Goal: Task Accomplishment & Management: Manage account settings

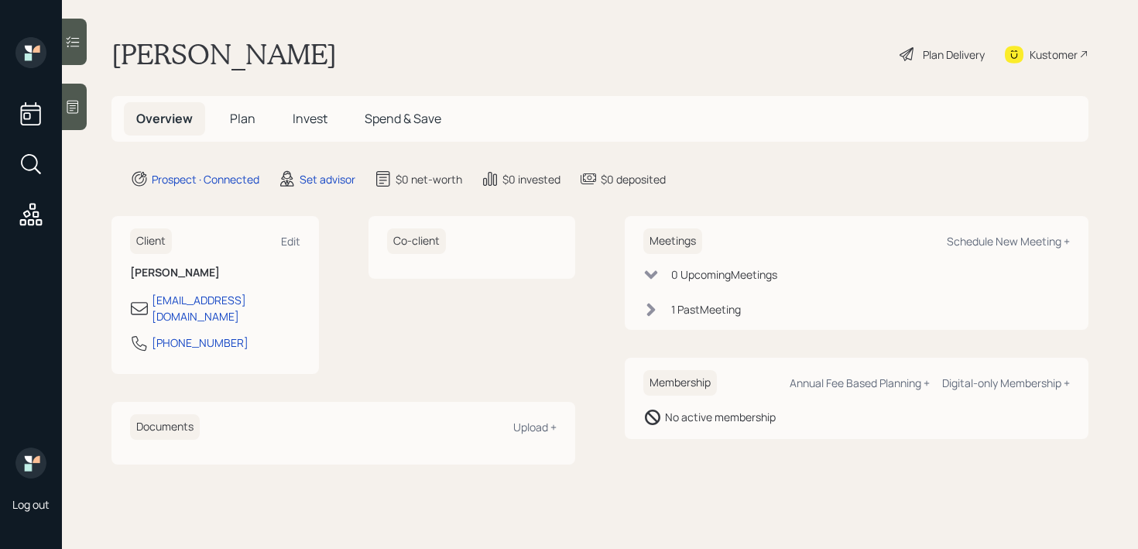
click at [57, 92] on div "Log out" at bounding box center [31, 274] width 62 height 549
click at [81, 110] on div at bounding box center [74, 107] width 25 height 46
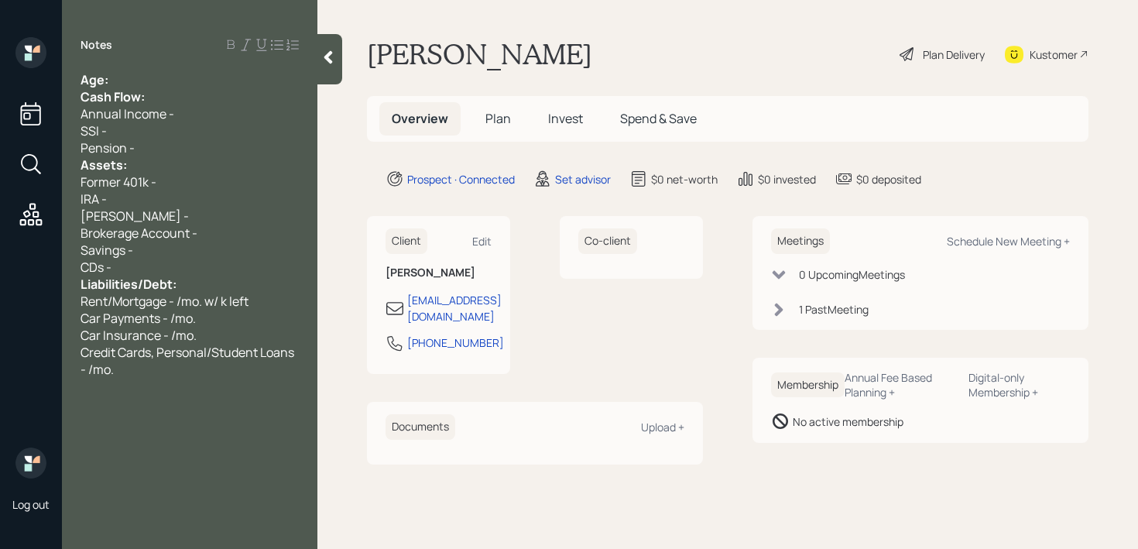
click at [112, 93] on span "Cash Flow:" at bounding box center [113, 96] width 64 height 17
click at [129, 74] on div "Age:" at bounding box center [190, 79] width 218 height 17
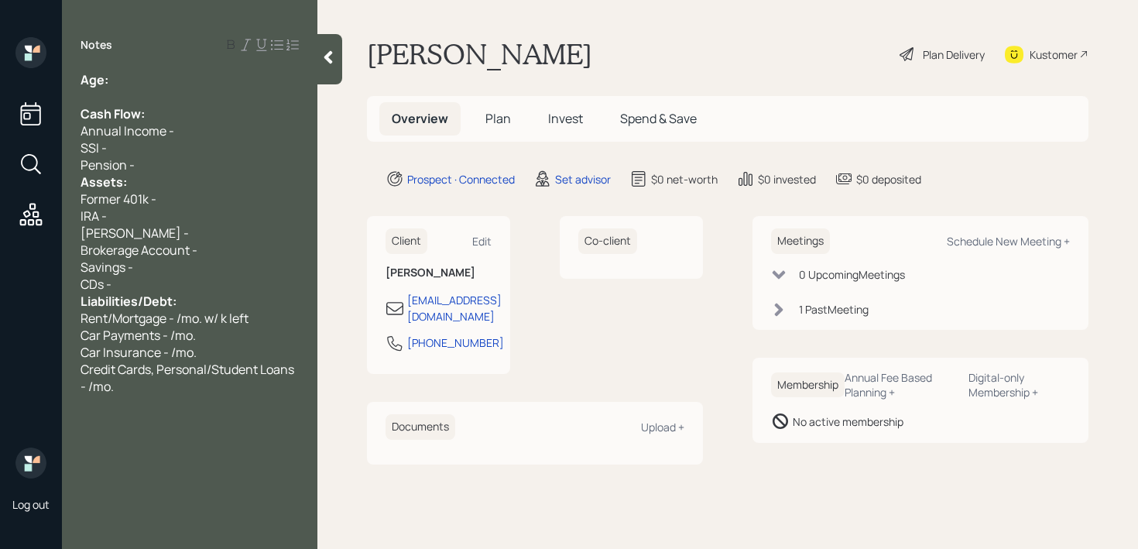
click at [166, 177] on div "Assets:" at bounding box center [190, 181] width 218 height 17
click at [175, 168] on div "Pension -" at bounding box center [190, 164] width 218 height 17
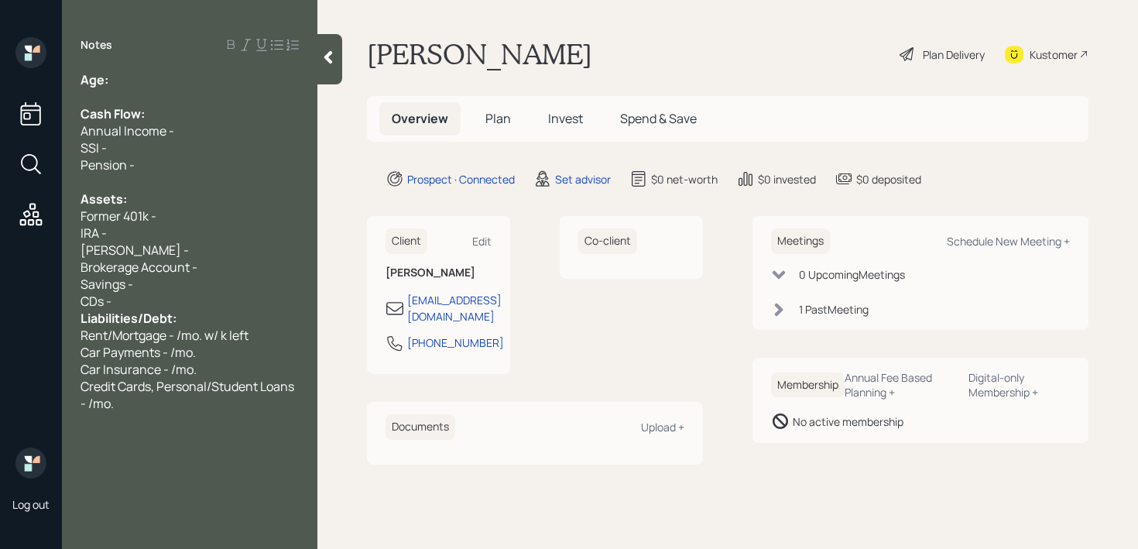
click at [149, 298] on div "CDs -" at bounding box center [190, 301] width 218 height 17
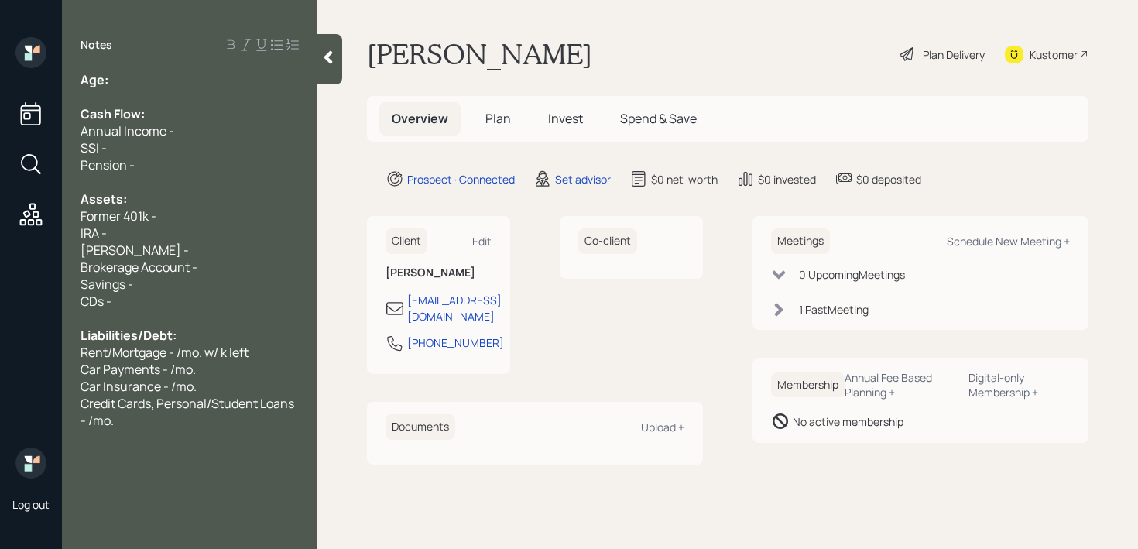
click at [243, 88] on div at bounding box center [190, 96] width 218 height 17
click at [242, 84] on div "Age:" at bounding box center [190, 79] width 218 height 17
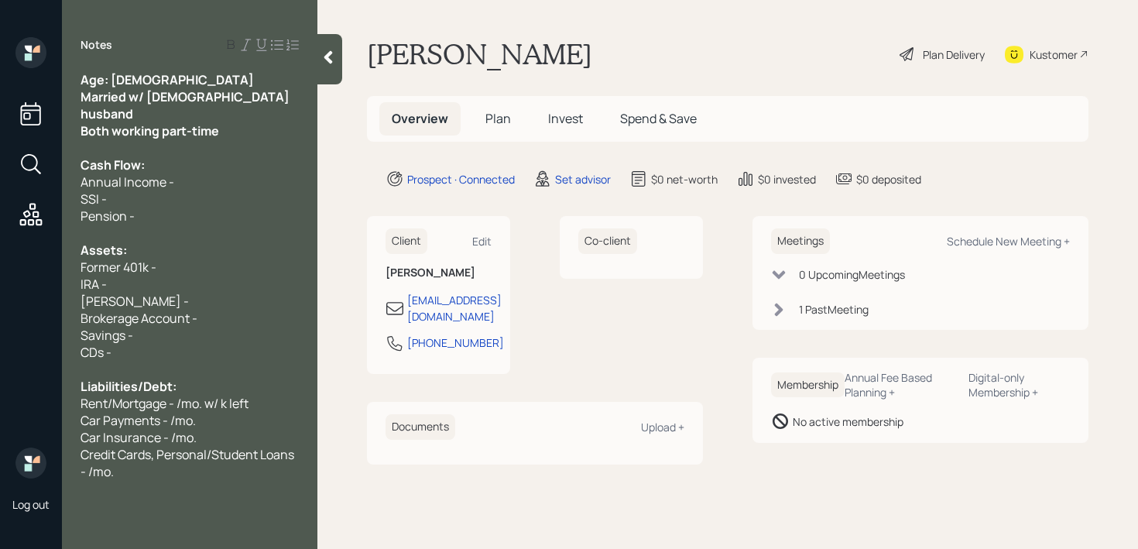
click at [246, 190] on div "SSI -" at bounding box center [190, 198] width 218 height 17
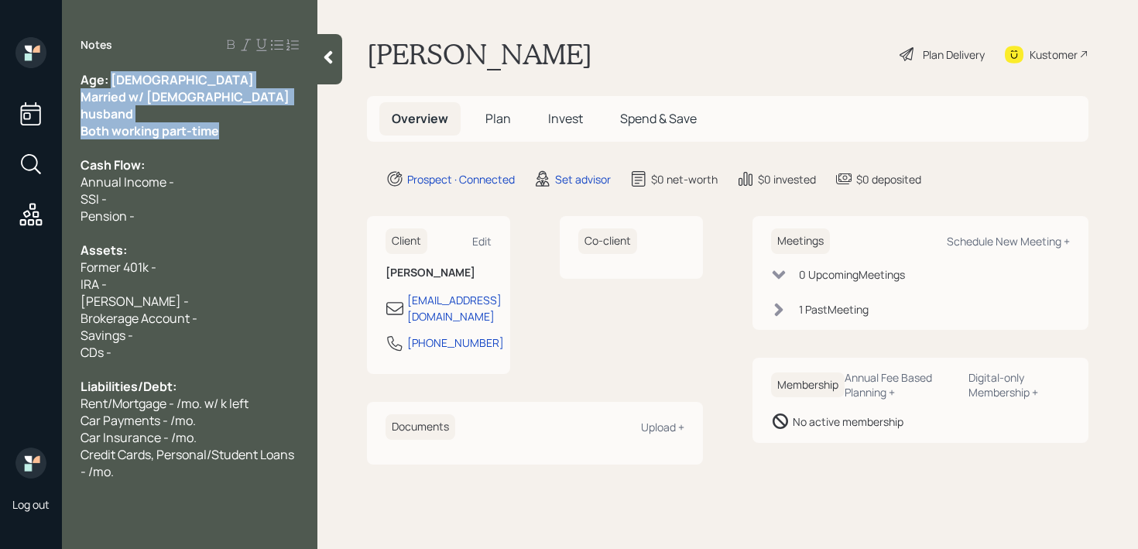
drag, startPoint x: 252, startPoint y: 116, endPoint x: 110, endPoint y: 82, distance: 146.5
click at [110, 82] on div "Age: [DEMOGRAPHIC_DATA] Married w/ [DEMOGRAPHIC_DATA] husband Both working part…" at bounding box center [190, 275] width 218 height 409
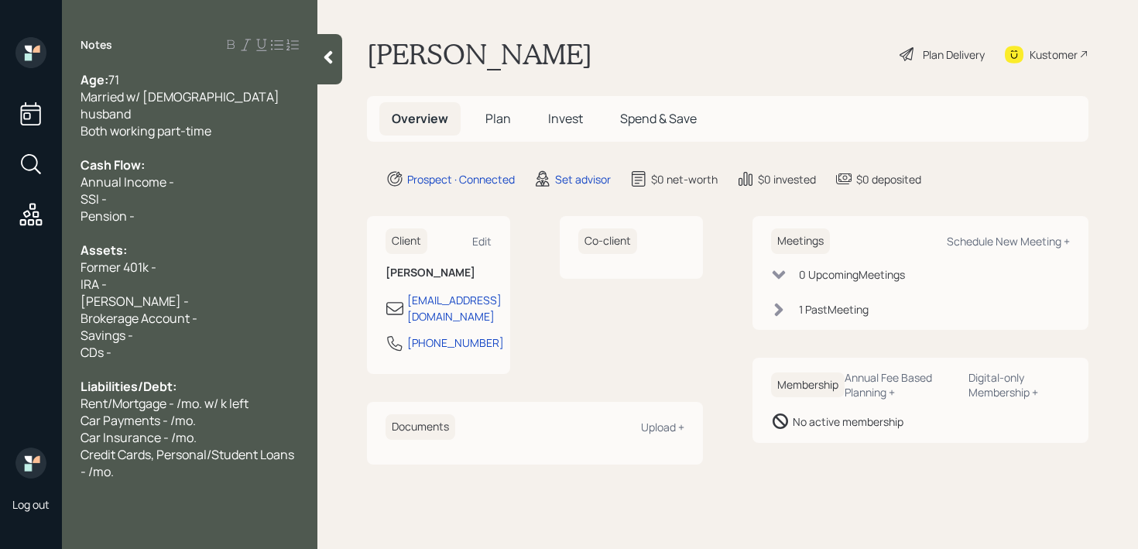
click at [159, 139] on div at bounding box center [190, 147] width 218 height 17
click at [176, 156] on div "Cash Flow:" at bounding box center [190, 164] width 218 height 17
click at [176, 190] on div "SSI -" at bounding box center [190, 198] width 218 height 17
click at [176, 207] on div "Pension -" at bounding box center [190, 215] width 218 height 17
click at [176, 450] on div "Credit Cards, Personal/Student Loans - /mo." at bounding box center [190, 463] width 218 height 34
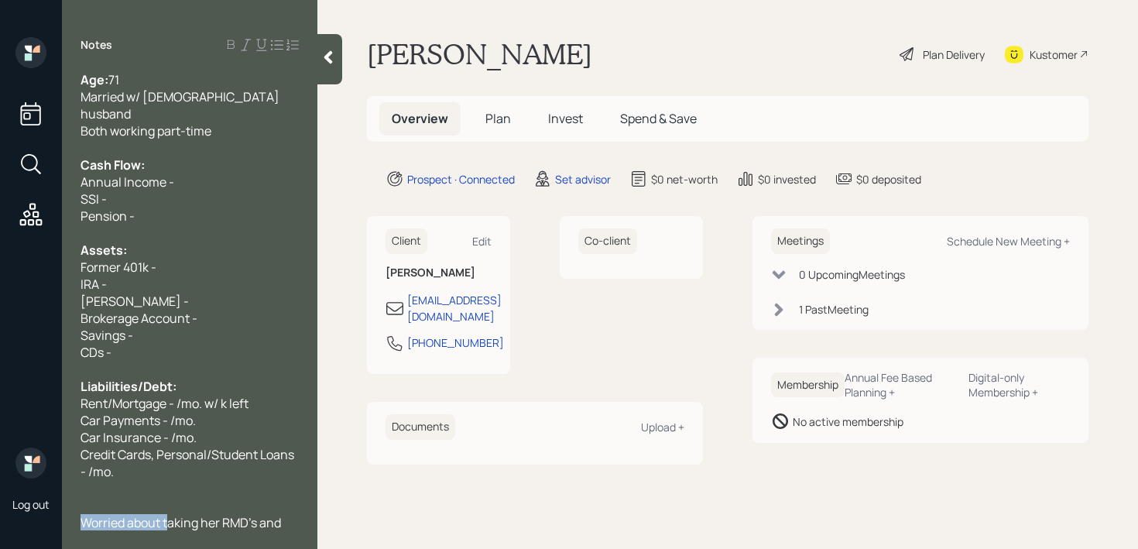
drag, startPoint x: 172, startPoint y: 506, endPoint x: 72, endPoint y: 506, distance: 99.9
click at [72, 506] on div "Age: [DEMOGRAPHIC_DATA] Married w/ [DEMOGRAPHIC_DATA] husband Both working part…" at bounding box center [189, 300] width 255 height 459
click at [165, 517] on div "Taking her RMD's and wants to maximize" at bounding box center [190, 531] width 218 height 34
click at [182, 514] on span "Taking her RMD's and wants to maximize" at bounding box center [168, 531] width 174 height 34
click at [80, 266] on div "Age: [DEMOGRAPHIC_DATA] Married w/ [DEMOGRAPHIC_DATA] husband Both working part…" at bounding box center [189, 300] width 255 height 459
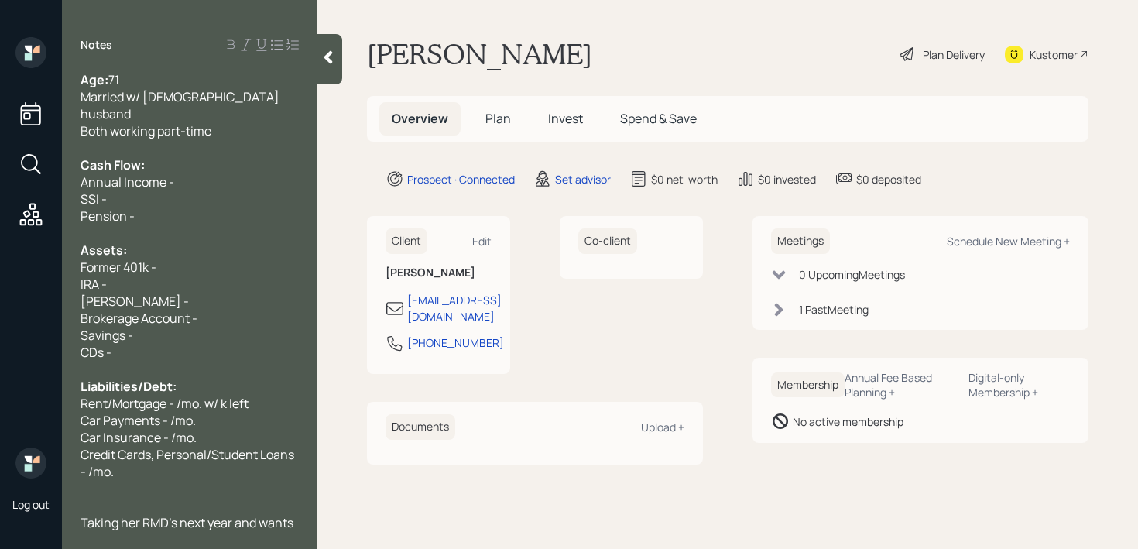
click at [211, 523] on div "Taking her RMD's next year and wants to maximize" at bounding box center [190, 531] width 218 height 34
click at [173, 276] on div "IRA -" at bounding box center [190, 284] width 218 height 17
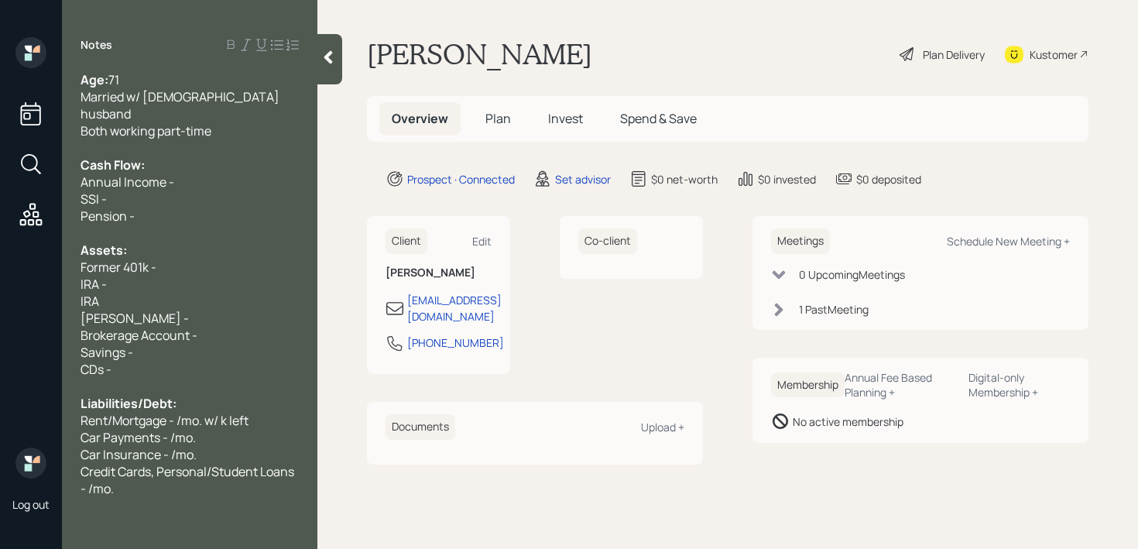
click at [140, 293] on div "IRA" at bounding box center [190, 301] width 218 height 17
click at [146, 276] on div "IRA -" at bounding box center [190, 284] width 218 height 17
drag, startPoint x: 139, startPoint y: 285, endPoint x: 0, endPoint y: 285, distance: 139.3
click at [0, 285] on div "Log out Notes Age: [DEMOGRAPHIC_DATA] Married w/ [DEMOGRAPHIC_DATA] husband Bot…" at bounding box center [569, 274] width 1138 height 549
click at [111, 276] on span "IRAs - 379k" at bounding box center [112, 284] width 62 height 17
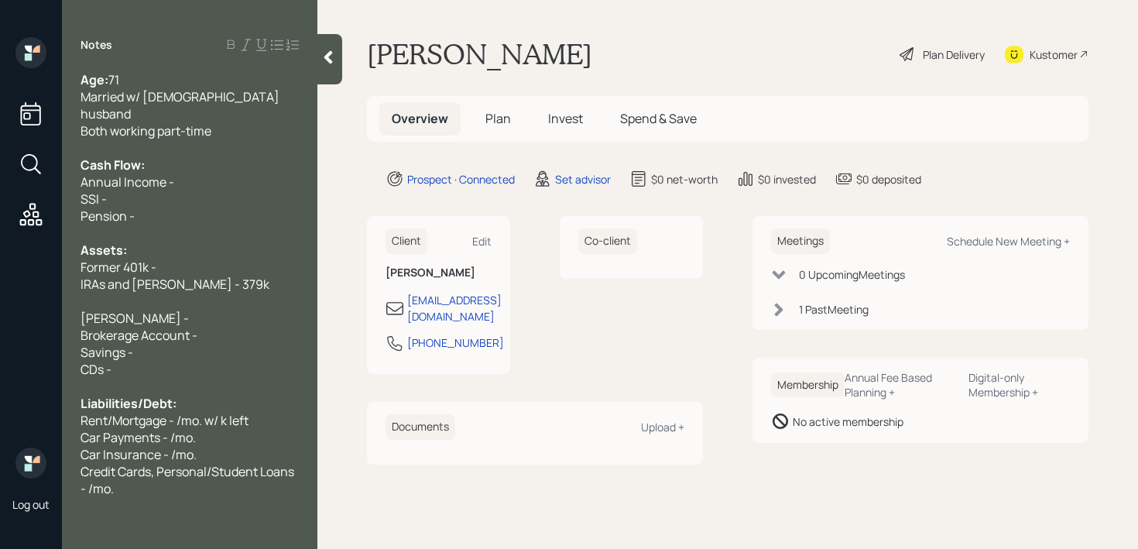
click at [220, 276] on div "IRAs and [PERSON_NAME] - 379k" at bounding box center [190, 284] width 218 height 17
click at [206, 310] on div "[PERSON_NAME] -" at bounding box center [190, 318] width 218 height 17
drag, startPoint x: 206, startPoint y: 300, endPoint x: 21, endPoint y: 300, distance: 185.0
click at [21, 300] on div "Log out Notes Age: [DEMOGRAPHIC_DATA] Married w/ [DEMOGRAPHIC_DATA] husband Bot…" at bounding box center [569, 274] width 1138 height 549
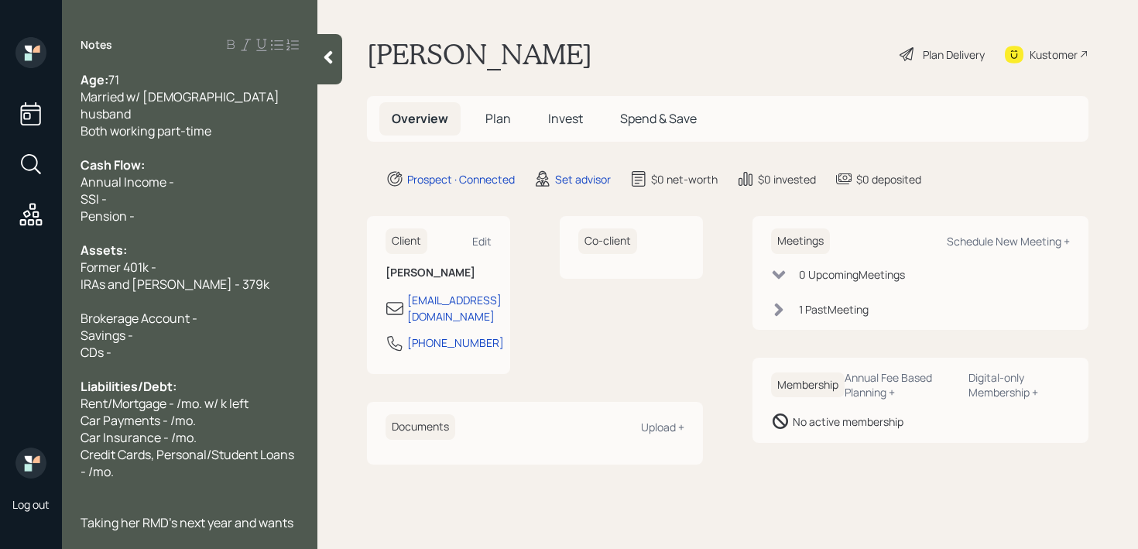
drag, startPoint x: 190, startPoint y: 249, endPoint x: 67, endPoint y: 248, distance: 122.3
click at [74, 249] on div "Age: [DEMOGRAPHIC_DATA] Married w/ [DEMOGRAPHIC_DATA] husband Both working part…" at bounding box center [189, 300] width 255 height 459
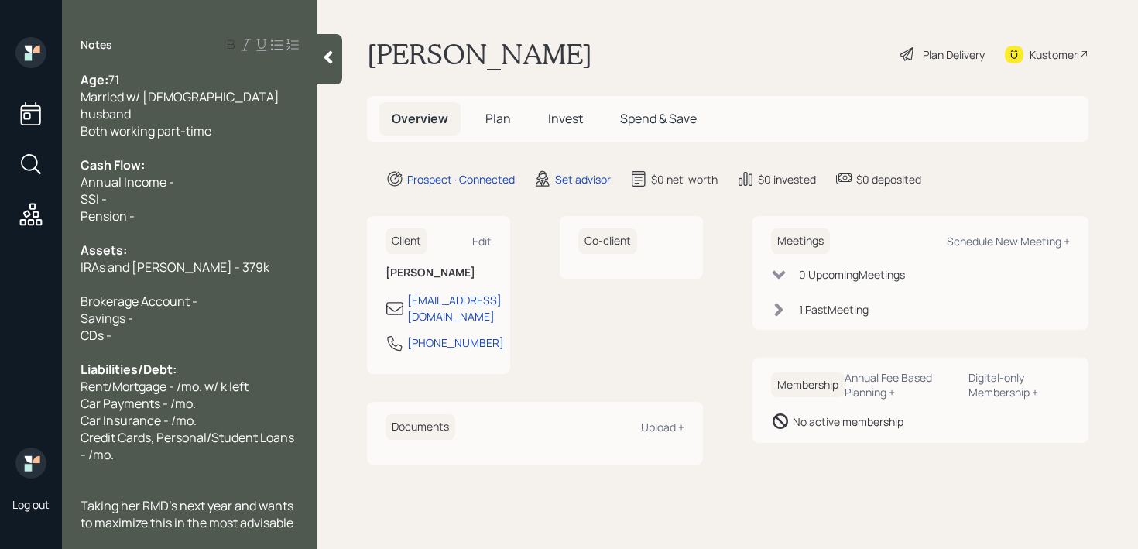
click at [127, 293] on span "Brokerage Account -" at bounding box center [139, 301] width 117 height 17
click at [129, 276] on div at bounding box center [190, 284] width 218 height 17
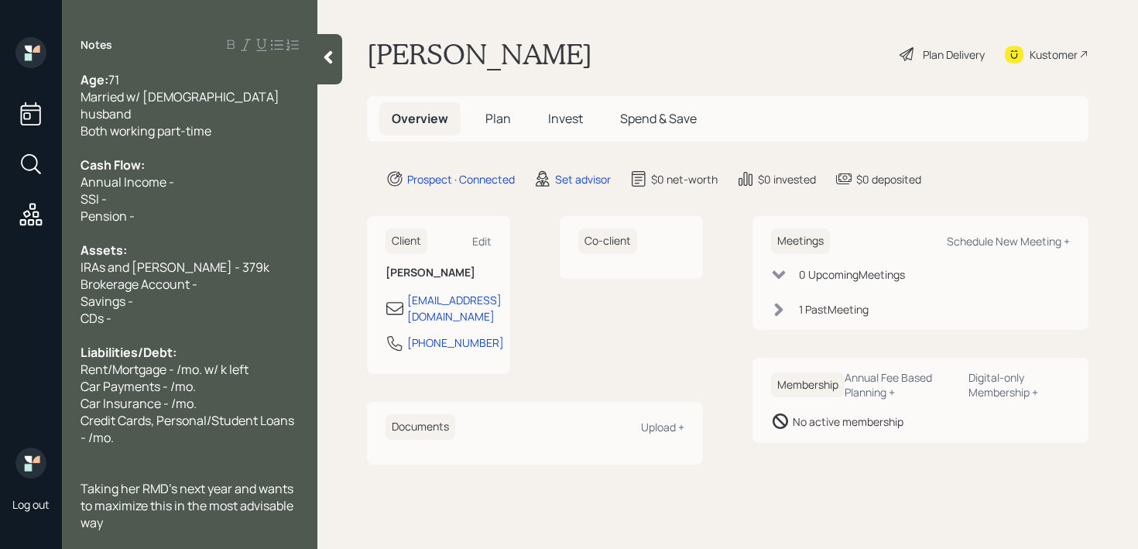
click at [156, 293] on div "Savings -" at bounding box center [190, 301] width 218 height 17
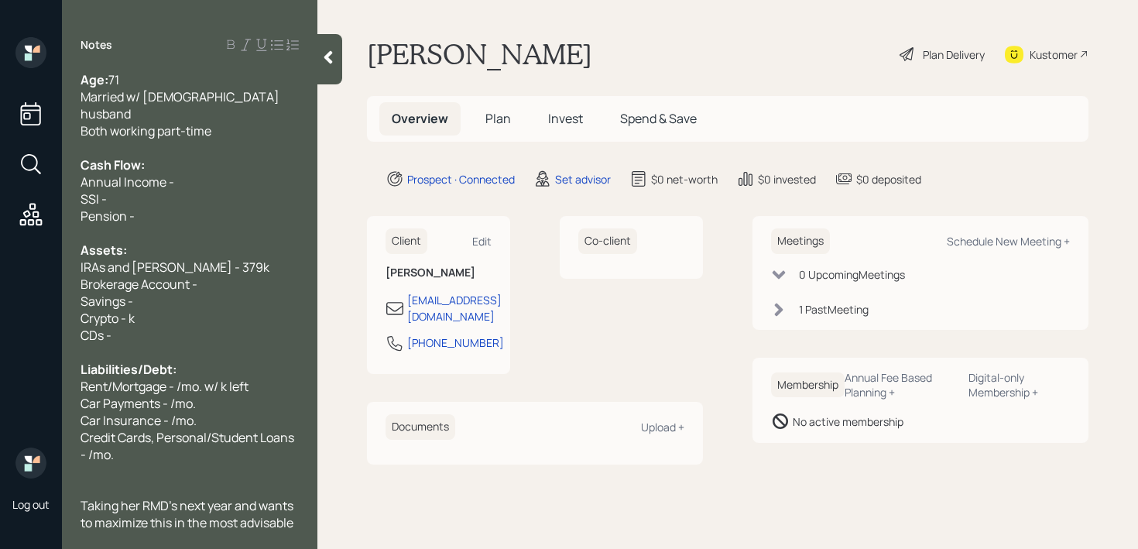
click at [209, 293] on div "Savings -" at bounding box center [190, 301] width 218 height 17
drag, startPoint x: 180, startPoint y: 295, endPoint x: 0, endPoint y: 295, distance: 180.4
click at [0, 295] on div "Log out Notes Age: [DEMOGRAPHIC_DATA] Married w/ [DEMOGRAPHIC_DATA] husband Bot…" at bounding box center [569, 274] width 1138 height 549
click at [122, 310] on span "Crypto - k" at bounding box center [108, 318] width 54 height 17
drag, startPoint x: 108, startPoint y: 297, endPoint x: 29, endPoint y: 290, distance: 80.0
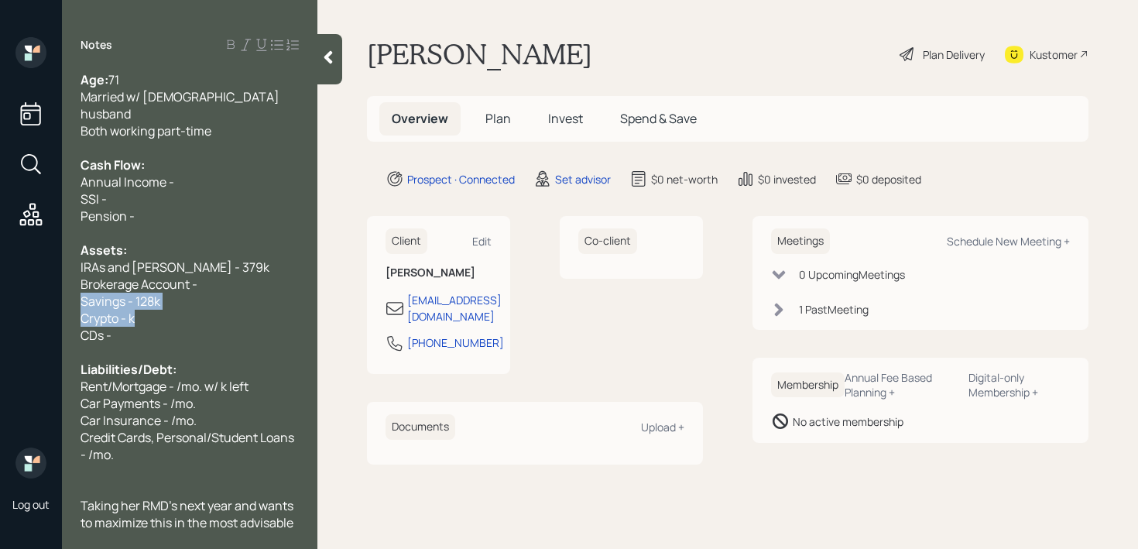
click at [29, 290] on div "Log out Notes Age: [DEMOGRAPHIC_DATA] Married w/ [DEMOGRAPHIC_DATA] husband Bot…" at bounding box center [569, 274] width 1138 height 549
click at [139, 293] on span "Savings - 128k" at bounding box center [121, 301] width 80 height 17
drag, startPoint x: 156, startPoint y: 282, endPoint x: 26, endPoint y: 278, distance: 130.9
click at [26, 278] on div "Log out Notes Age: [DEMOGRAPHIC_DATA] Married w/ [DEMOGRAPHIC_DATA] husband Bot…" at bounding box center [569, 274] width 1138 height 549
click at [115, 293] on span "Savings - 128k" at bounding box center [121, 301] width 80 height 17
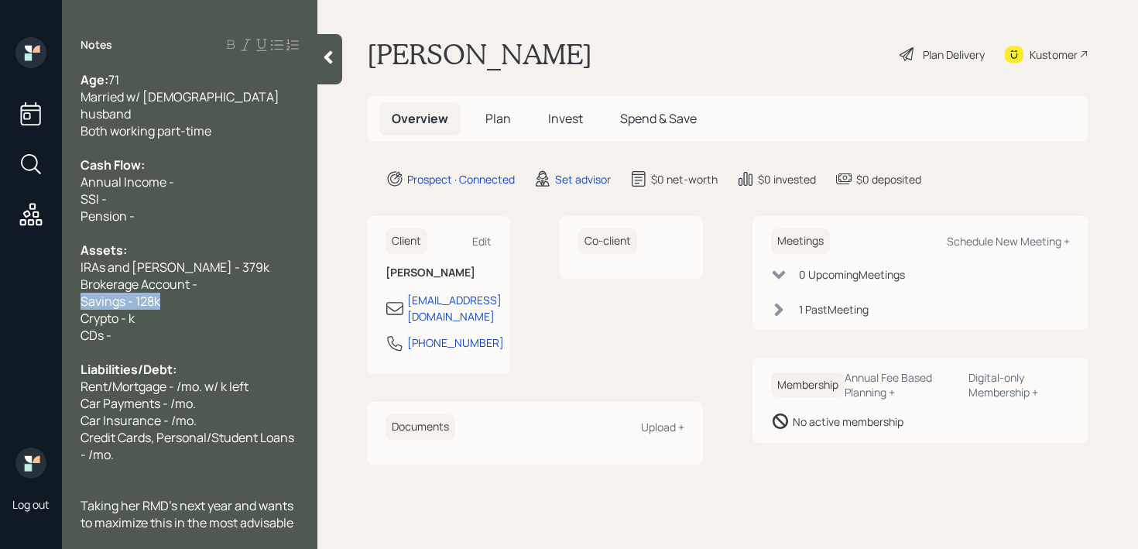
drag, startPoint x: 202, startPoint y: 286, endPoint x: 12, endPoint y: 286, distance: 189.7
click at [12, 286] on div "Log out Notes Age: [DEMOGRAPHIC_DATA] Married w/ [DEMOGRAPHIC_DATA] husband Bot…" at bounding box center [569, 274] width 1138 height 549
click at [137, 293] on span "Savings - 128k" at bounding box center [121, 301] width 80 height 17
click at [165, 293] on div "Savings - 128k" at bounding box center [190, 301] width 218 height 17
click at [133, 310] on span "Crypto - k" at bounding box center [108, 318] width 54 height 17
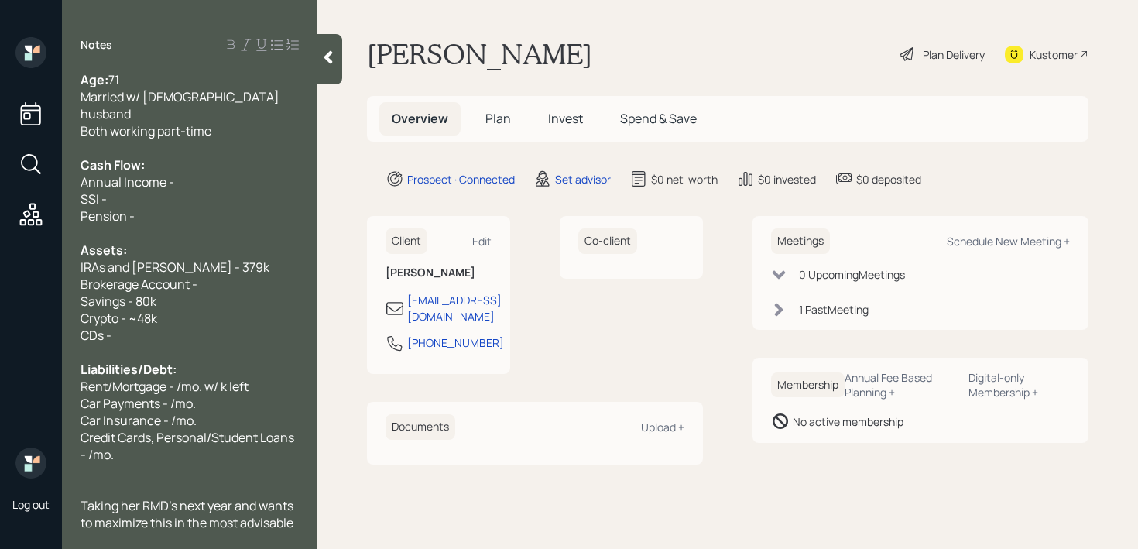
click at [163, 327] on div "CDs -" at bounding box center [190, 335] width 218 height 17
click at [177, 310] on div "Crypto - ~48k" at bounding box center [190, 318] width 218 height 17
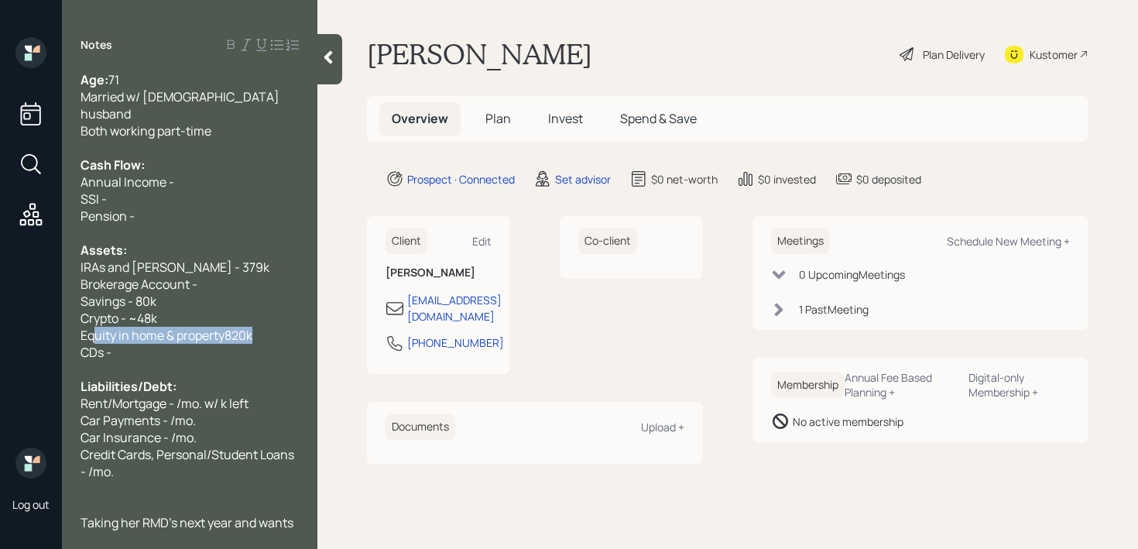
drag, startPoint x: 274, startPoint y: 317, endPoint x: 11, endPoint y: 317, distance: 263.2
click at [11, 317] on div "Log out Notes Age: [DEMOGRAPHIC_DATA] Married w/ [DEMOGRAPHIC_DATA] husband Bot…" at bounding box center [569, 274] width 1138 height 549
copy span "Equity in home & property820k"
click at [185, 344] on div "CDs -" at bounding box center [190, 352] width 218 height 17
click at [225, 327] on span "Equity in home & property820k" at bounding box center [167, 335] width 172 height 17
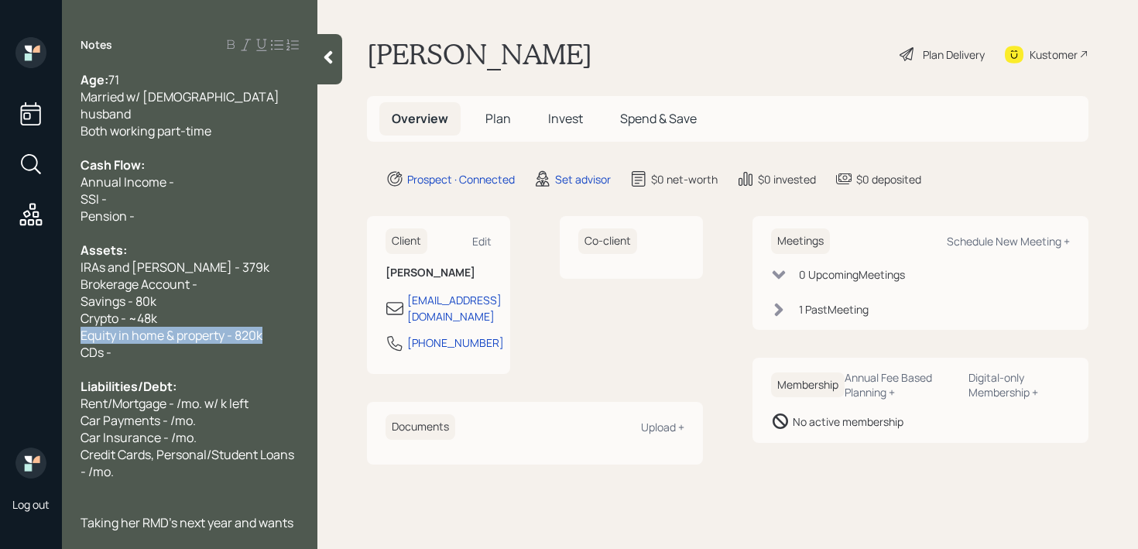
drag, startPoint x: 286, startPoint y: 317, endPoint x: 0, endPoint y: 321, distance: 285.7
click at [0, 321] on div "Log out Notes Age: [DEMOGRAPHIC_DATA] Married w/ [DEMOGRAPHIC_DATA] husband Bot…" at bounding box center [569, 274] width 1138 height 549
copy span "Equity in home & property - 820k"
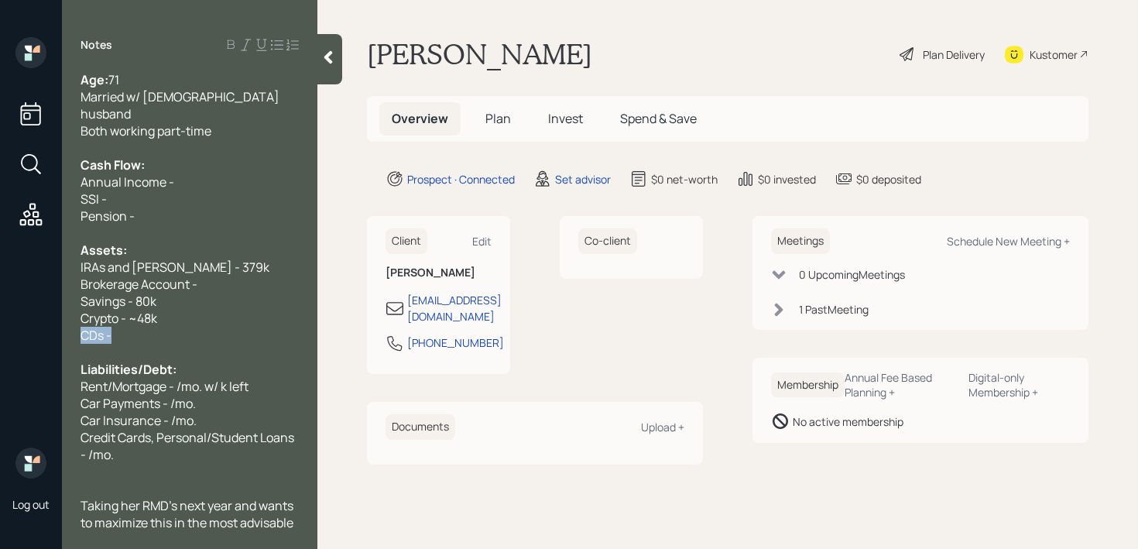
drag, startPoint x: 128, startPoint y: 320, endPoint x: 0, endPoint y: 315, distance: 127.8
click at [0, 319] on div "Log out Notes Age: [DEMOGRAPHIC_DATA] Married w/ [DEMOGRAPHIC_DATA] husband Bot…" at bounding box center [569, 274] width 1138 height 549
click at [84, 259] on span "IRAs and [PERSON_NAME] - 379k" at bounding box center [175, 267] width 189 height 17
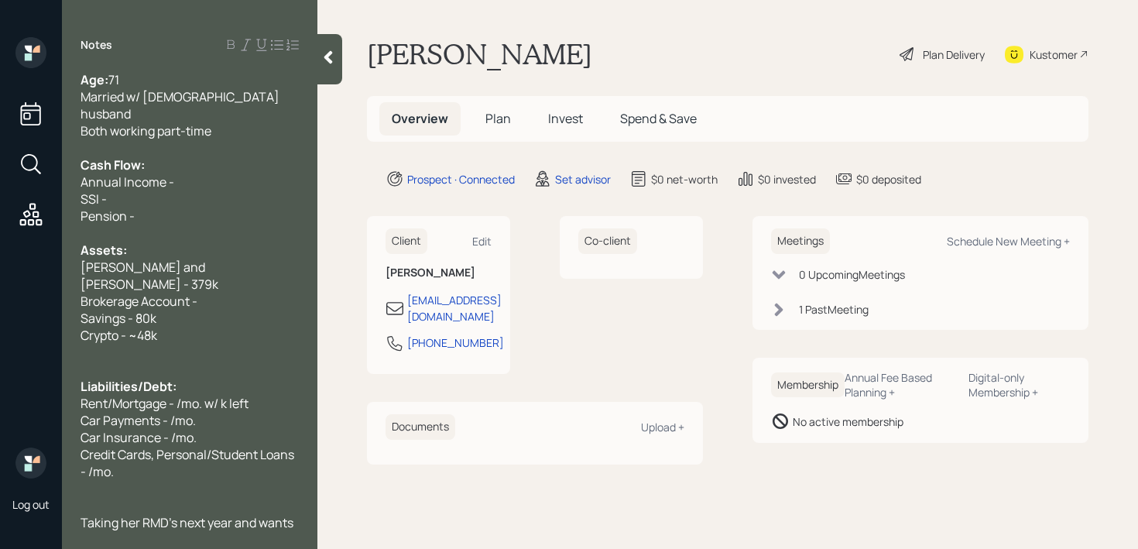
click at [205, 327] on div "Crypto - ~48k" at bounding box center [190, 335] width 218 height 17
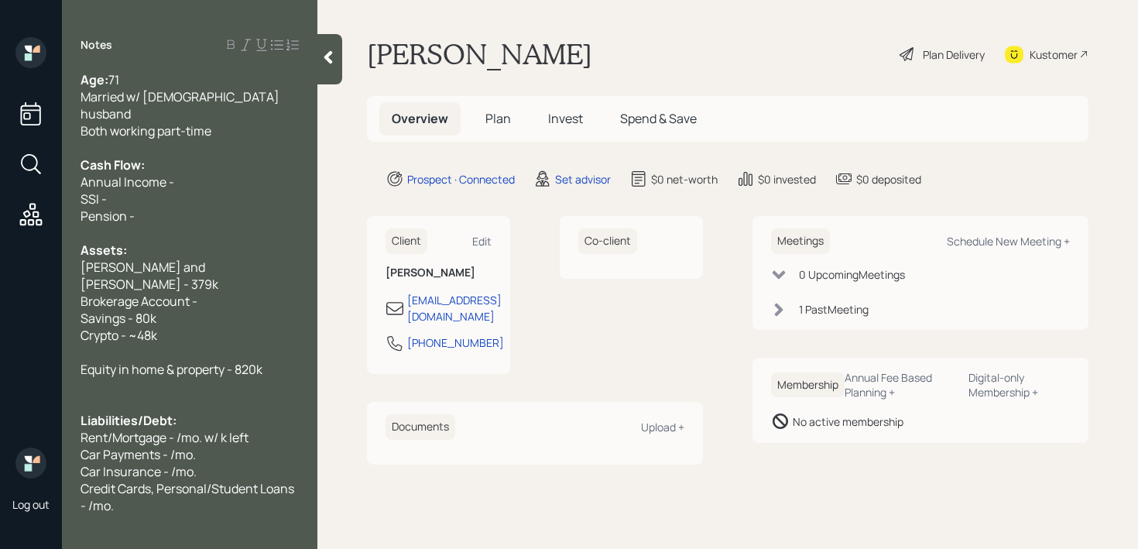
click at [127, 344] on div at bounding box center [190, 352] width 218 height 17
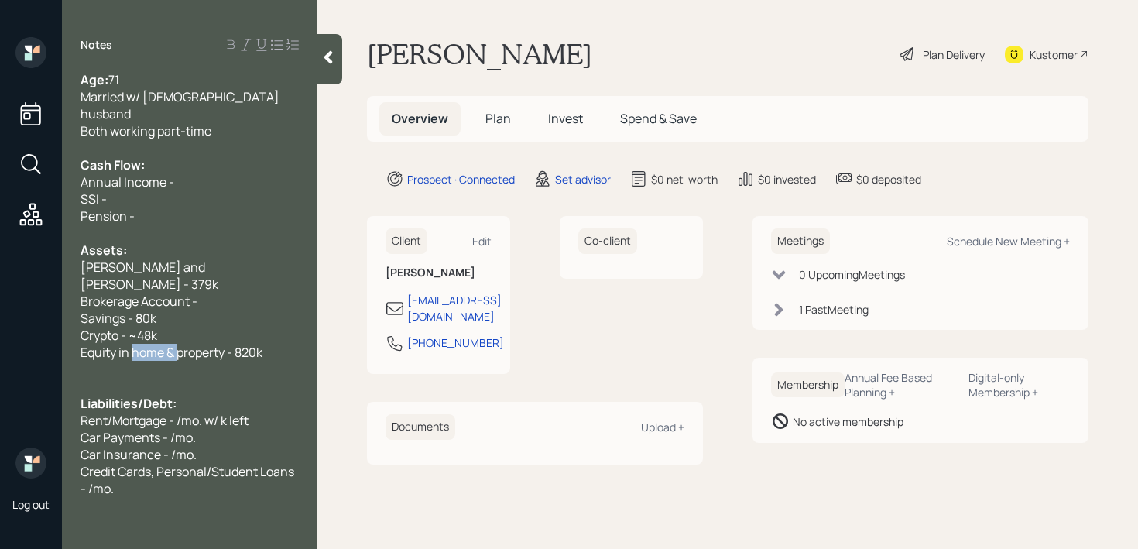
drag, startPoint x: 178, startPoint y: 317, endPoint x: 132, endPoint y: 320, distance: 46.5
click at [132, 344] on span "Equity in home & property - 820k" at bounding box center [172, 352] width 182 height 17
click at [241, 259] on div "[PERSON_NAME] and [PERSON_NAME] - 379k" at bounding box center [190, 276] width 218 height 34
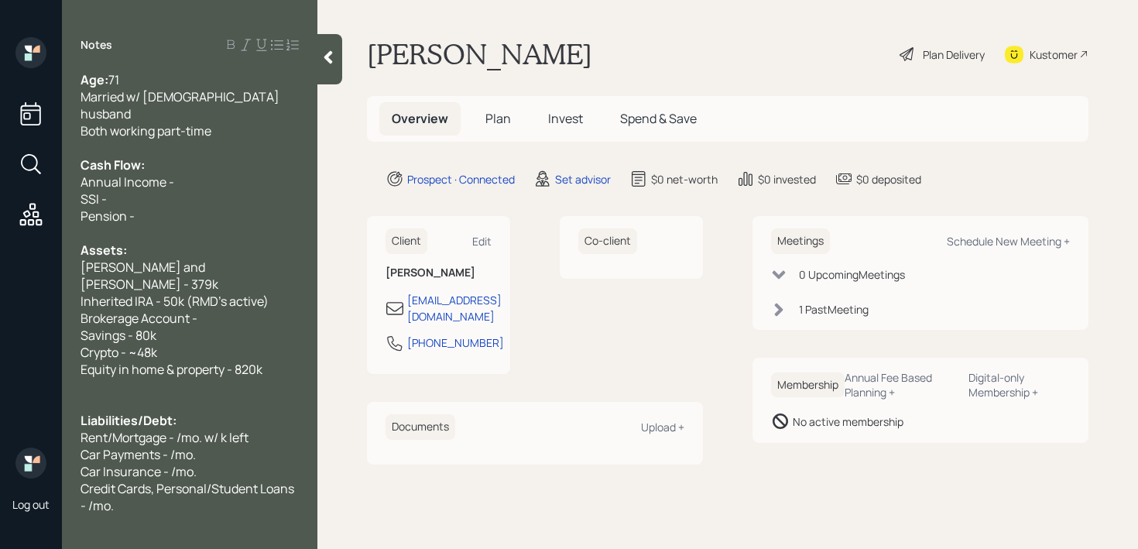
click at [164, 293] on span "Inherited IRA - 50k (RMD's active)" at bounding box center [175, 301] width 188 height 17
click at [243, 190] on div "SSI -" at bounding box center [190, 198] width 218 height 17
click at [205, 190] on div "SSI -" at bounding box center [190, 198] width 218 height 17
click at [204, 207] on div "Pension -" at bounding box center [190, 215] width 218 height 17
click at [207, 190] on div "SSI -" at bounding box center [190, 198] width 218 height 17
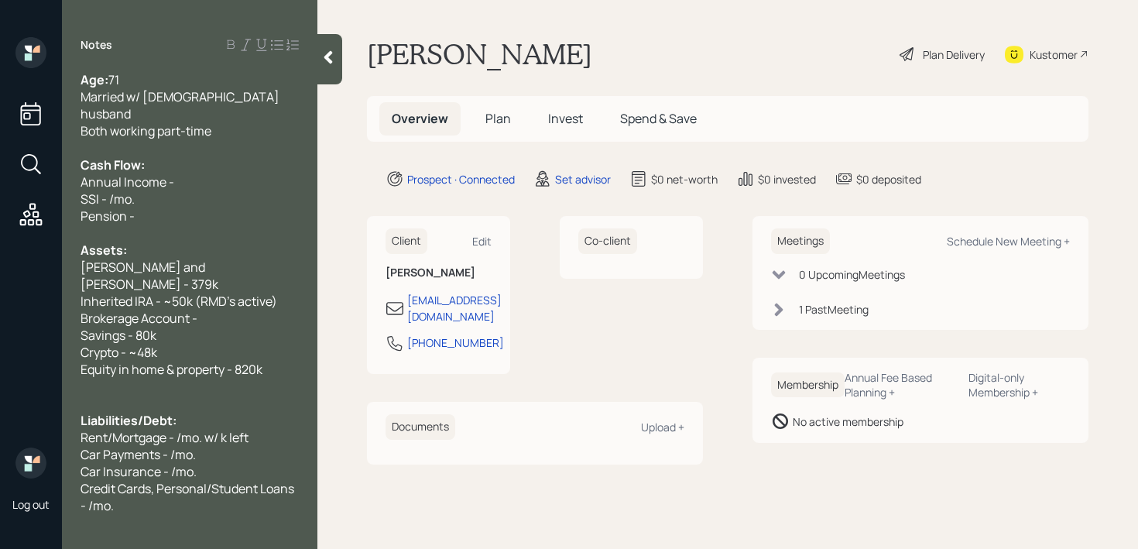
click at [208, 190] on div "SSI - /mo." at bounding box center [190, 198] width 218 height 17
click at [208, 207] on div "Pension -" at bounding box center [190, 215] width 218 height 17
click at [205, 207] on div "Pension - /mo." at bounding box center [190, 215] width 218 height 17
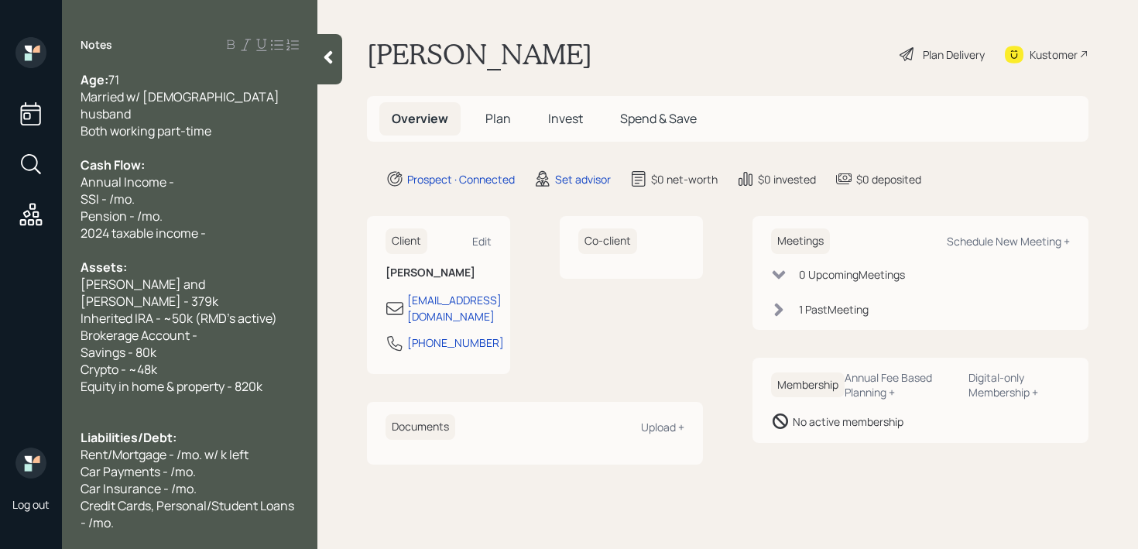
drag, startPoint x: 218, startPoint y: 215, endPoint x: 0, endPoint y: 215, distance: 217.5
click at [0, 215] on div "Log out Notes Age: [DEMOGRAPHIC_DATA] Married w/ [DEMOGRAPHIC_DATA] husband Bot…" at bounding box center [569, 274] width 1138 height 549
copy span "2024 taxable income -"
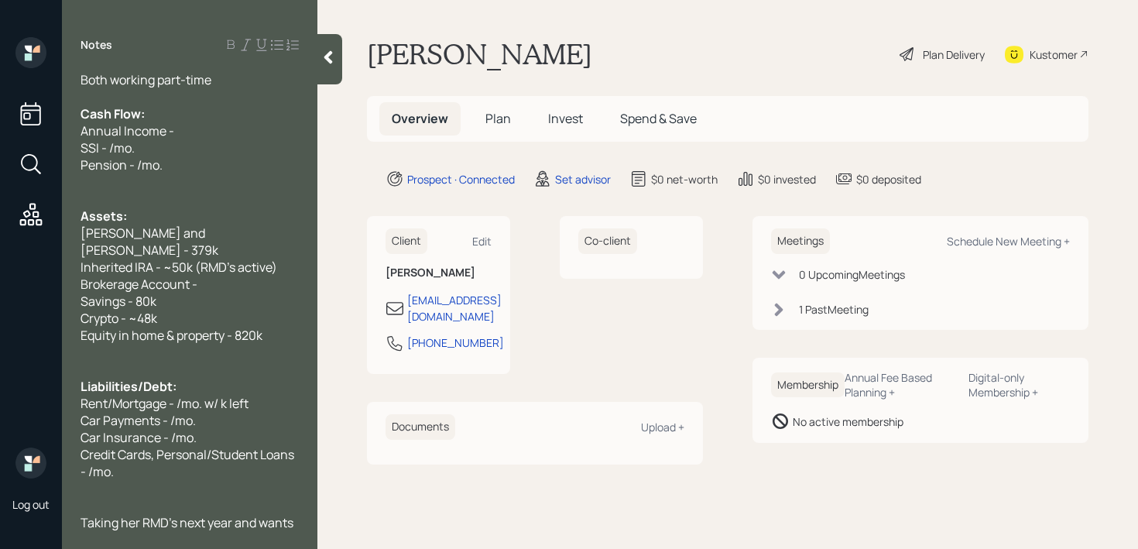
click at [205, 446] on div "Credit Cards, Personal/Student Loans - /mo." at bounding box center [190, 463] width 218 height 34
click at [156, 514] on span "2024 taxable income - ~20k" at bounding box center [159, 522] width 157 height 17
click at [111, 514] on span "2024 taxable income - ~20k" at bounding box center [159, 522] width 157 height 17
click at [237, 224] on div "[PERSON_NAME] and [PERSON_NAME] - 379k" at bounding box center [190, 241] width 218 height 34
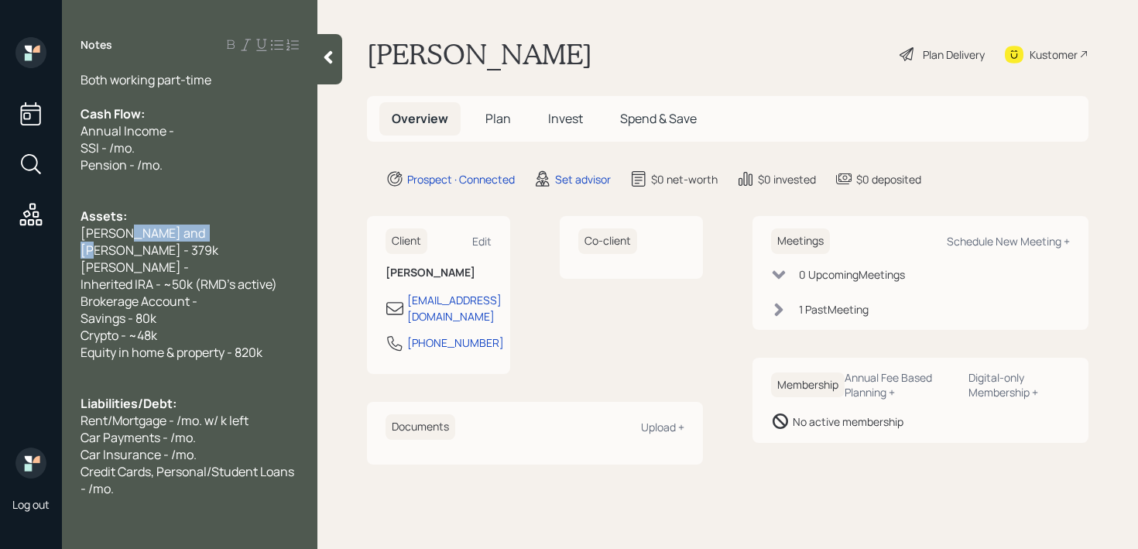
drag, startPoint x: 197, startPoint y: 217, endPoint x: 121, endPoint y: 210, distance: 77.0
click at [121, 224] on span "[PERSON_NAME] and [PERSON_NAME] - 379k" at bounding box center [150, 241] width 138 height 34
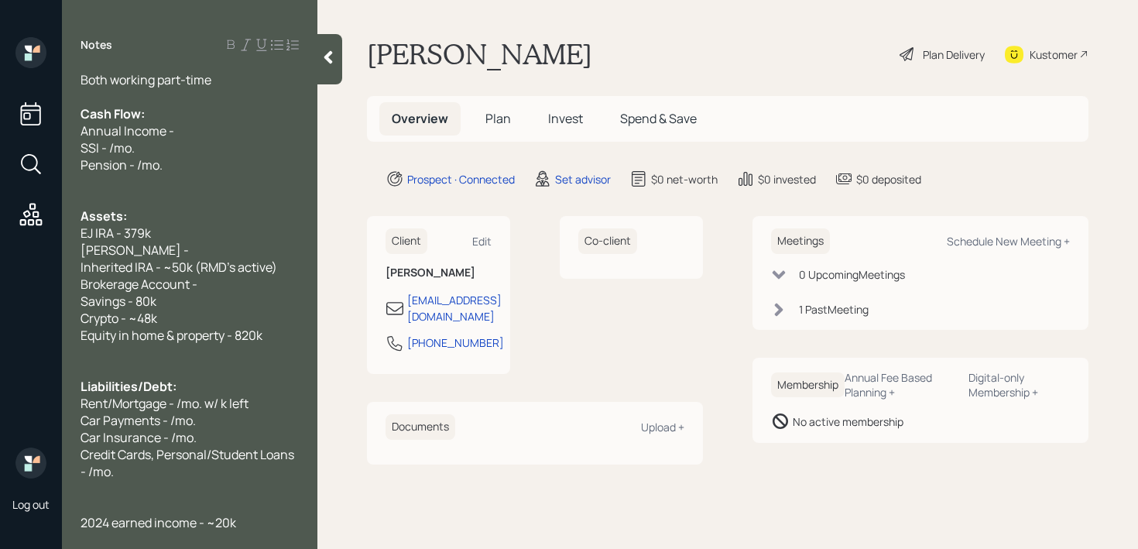
click at [169, 259] on span "Inherited IRA - ~50k (RMD's active)" at bounding box center [179, 267] width 197 height 17
click at [176, 242] on div "[PERSON_NAME] -" at bounding box center [190, 250] width 218 height 17
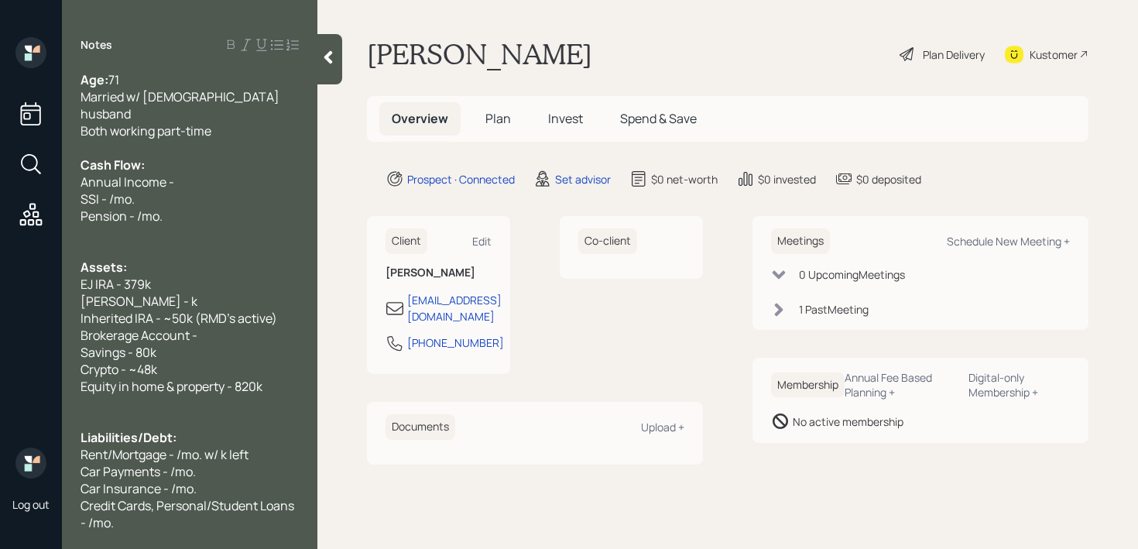
click at [143, 276] on span "EJ IRA - 379k" at bounding box center [116, 284] width 70 height 17
click at [197, 276] on div "EJ IRA - 230,500k" at bounding box center [190, 284] width 218 height 17
click at [142, 293] on span "[PERSON_NAME] - k" at bounding box center [139, 301] width 117 height 17
click at [126, 276] on span "EJ IRA - 230,500" at bounding box center [126, 284] width 91 height 17
click at [158, 293] on span "[PERSON_NAME] - 66k" at bounding box center [147, 301] width 132 height 17
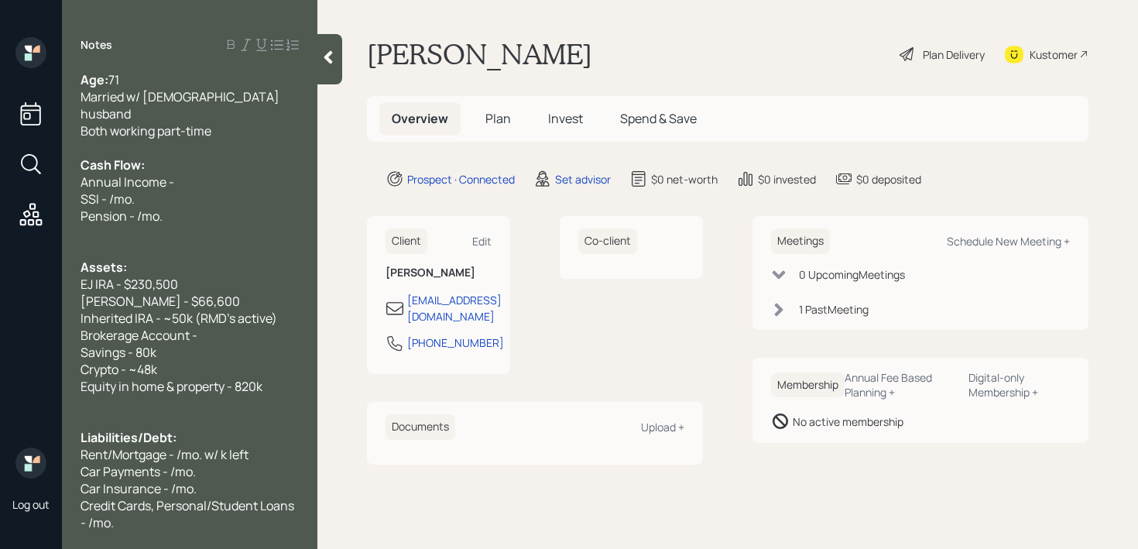
click at [205, 327] on div "Brokerage Account -" at bounding box center [190, 335] width 218 height 17
drag, startPoint x: 218, startPoint y: 317, endPoint x: 0, endPoint y: 317, distance: 217.5
click at [0, 317] on div "Log out Notes Age: [DEMOGRAPHIC_DATA] Married w/ [DEMOGRAPHIC_DATA] husband Bot…" at bounding box center [569, 274] width 1138 height 549
click at [215, 327] on div "Brokerage Account -" at bounding box center [190, 335] width 218 height 17
click at [141, 344] on span "Savings - 80k" at bounding box center [119, 352] width 76 height 17
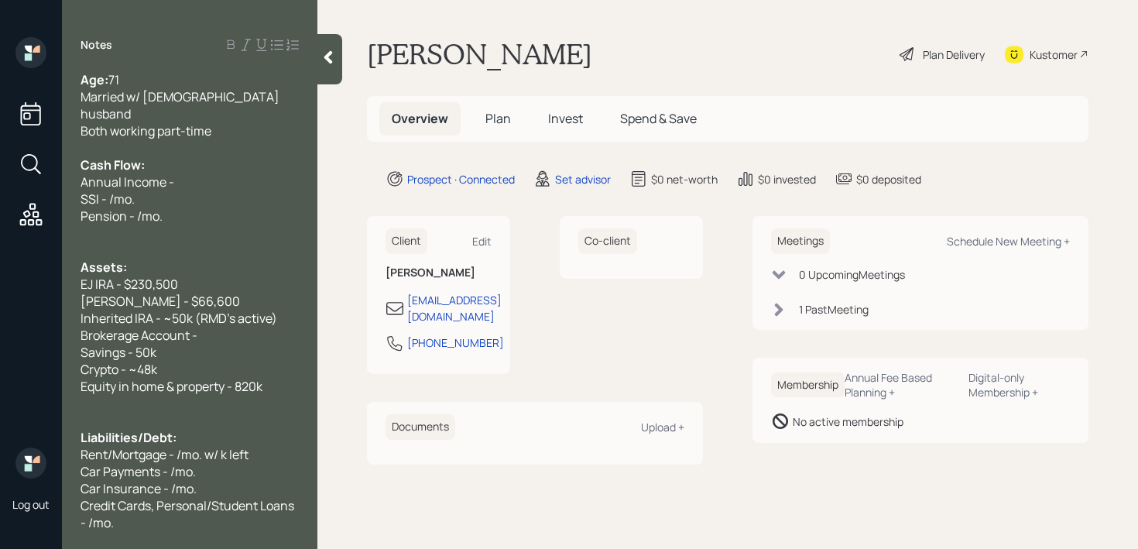
click at [197, 344] on div "Savings - 50k" at bounding box center [190, 352] width 218 height 17
click at [195, 378] on span "Equity in home & property - 820k" at bounding box center [172, 386] width 182 height 17
click at [194, 361] on div "Crypto - ~48k" at bounding box center [190, 369] width 218 height 17
click at [150, 361] on span "Crypto - ~48k" at bounding box center [119, 369] width 77 height 17
click at [158, 344] on div "Savings - 50k" at bounding box center [190, 352] width 218 height 17
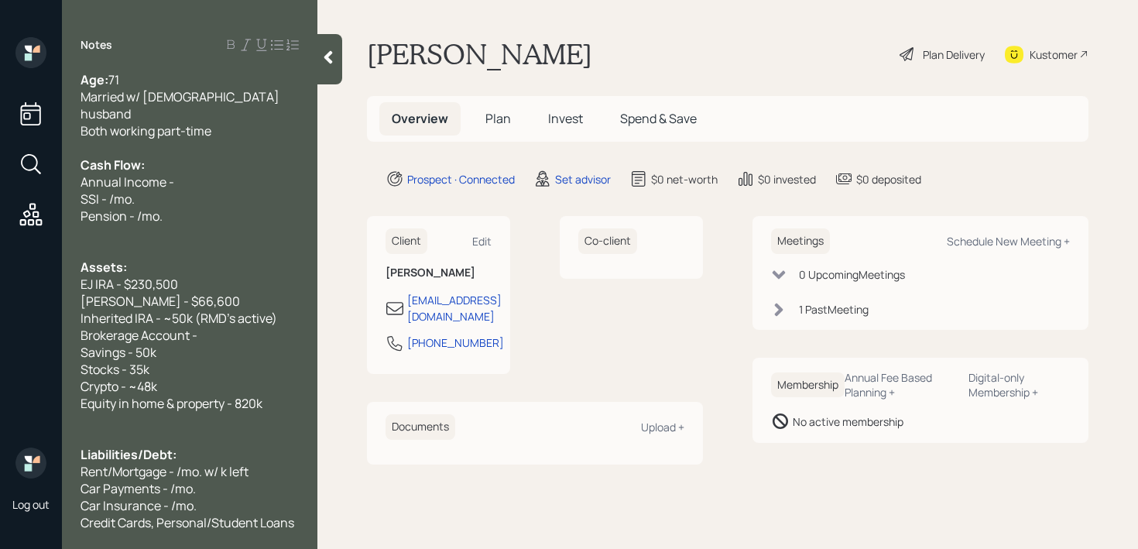
click at [214, 327] on div "Brokerage Account -" at bounding box center [190, 335] width 218 height 17
click at [191, 361] on div "Stocks - 35k" at bounding box center [190, 369] width 218 height 17
drag, startPoint x: 199, startPoint y: 315, endPoint x: 0, endPoint y: 315, distance: 198.9
click at [0, 315] on div "Log out Notes Age: [DEMOGRAPHIC_DATA] Married w/ [DEMOGRAPHIC_DATA] husband Bot…" at bounding box center [569, 274] width 1138 height 549
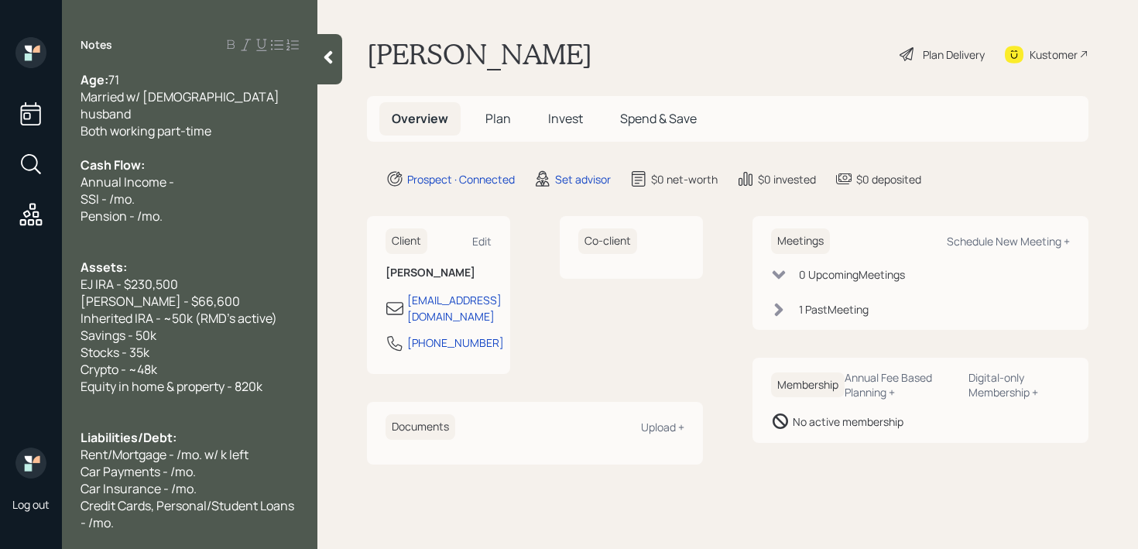
click at [186, 344] on div "Stocks - 35k" at bounding box center [190, 352] width 218 height 17
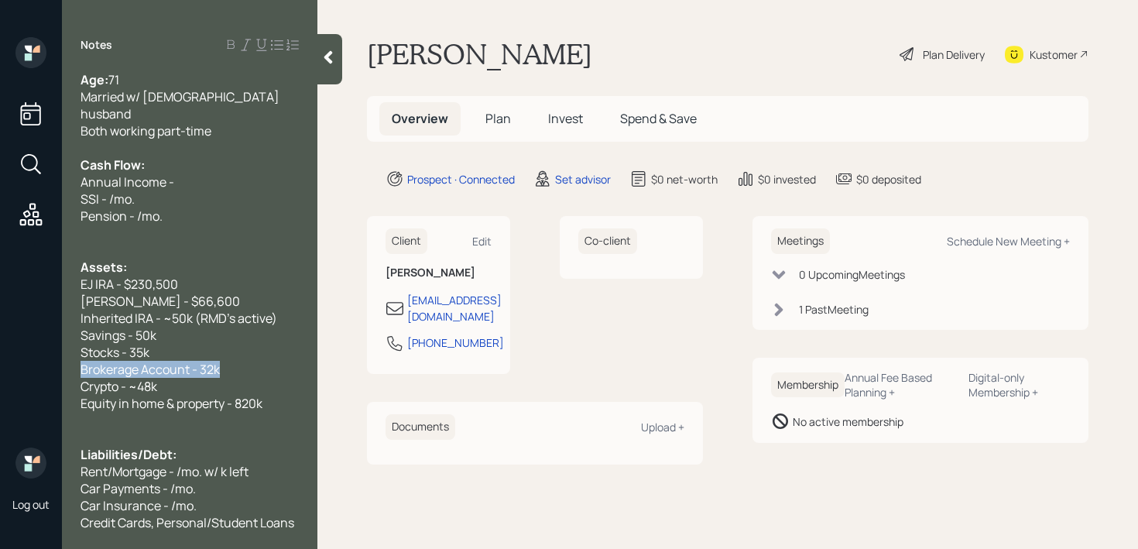
drag, startPoint x: 233, startPoint y: 352, endPoint x: 0, endPoint y: 352, distance: 233.0
click at [0, 352] on div "Log out Notes Age: [DEMOGRAPHIC_DATA] Married w/ [DEMOGRAPHIC_DATA] husband Bot…" at bounding box center [569, 274] width 1138 height 549
copy span "Brokerage Account - 32k"
click at [283, 310] on div "Inherited IRA - ~50k (RMD's active)" at bounding box center [190, 318] width 218 height 17
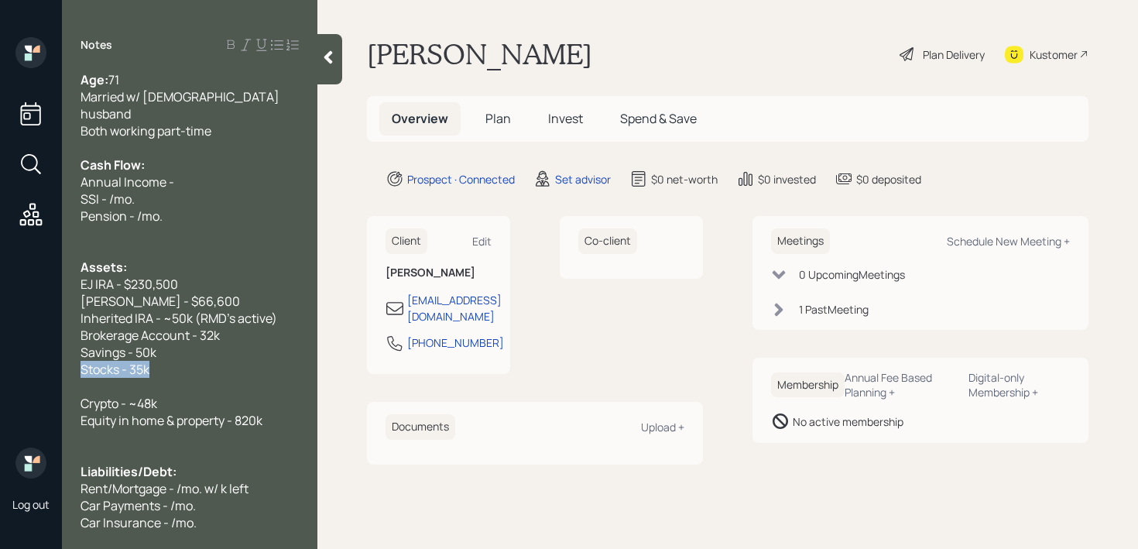
drag, startPoint x: 157, startPoint y: 352, endPoint x: 0, endPoint y: 352, distance: 157.1
click at [0, 352] on div "Log out Notes Age: [DEMOGRAPHIC_DATA] Married w/ [DEMOGRAPHIC_DATA] husband Bot…" at bounding box center [569, 274] width 1138 height 549
copy span "Stocks - 35k"
click at [233, 327] on div "Brokerage Account - 32k" at bounding box center [190, 335] width 218 height 17
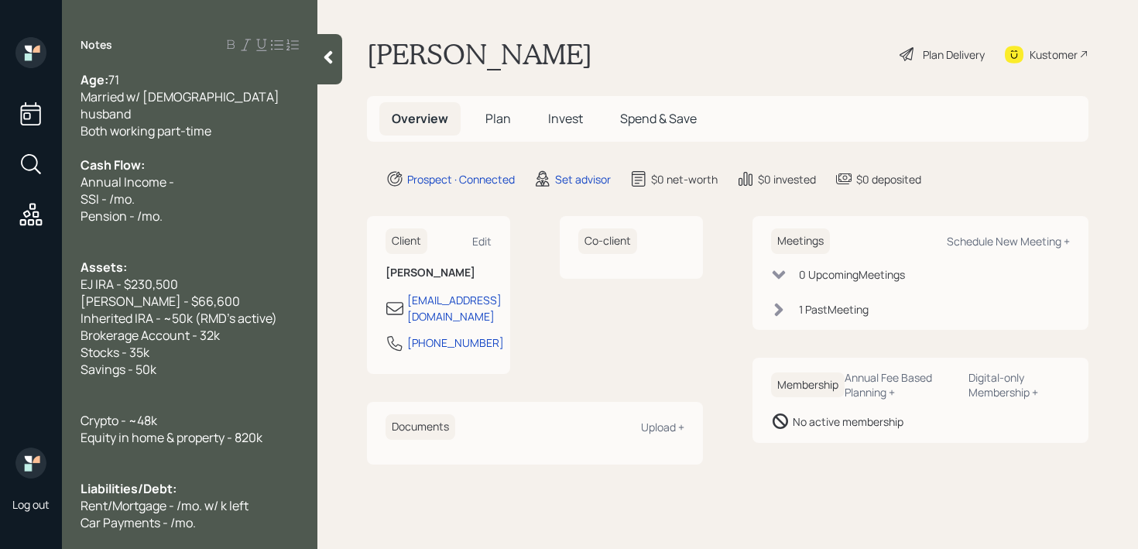
click at [241, 327] on div "Brokerage Account - 32k" at bounding box center [190, 335] width 218 height 17
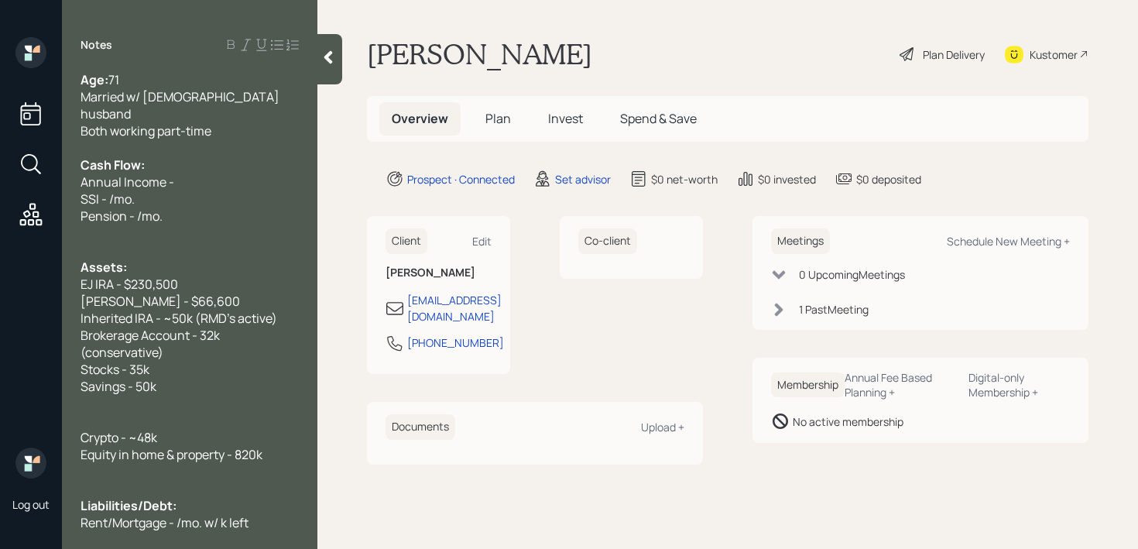
click at [172, 378] on div "Savings - 50k" at bounding box center [190, 386] width 218 height 17
click at [120, 395] on div at bounding box center [190, 403] width 218 height 17
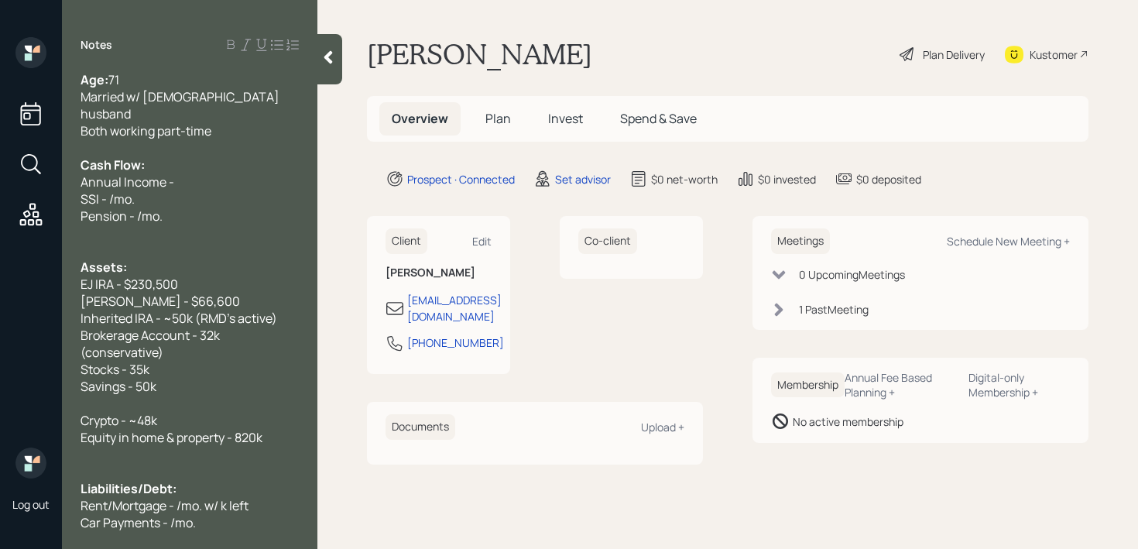
click at [99, 395] on div at bounding box center [190, 403] width 218 height 17
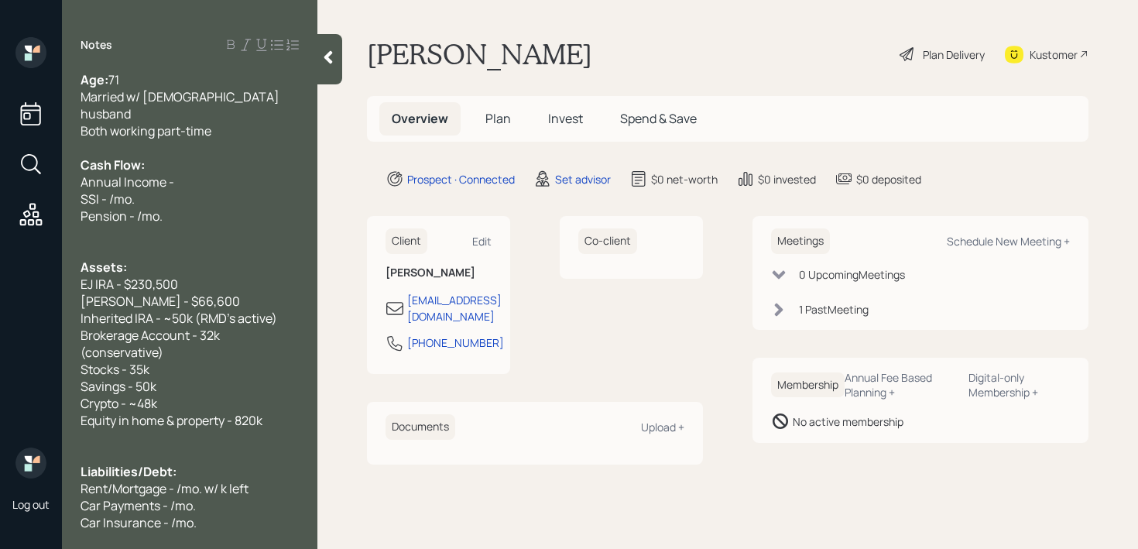
click at [151, 395] on span "Crypto - ~48k" at bounding box center [119, 403] width 77 height 17
click at [191, 395] on div "Crypto - ~3k" at bounding box center [190, 403] width 218 height 17
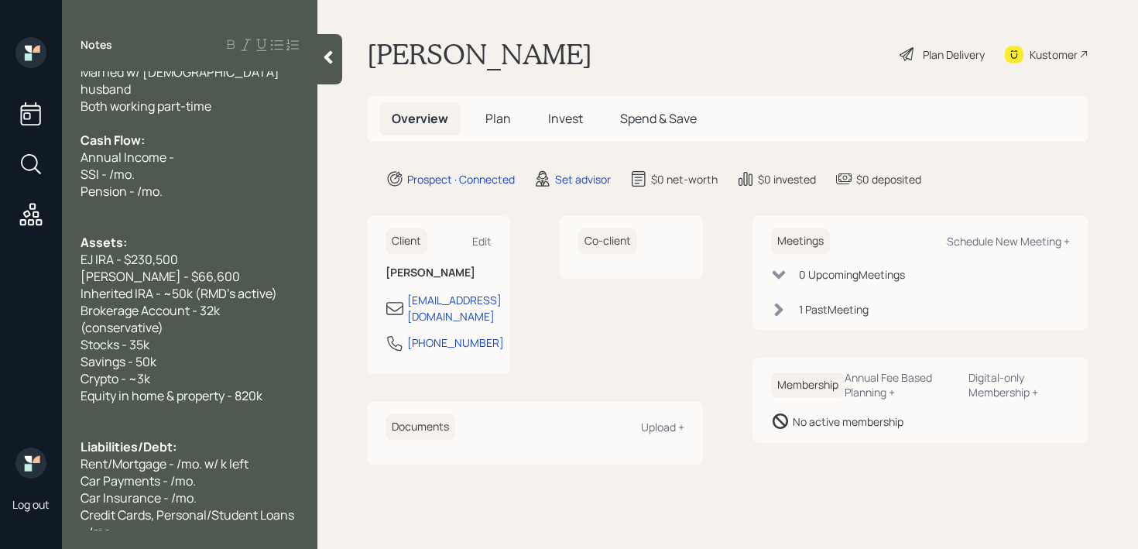
scroll to position [5, 0]
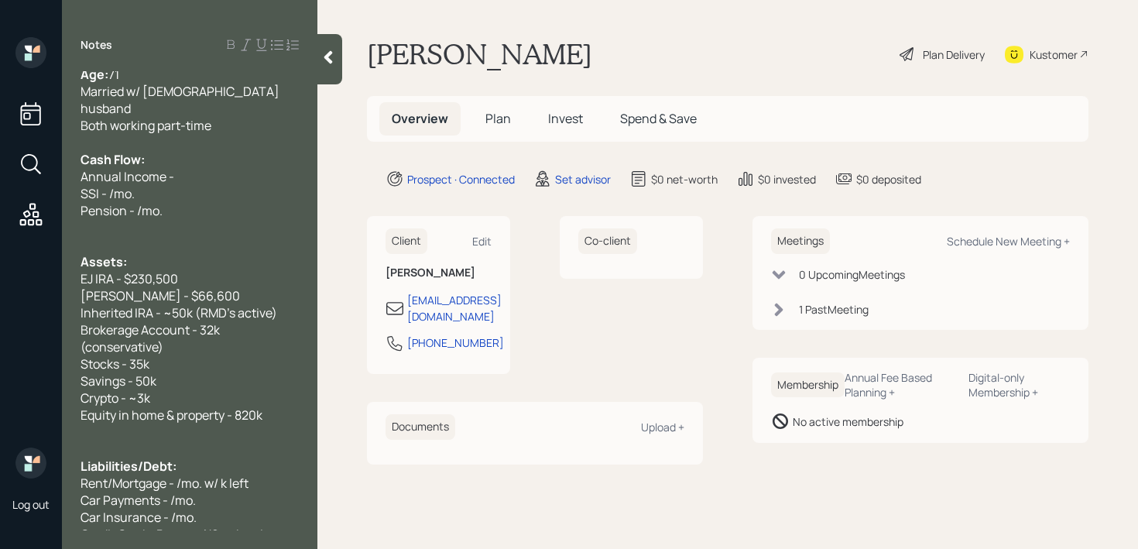
click at [181, 236] on div at bounding box center [190, 244] width 218 height 17
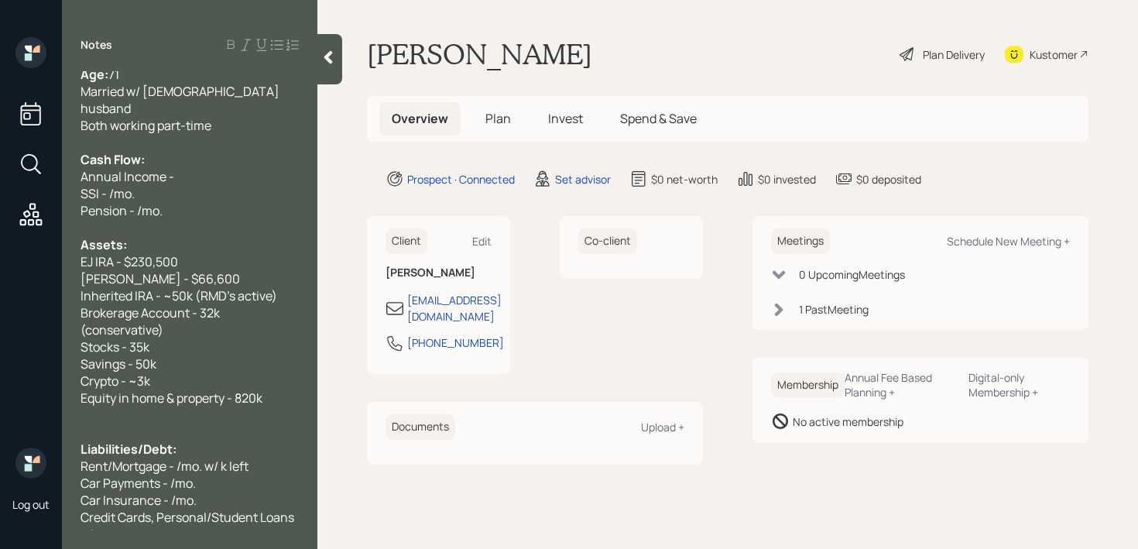
click at [188, 168] on div "Annual Income -" at bounding box center [190, 176] width 218 height 17
drag, startPoint x: 198, startPoint y: 159, endPoint x: 41, endPoint y: 159, distance: 157.1
click at [41, 159] on div "Log out Notes Age: [DEMOGRAPHIC_DATA] Married w/ [DEMOGRAPHIC_DATA] husband Bot…" at bounding box center [569, 274] width 1138 height 549
click at [105, 168] on span "Annual Income - k" at bounding box center [132, 176] width 102 height 17
click at [105, 185] on span "SSI - /mo." at bounding box center [108, 193] width 54 height 17
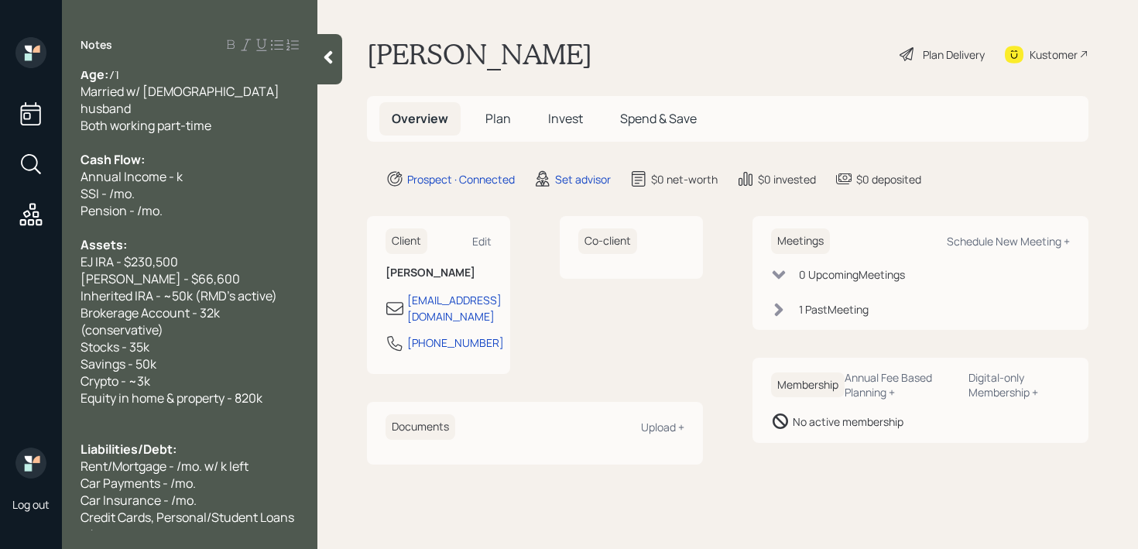
click at [111, 185] on span "SSI - /mo." at bounding box center [108, 193] width 54 height 17
click at [115, 185] on span "SSI - /mo." at bounding box center [108, 193] width 54 height 17
click at [129, 185] on span "SSI - /mo." at bounding box center [108, 193] width 54 height 17
click at [273, 287] on span "Inherited IRA - ~50k (RMD's active)" at bounding box center [179, 295] width 197 height 17
click at [258, 304] on div "Brokerage Account - 32k (conservative)" at bounding box center [190, 321] width 218 height 34
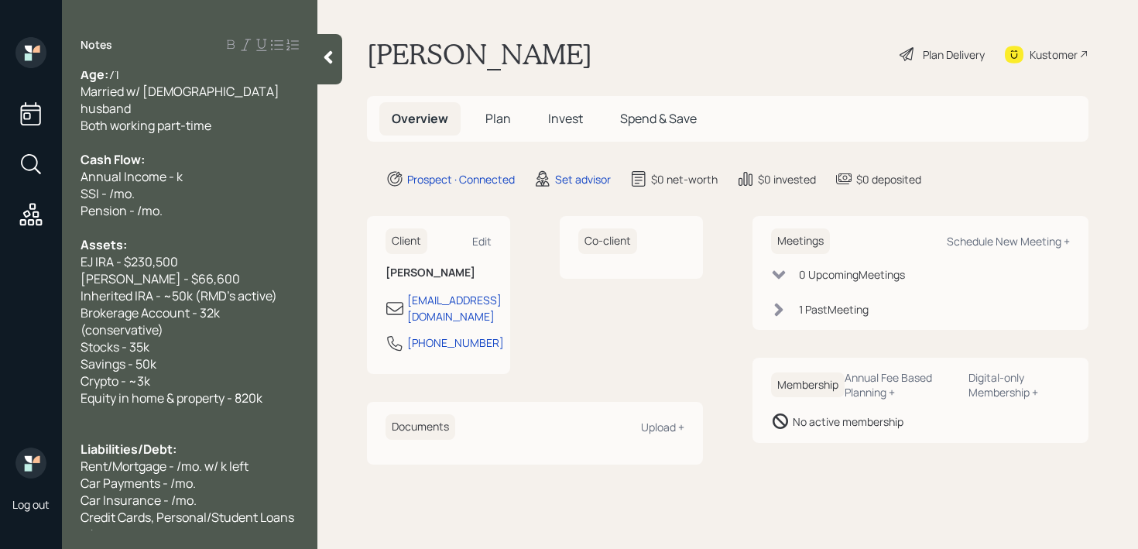
click at [253, 270] on div "[PERSON_NAME] - $66,600" at bounding box center [190, 278] width 218 height 17
click at [253, 185] on div "SSI - /mo." at bounding box center [190, 193] width 218 height 17
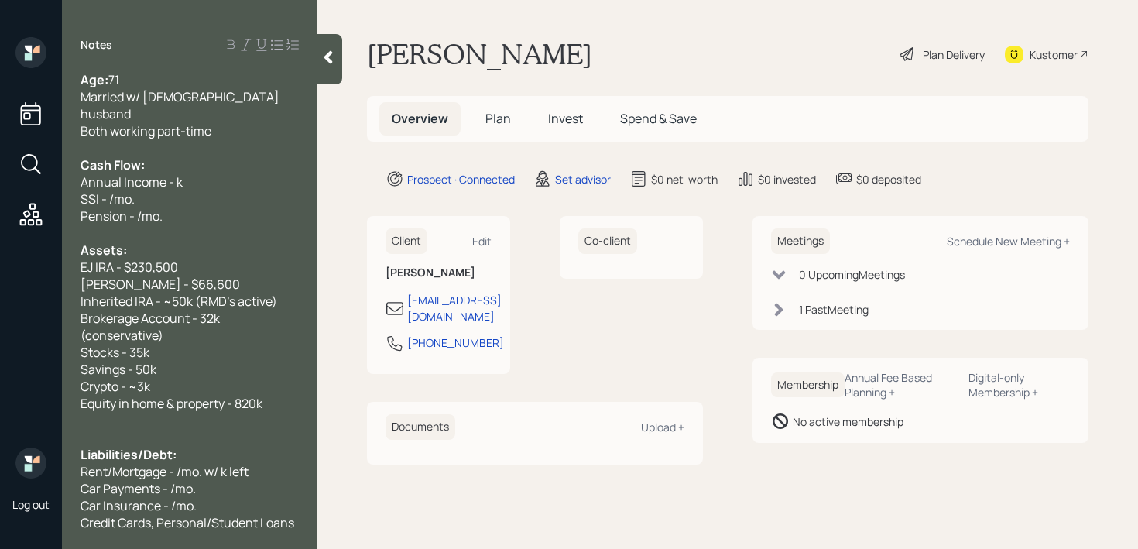
click at [245, 84] on div "Age: [DEMOGRAPHIC_DATA]" at bounding box center [190, 79] width 218 height 17
click at [262, 122] on div "Both working part-time" at bounding box center [190, 130] width 218 height 17
click at [260, 122] on div "Both working part-time" at bounding box center [190, 130] width 218 height 17
drag, startPoint x: 260, startPoint y: 105, endPoint x: 0, endPoint y: 121, distance: 260.6
click at [0, 121] on div "Log out Notes Age: [DEMOGRAPHIC_DATA] Married w/ [DEMOGRAPHIC_DATA] husband Bot…" at bounding box center [569, 274] width 1138 height 549
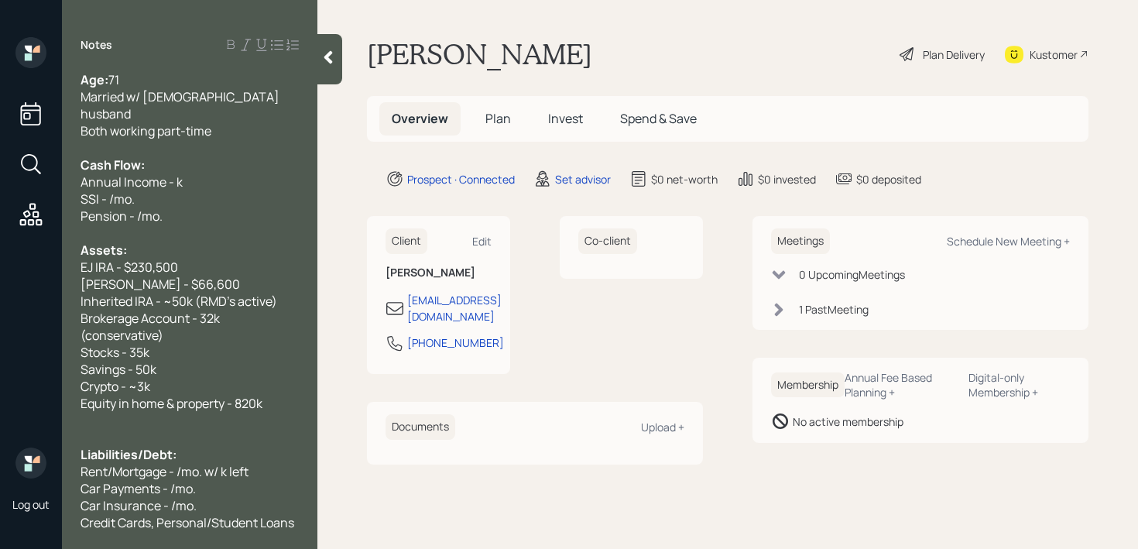
click at [119, 122] on span "Both working part-time" at bounding box center [146, 130] width 131 height 17
click at [255, 84] on div "Age: [DEMOGRAPHIC_DATA]" at bounding box center [190, 79] width 218 height 17
click at [238, 122] on div "Both working part-time" at bounding box center [190, 130] width 218 height 17
click at [166, 173] on span "Annual Income - k" at bounding box center [132, 181] width 102 height 17
click at [112, 190] on span "SSI - /mo." at bounding box center [108, 198] width 54 height 17
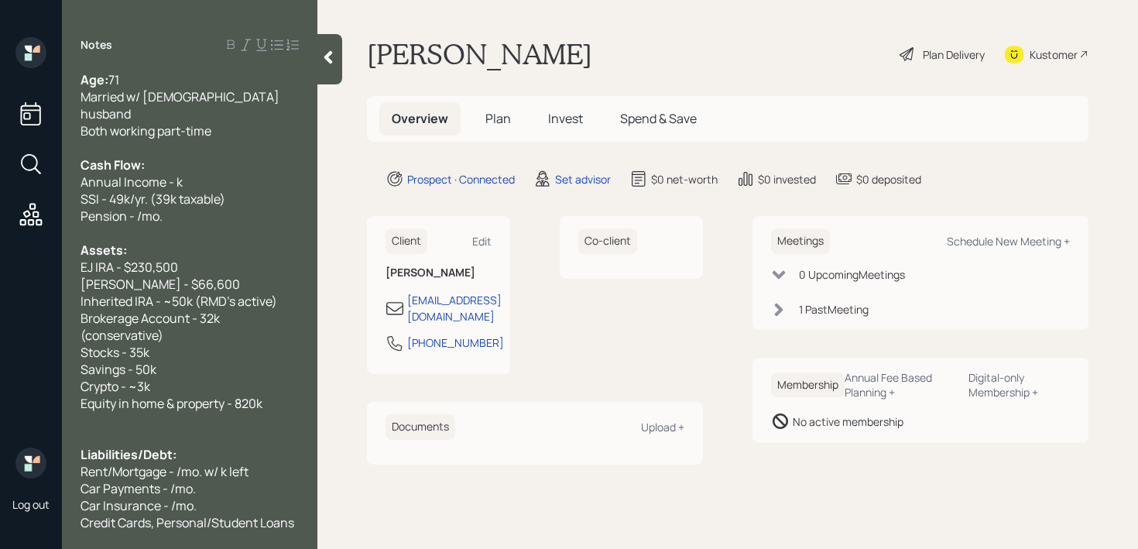
click at [139, 207] on span "Pension - /mo." at bounding box center [122, 215] width 82 height 17
click at [147, 190] on span "SSI - 49k/yr. (39k taxable)" at bounding box center [153, 198] width 145 height 17
click at [108, 190] on span "SSI - 49k/yr (39k taxable)" at bounding box center [152, 198] width 142 height 17
click at [80, 181] on div "Age: [DEMOGRAPHIC_DATA] Married w/ [DEMOGRAPHIC_DATA] husband Both working part…" at bounding box center [189, 300] width 255 height 459
click at [80, 183] on div "Age: [DEMOGRAPHIC_DATA] Married w/ [DEMOGRAPHIC_DATA] husband Both working part…" at bounding box center [189, 300] width 255 height 459
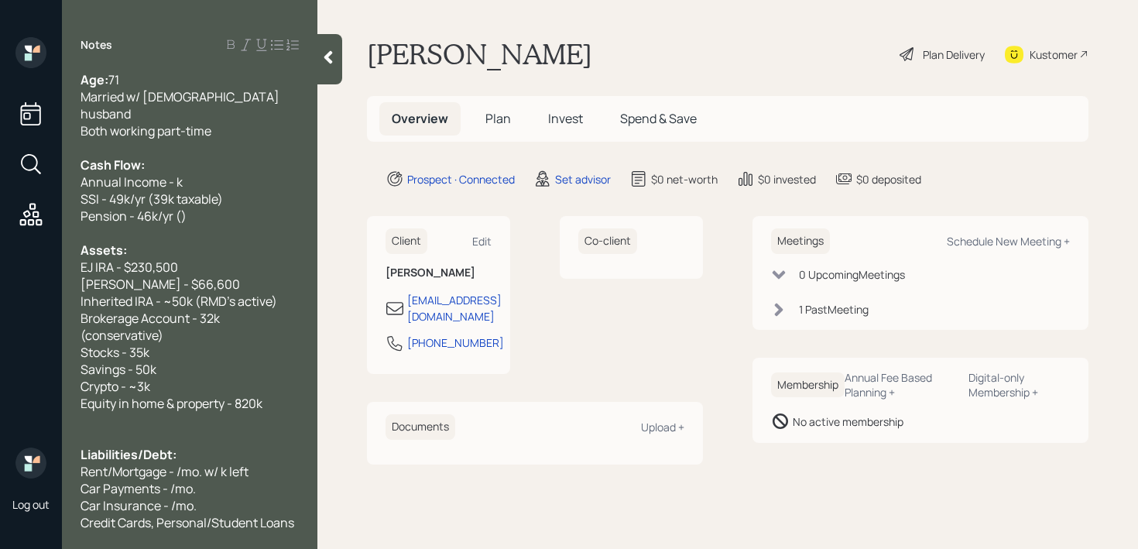
click at [81, 190] on span "SSI - 49k/yr (39k taxable)" at bounding box center [152, 198] width 142 height 17
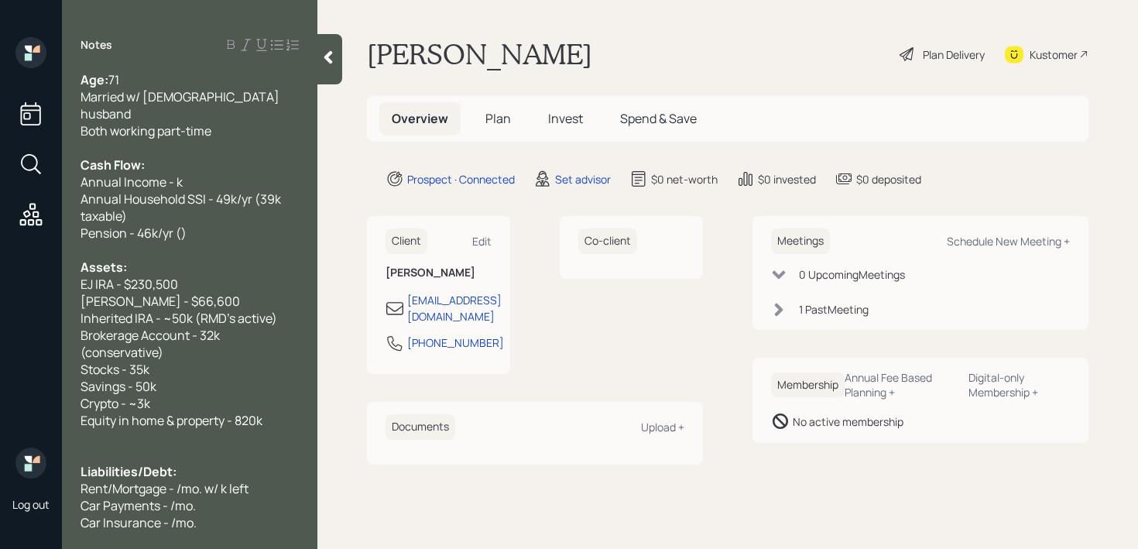
click at [106, 224] on span "Pension - 46k/yr ()" at bounding box center [134, 232] width 106 height 17
click at [185, 224] on span "Pension - 46k/yr ()" at bounding box center [134, 232] width 106 height 17
click at [176, 173] on span "Annual Income - k" at bounding box center [132, 181] width 102 height 17
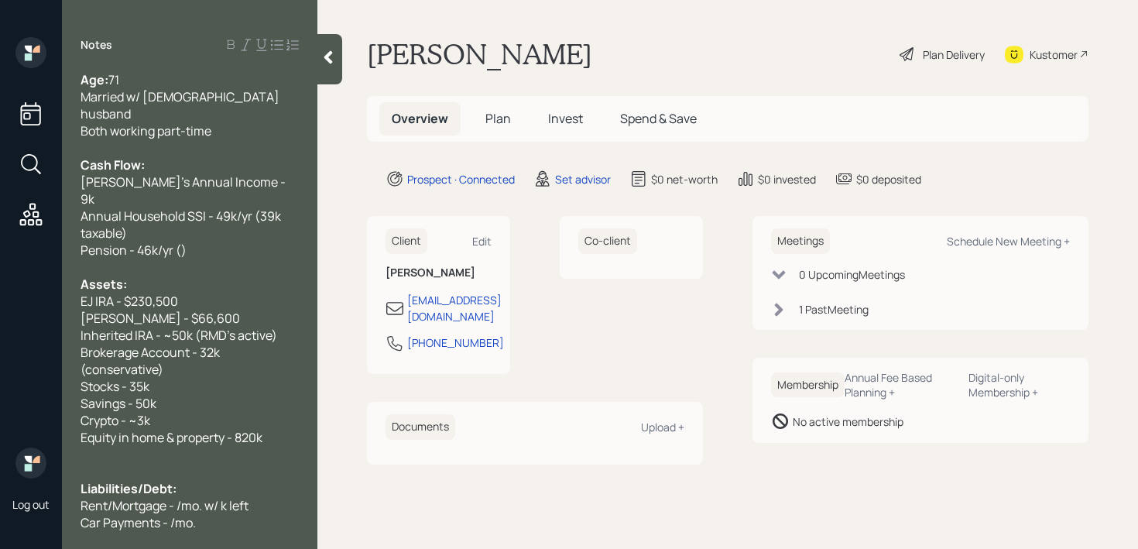
click at [196, 242] on div "Pension - 46k/yr ()" at bounding box center [190, 250] width 218 height 17
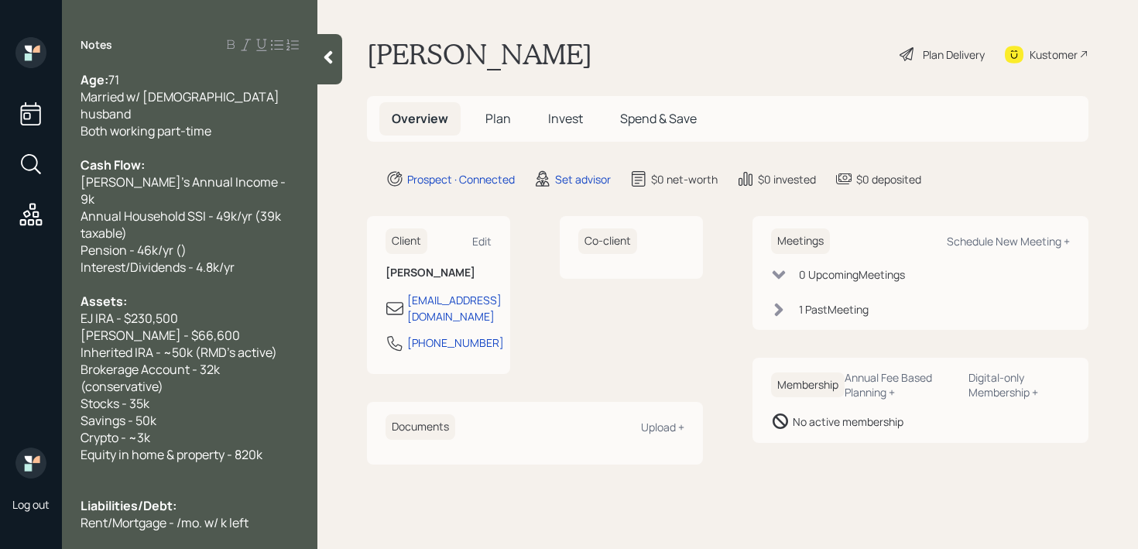
click at [182, 242] on span "Pension - 46k/yr ()" at bounding box center [134, 250] width 106 height 17
click at [223, 242] on div "Pension - 46k/yr ()" at bounding box center [190, 250] width 218 height 17
click at [258, 259] on div "Interest/Dividends - 4.8k/yr" at bounding box center [190, 267] width 218 height 17
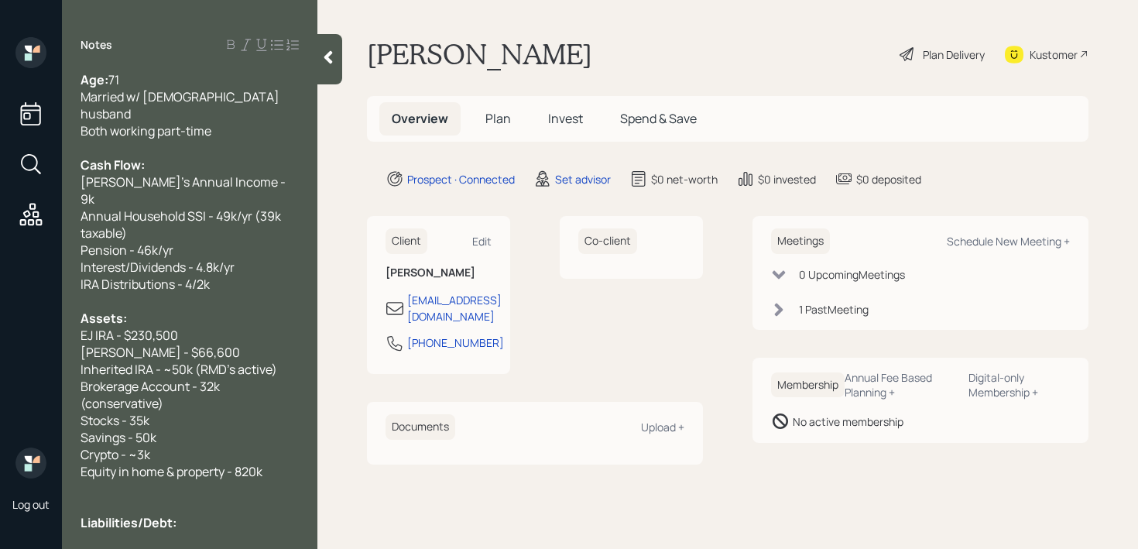
click at [172, 276] on span "IRA Distributions - 4/2k" at bounding box center [145, 284] width 129 height 17
click at [242, 276] on div "IRA Distributions/yr - 4.2k" at bounding box center [190, 284] width 218 height 17
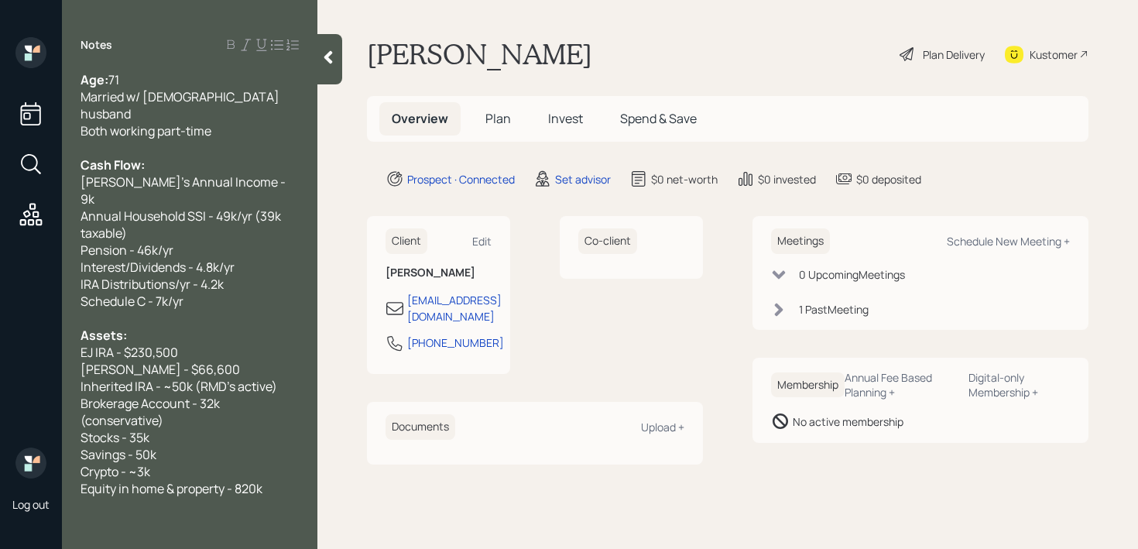
click at [255, 156] on div "Cash Flow:" at bounding box center [190, 164] width 218 height 17
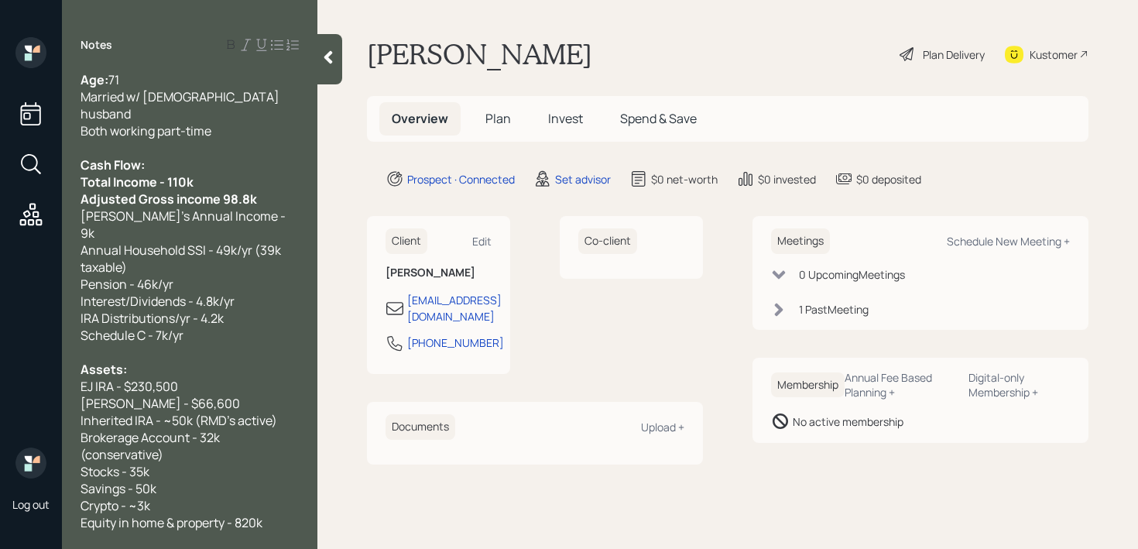
click at [271, 190] on div "Adjusted Gross income 98.8k" at bounding box center [190, 198] width 218 height 17
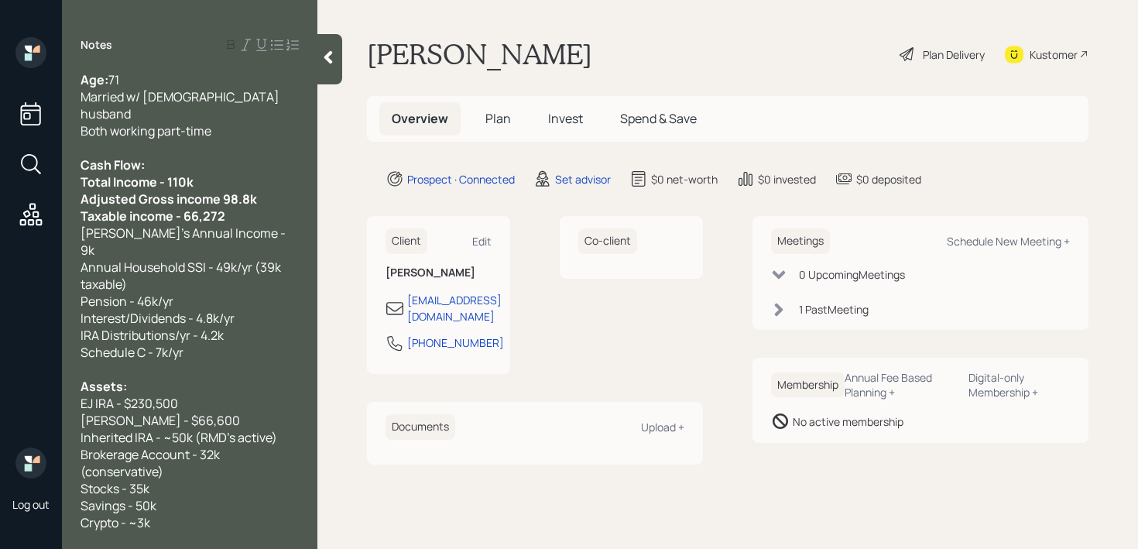
drag, startPoint x: 276, startPoint y: 192, endPoint x: 0, endPoint y: 208, distance: 276.1
click at [0, 208] on div "Log out Notes Age: [DEMOGRAPHIC_DATA] Married w/ [DEMOGRAPHIC_DATA] husband Bot…" at bounding box center [569, 274] width 1138 height 549
copy span
click at [247, 190] on span "Adjusted Gross income 98.8k" at bounding box center [169, 198] width 176 height 17
drag, startPoint x: 247, startPoint y: 194, endPoint x: 25, endPoint y: 194, distance: 222.2
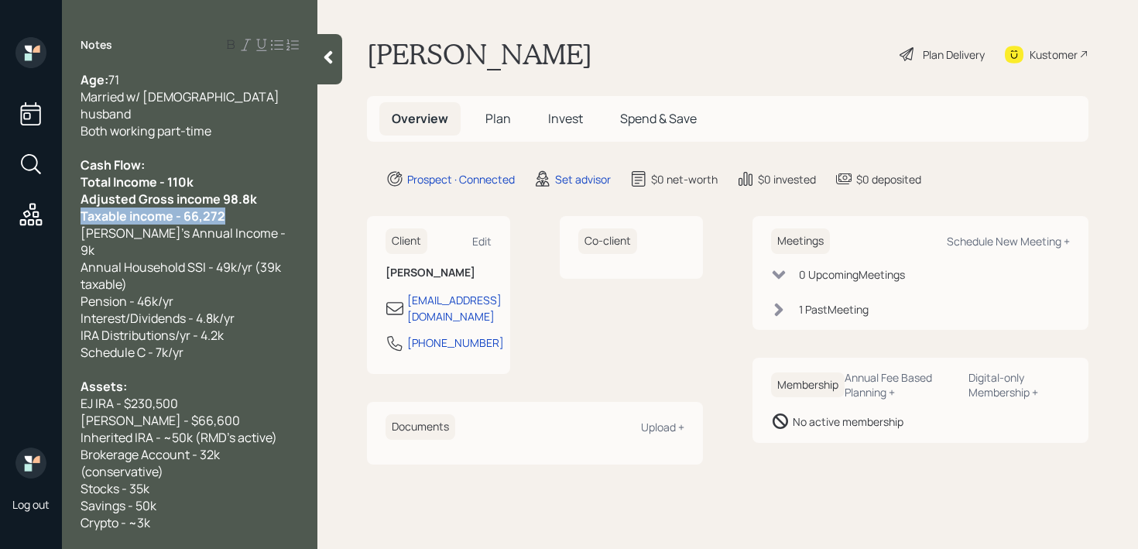
click at [25, 194] on div "Log out Notes Age: [DEMOGRAPHIC_DATA] Married w/ [DEMOGRAPHIC_DATA] husband Bot…" at bounding box center [569, 274] width 1138 height 549
copy span "Taxable income - 66,272"
click at [286, 190] on div "Adjusted Gross income 98.8k" at bounding box center [190, 198] width 218 height 17
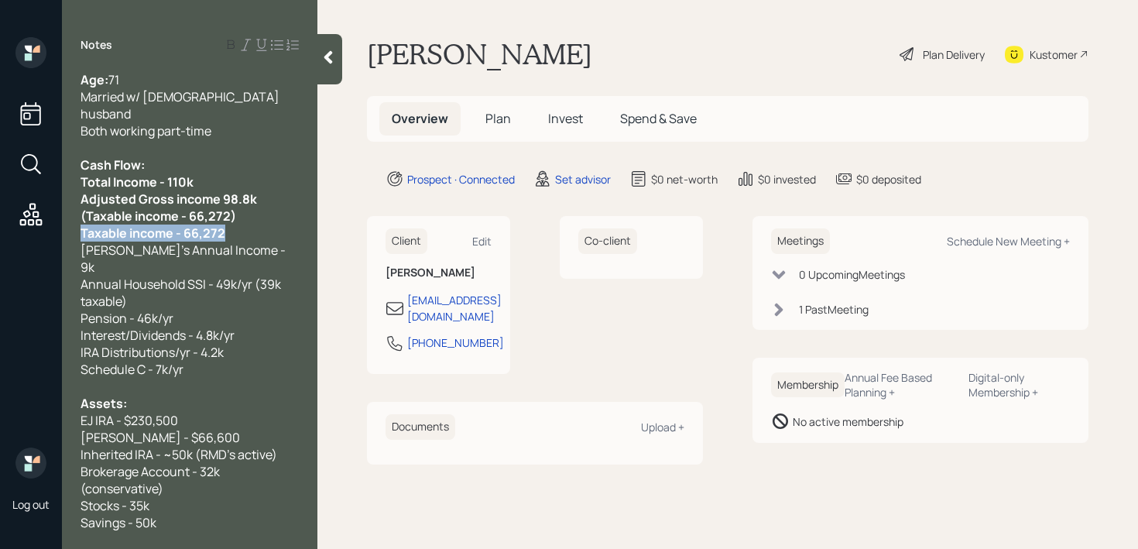
drag, startPoint x: 253, startPoint y: 218, endPoint x: 46, endPoint y: 218, distance: 207.5
click at [46, 218] on div "Log out Notes Age: [DEMOGRAPHIC_DATA] Married w/ [DEMOGRAPHIC_DATA] husband Bot…" at bounding box center [569, 274] width 1138 height 549
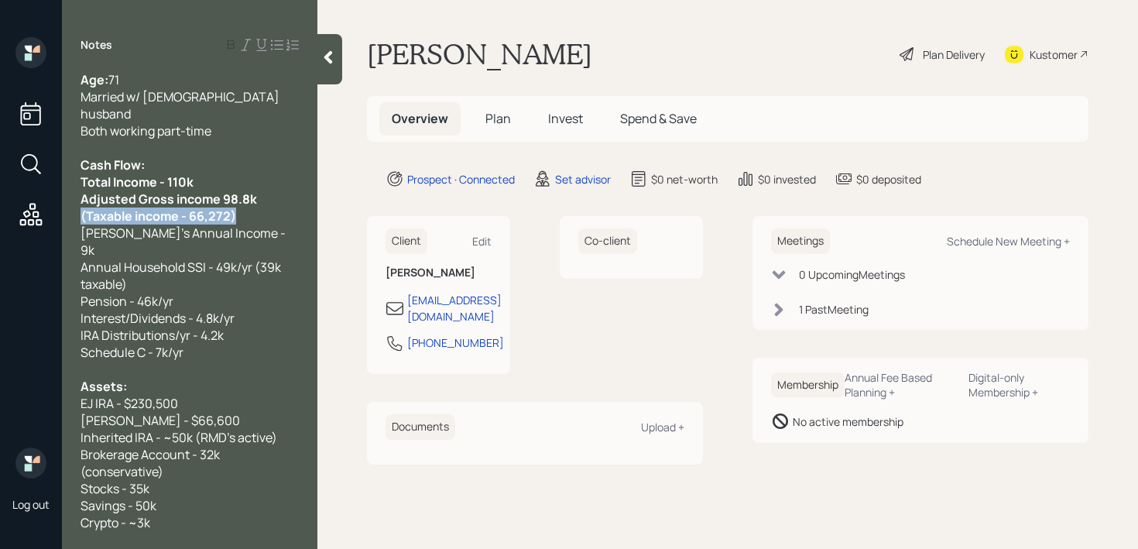
drag, startPoint x: 231, startPoint y: 200, endPoint x: 33, endPoint y: 194, distance: 197.5
click at [33, 194] on div "Log out Notes Age: [DEMOGRAPHIC_DATA] Married w/ [DEMOGRAPHIC_DATA] husband Bot…" at bounding box center [569, 274] width 1138 height 549
click at [217, 193] on span "Adjusted Gross income 98.8k (Taxable income - 66,272)" at bounding box center [170, 207] width 179 height 34
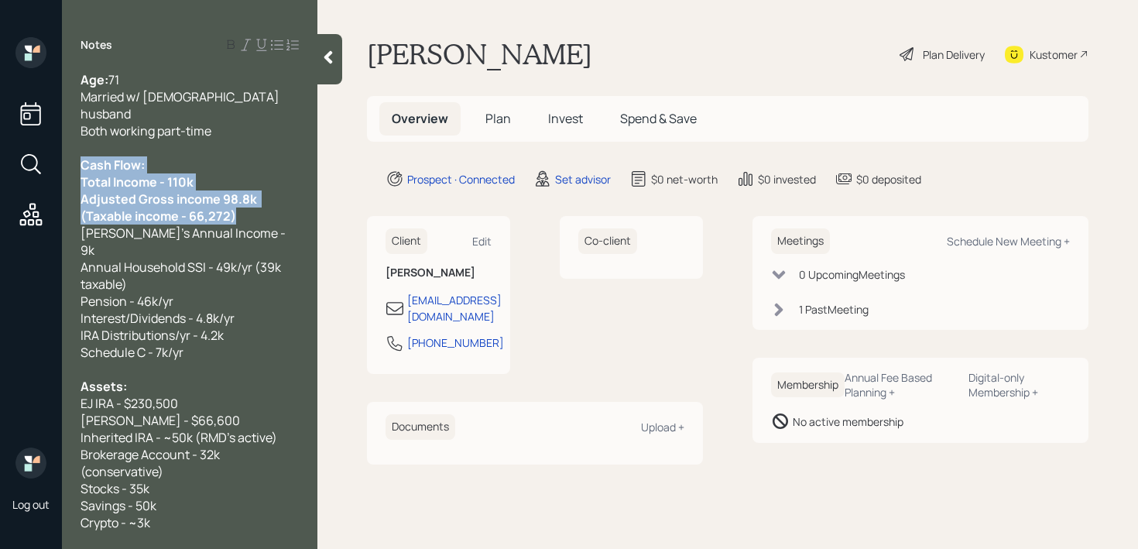
drag, startPoint x: 233, startPoint y: 197, endPoint x: 78, endPoint y: 156, distance: 160.2
click at [78, 156] on div "Age: [DEMOGRAPHIC_DATA] Married w/ [DEMOGRAPHIC_DATA] husband Both working part…" at bounding box center [189, 300] width 255 height 459
click at [134, 156] on span "Cash Flow:" at bounding box center [111, 164] width 61 height 17
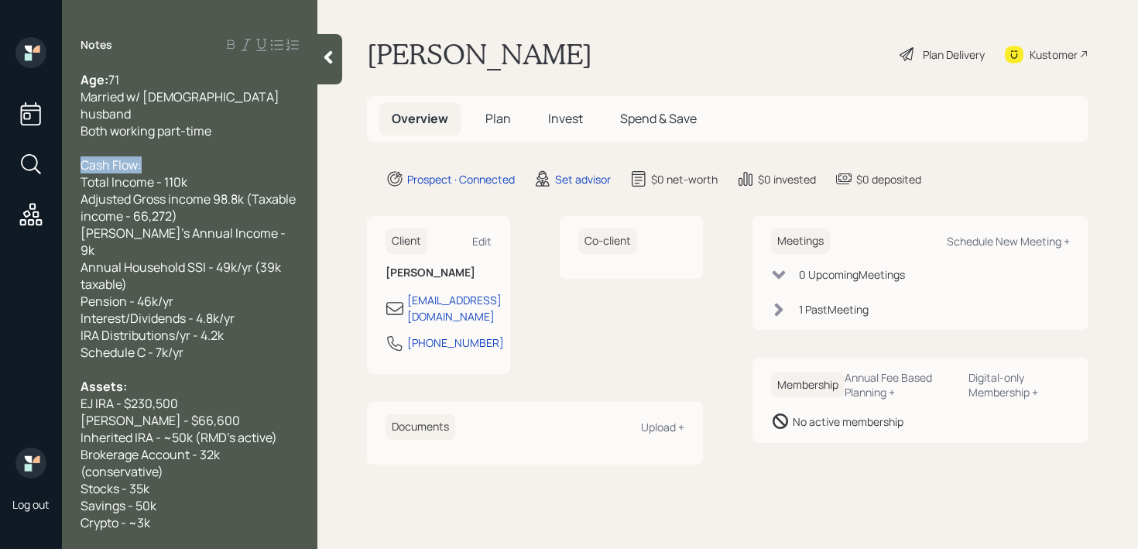
drag, startPoint x: 153, startPoint y: 146, endPoint x: 0, endPoint y: 146, distance: 152.5
click at [0, 146] on div "Log out Notes Age: [DEMOGRAPHIC_DATA] Married w/ [DEMOGRAPHIC_DATA] husband Bot…" at bounding box center [569, 274] width 1138 height 549
click at [146, 173] on span "Total Income - 110k" at bounding box center [134, 181] width 107 height 17
click at [217, 259] on span "Annual Household SSI - 49k/yr (39k taxable)" at bounding box center [182, 276] width 203 height 34
click at [217, 344] on div "Schedule C - 7k/yr" at bounding box center [190, 352] width 218 height 17
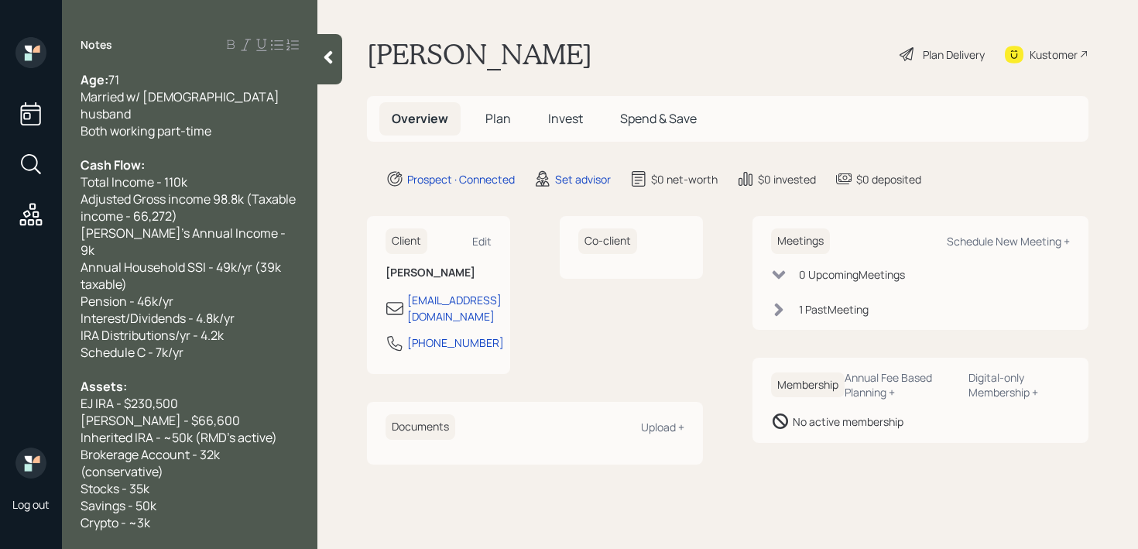
click at [229, 378] on div "Assets:" at bounding box center [190, 386] width 218 height 17
click at [226, 429] on span "Inherited IRA - ~50k (RMD's active)" at bounding box center [179, 437] width 197 height 17
click at [232, 412] on div "[PERSON_NAME] - $66,600" at bounding box center [190, 420] width 218 height 17
click at [127, 412] on span "[PERSON_NAME] - $66,600" at bounding box center [160, 420] width 159 height 17
click at [117, 395] on span "EJ IRA - $230,500" at bounding box center [130, 403] width 98 height 17
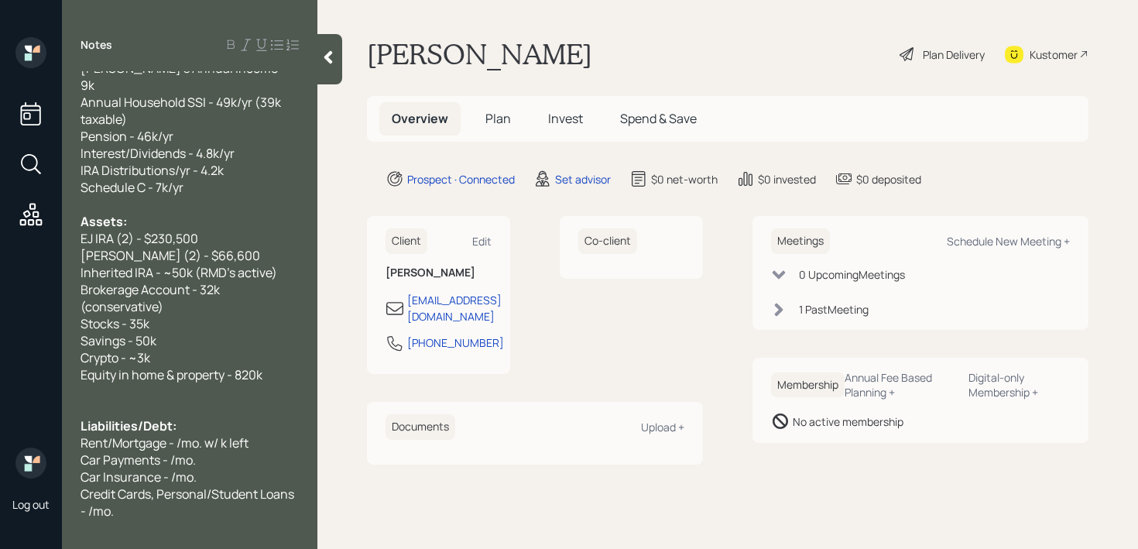
scroll to position [255, 0]
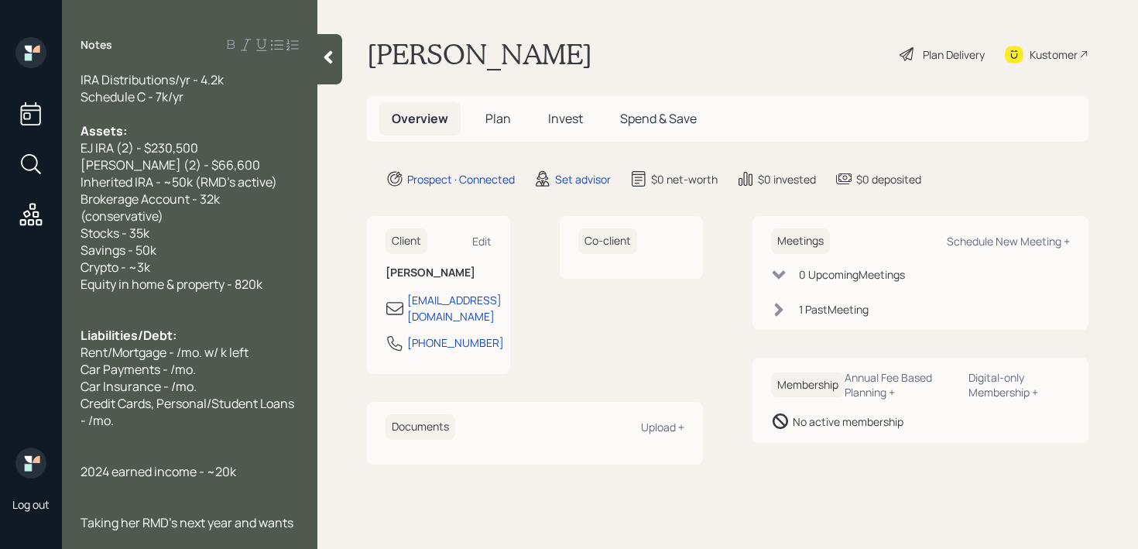
click at [195, 242] on div "Savings - 50k" at bounding box center [190, 250] width 218 height 17
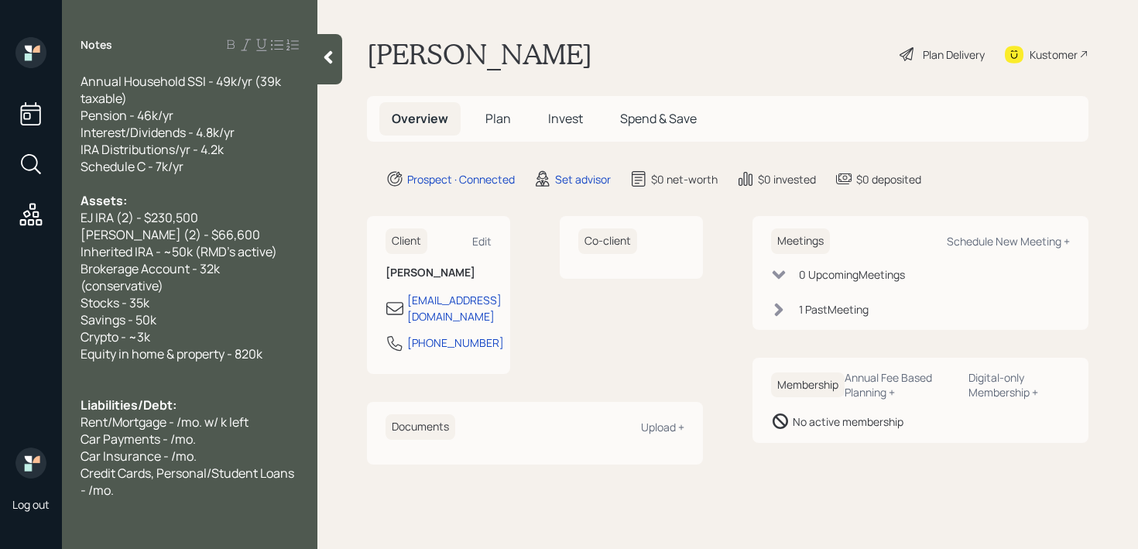
scroll to position [148, 0]
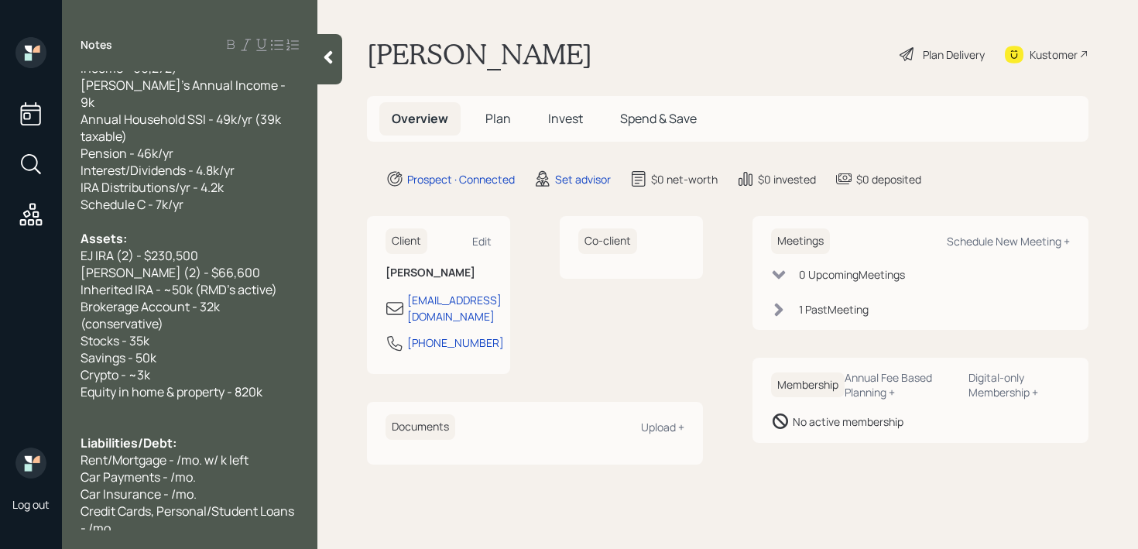
click at [207, 264] on span "[PERSON_NAME] (2) - $66,600" at bounding box center [171, 272] width 180 height 17
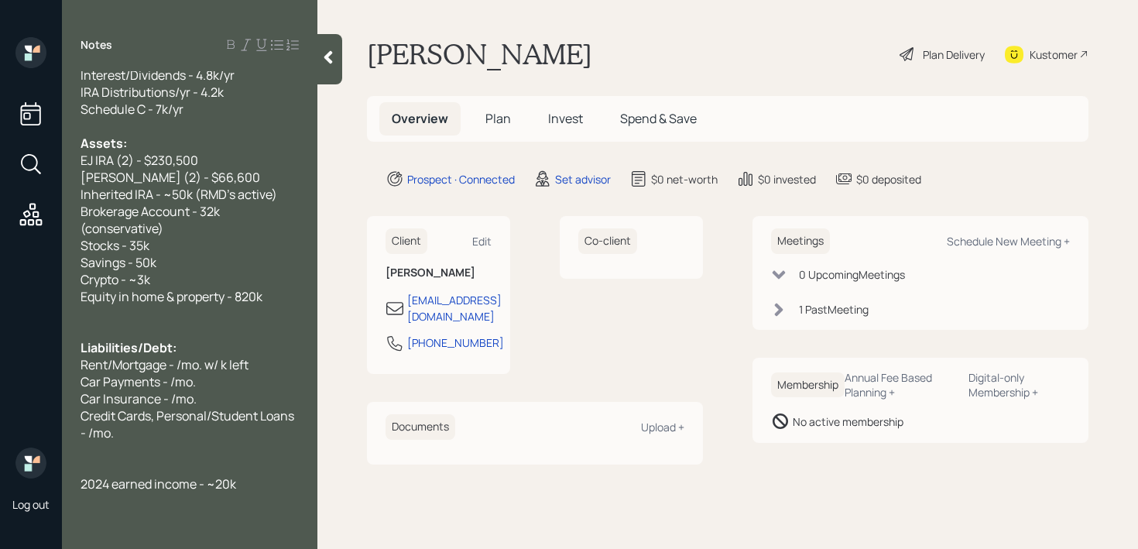
scroll to position [244, 0]
drag, startPoint x: 112, startPoint y: 332, endPoint x: 19, endPoint y: 332, distance: 92.9
click at [19, 332] on div "Log out Notes Age: [DEMOGRAPHIC_DATA] Married w/ [DEMOGRAPHIC_DATA] husband Bot…" at bounding box center [569, 274] width 1138 height 549
click at [135, 458] on div at bounding box center [190, 466] width 218 height 17
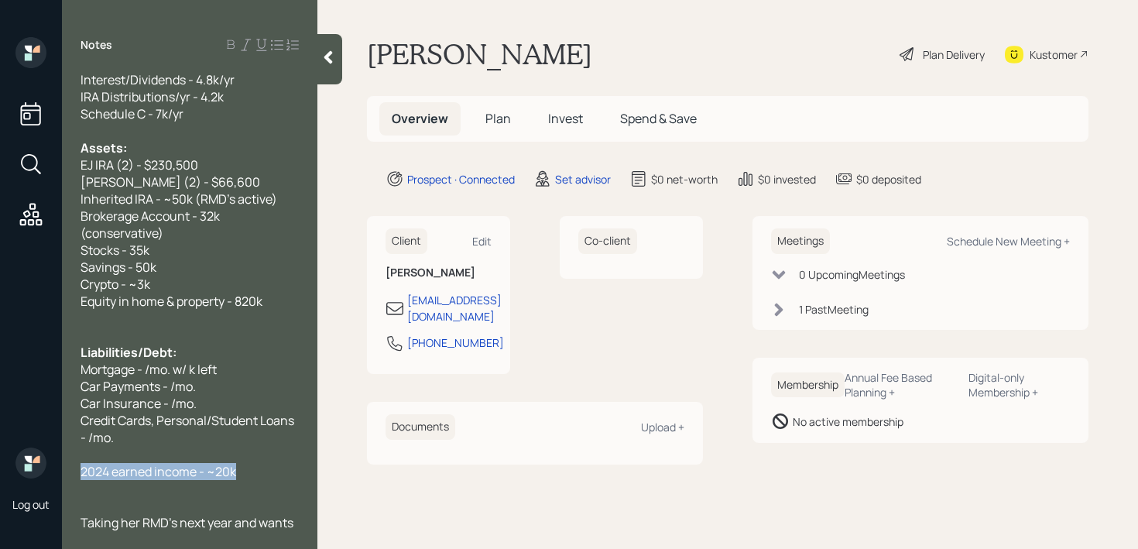
drag, startPoint x: 277, startPoint y: 441, endPoint x: 0, endPoint y: 441, distance: 277.1
click at [0, 441] on div "Log out Notes Age: [DEMOGRAPHIC_DATA] Married w/ [DEMOGRAPHIC_DATA] husband Bot…" at bounding box center [569, 274] width 1138 height 549
copy span "2024 earned income - ~20k"
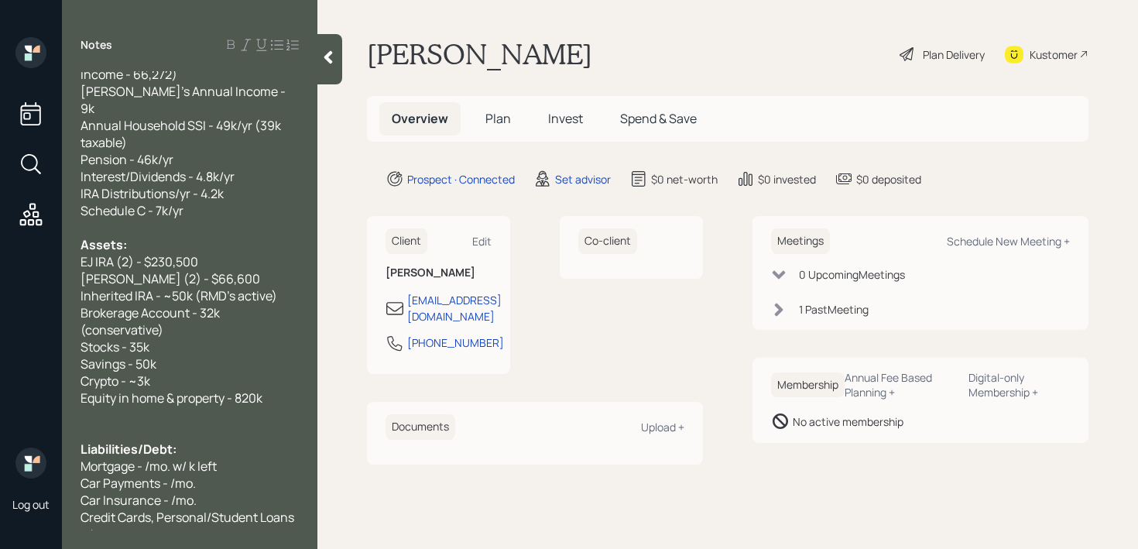
scroll to position [173, 0]
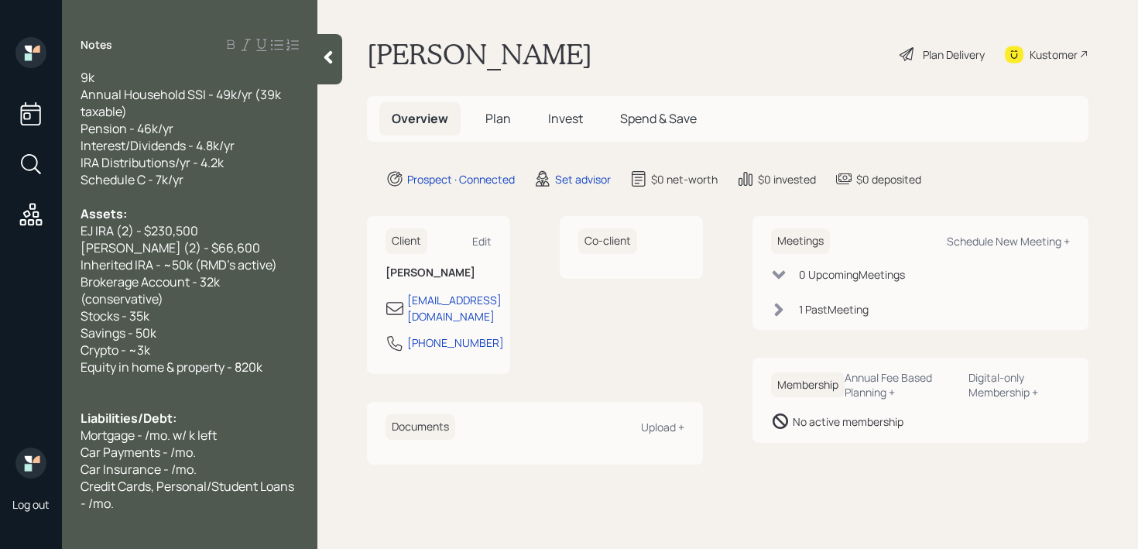
click at [149, 427] on span "Mortgage - /mo. w/ k left" at bounding box center [149, 435] width 136 height 17
click at [272, 427] on span "Mortgage - 1.5k/mo. w/ [DATE] left" at bounding box center [176, 435] width 191 height 17
click at [272, 427] on span "Mortgage - 1.5k/mo. (done [DATE]" at bounding box center [176, 435] width 191 height 17
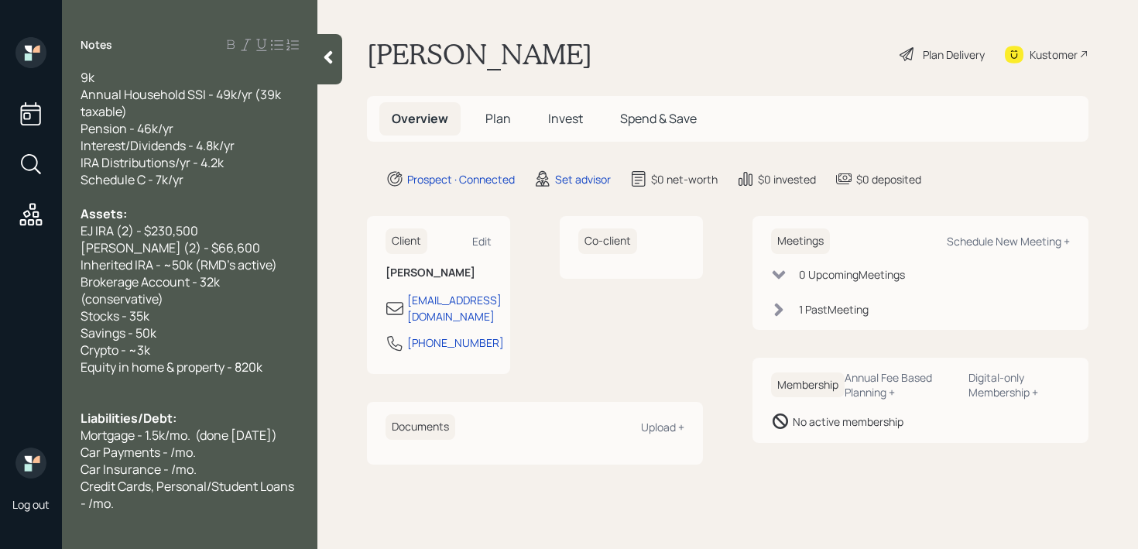
click at [177, 444] on span "Car Payments - /mo." at bounding box center [138, 452] width 115 height 17
click at [176, 444] on span "Car Payments - /mo." at bounding box center [138, 452] width 115 height 17
click at [173, 461] on span "Car Insurance - /mo." at bounding box center [139, 469] width 116 height 17
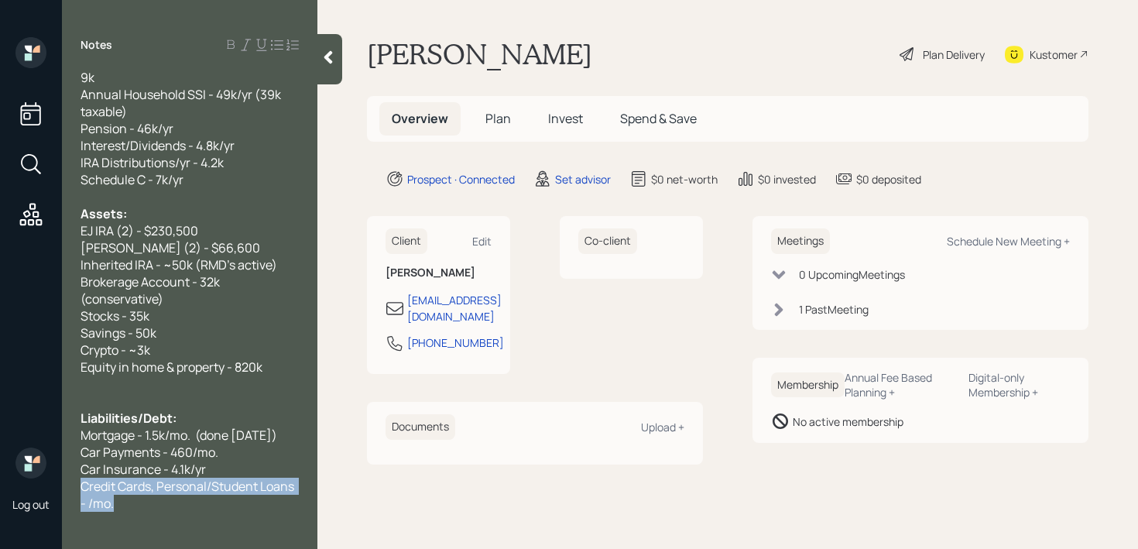
drag, startPoint x: 196, startPoint y: 484, endPoint x: 80, endPoint y: 457, distance: 119.2
click at [78, 457] on div "Age: [DEMOGRAPHIC_DATA] Married w/ [DEMOGRAPHIC_DATA] husband Both working part…" at bounding box center [189, 300] width 255 height 459
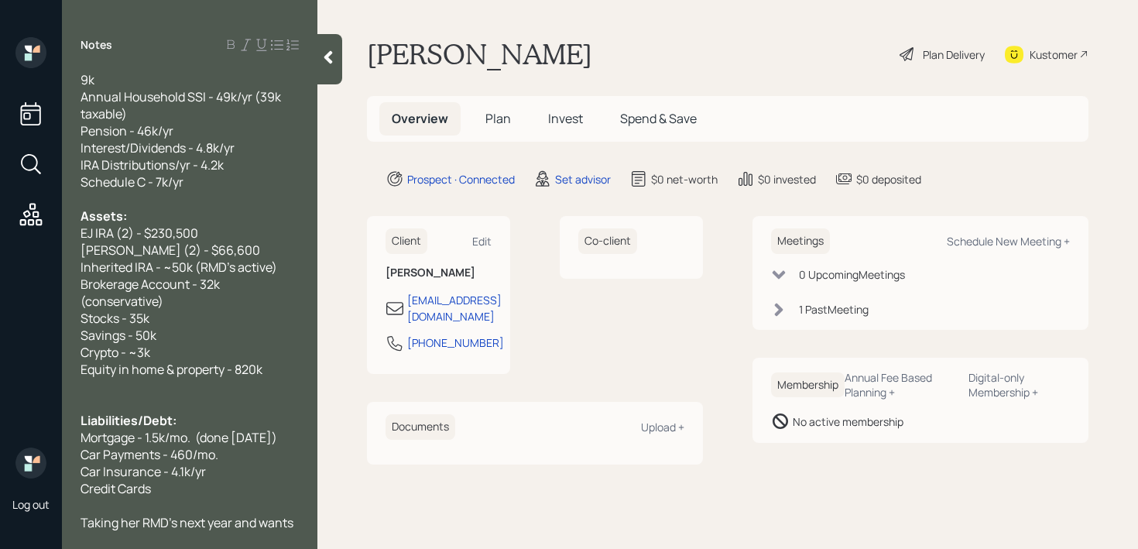
drag, startPoint x: 187, startPoint y: 458, endPoint x: 45, endPoint y: 453, distance: 142.5
click at [45, 453] on div "Log out Notes Age: [DEMOGRAPHIC_DATA] Married w/ [DEMOGRAPHIC_DATA] husband Bot…" at bounding box center [569, 274] width 1138 height 549
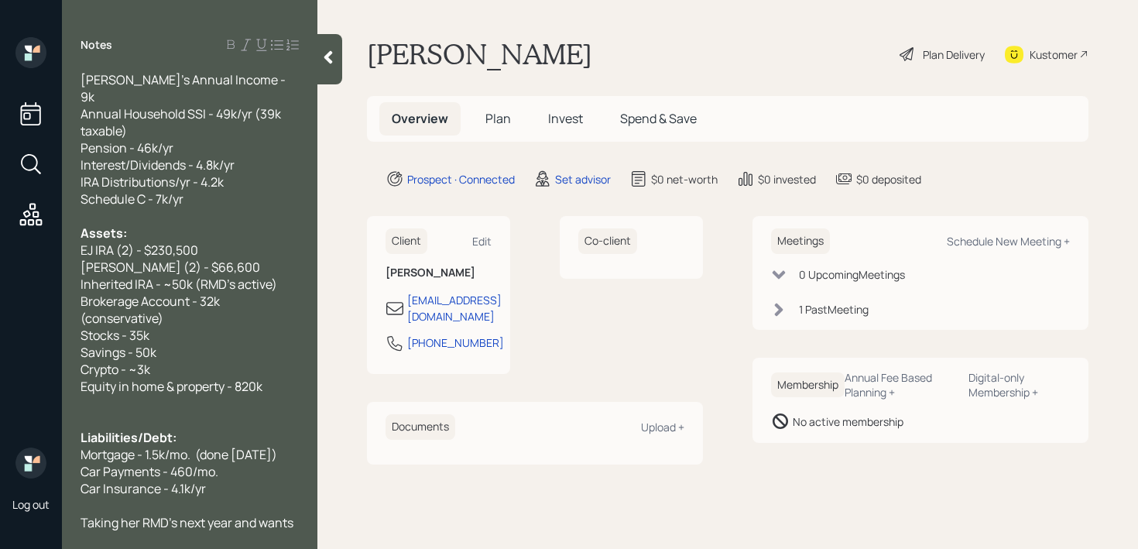
click at [208, 395] on div at bounding box center [190, 403] width 218 height 17
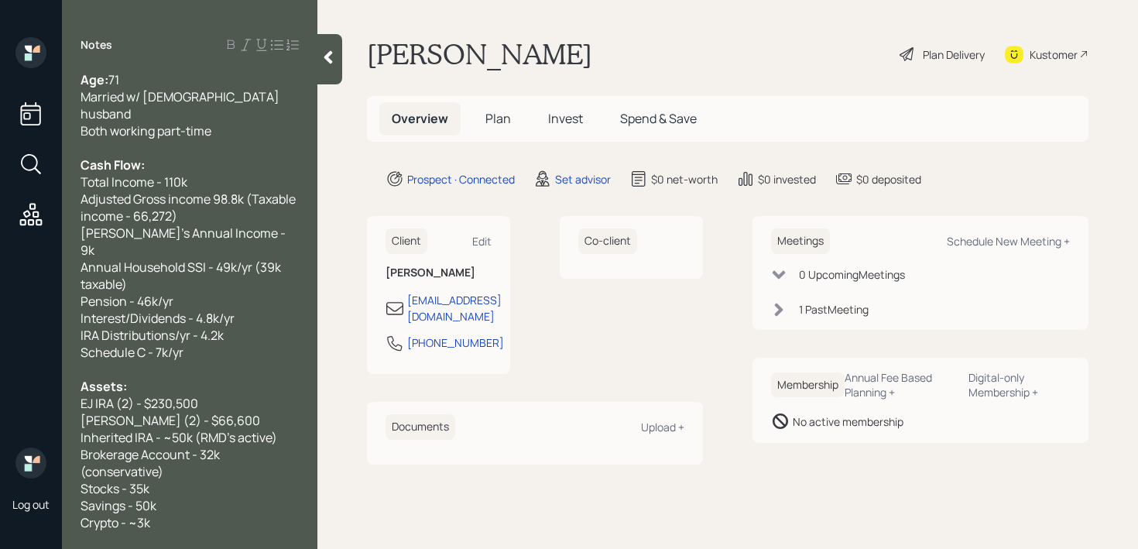
scroll to position [136, 0]
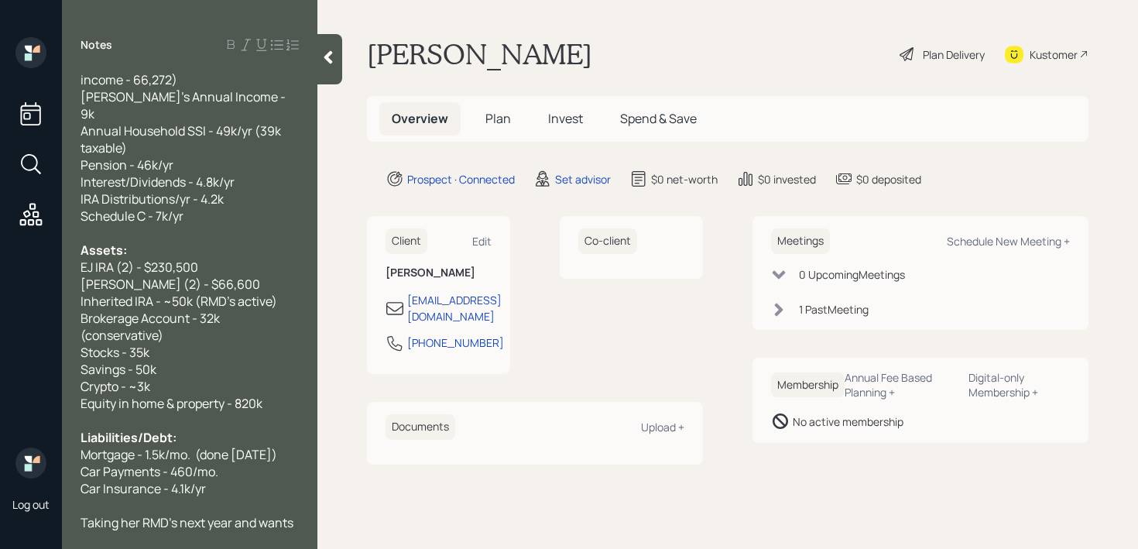
click at [162, 519] on div "Taking her RMD's next year and wants to maximize this in the most advisable way" at bounding box center [190, 539] width 218 height 51
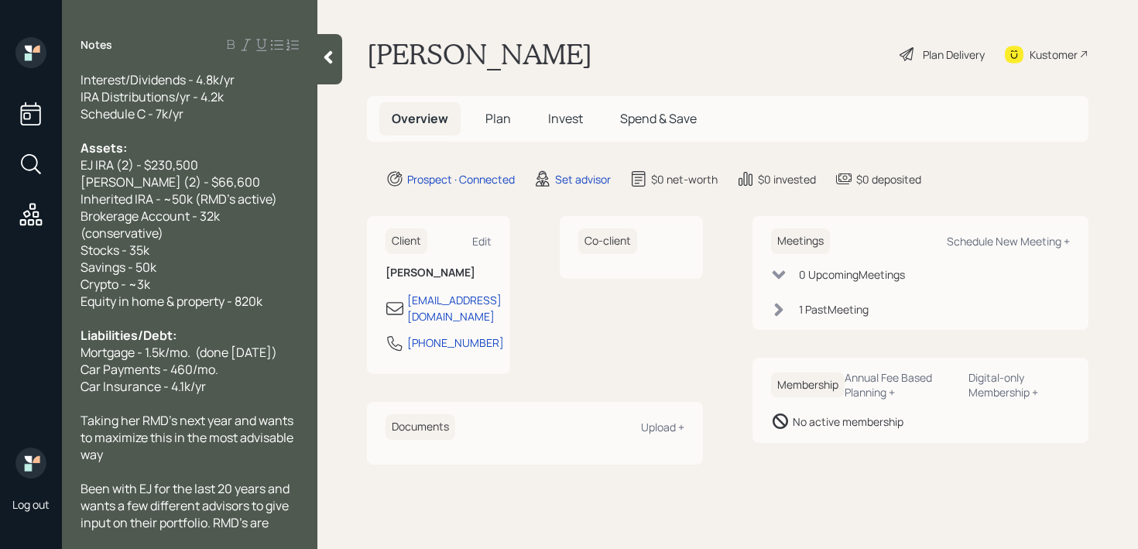
scroll to position [255, 0]
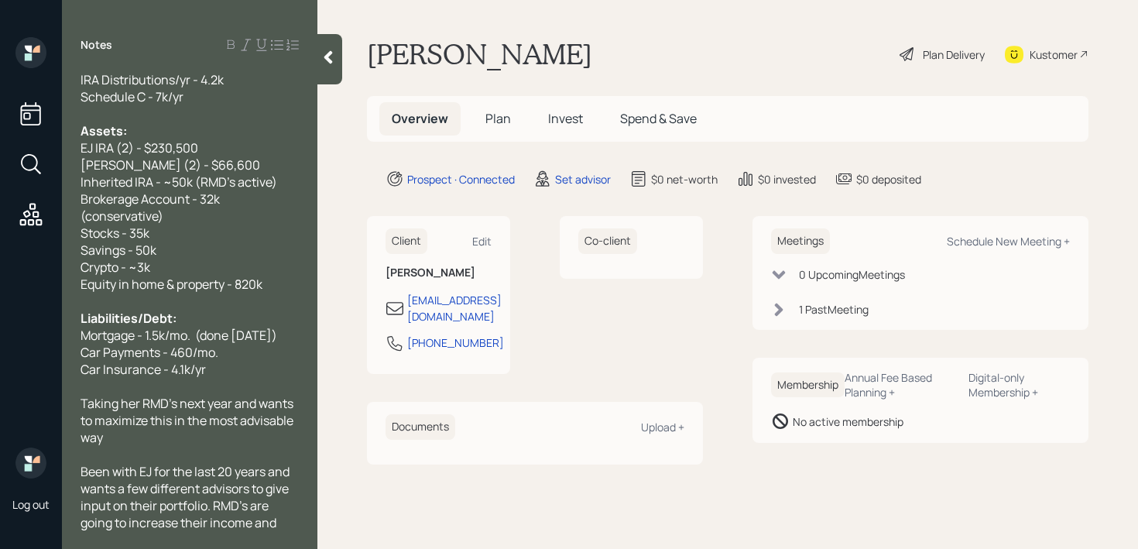
click at [81, 524] on span "Been with EJ for the last 20 years and wants a few different advisors to give i…" at bounding box center [186, 514] width 211 height 102
click at [266, 507] on span "Been with EJ for the last 20 years and wants a few different advisors to give i…" at bounding box center [186, 514] width 211 height 102
click at [224, 536] on div "Notes Age: [DEMOGRAPHIC_DATA] Married w/ [DEMOGRAPHIC_DATA] husband Both workin…" at bounding box center [189, 274] width 255 height 549
click at [234, 517] on div "Been with EJ for the last 20 years and wants a few different advisors to give i…" at bounding box center [190, 514] width 218 height 102
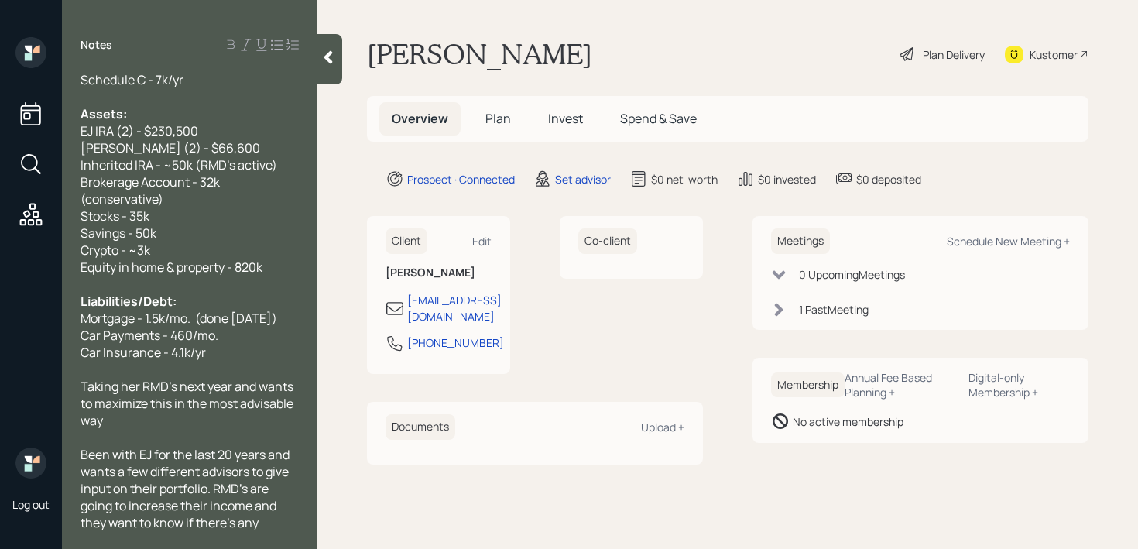
scroll to position [290, 0]
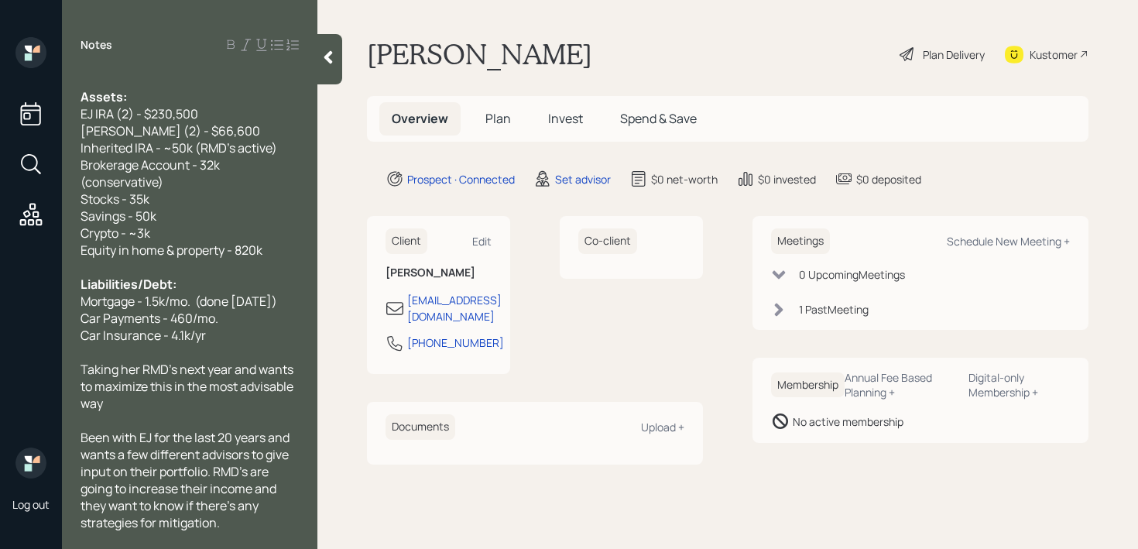
click at [272, 531] on div at bounding box center [190, 539] width 218 height 17
click at [275, 487] on div "Been with EJ for the last 20 years and wants a few different advisors to give i…" at bounding box center [190, 480] width 218 height 102
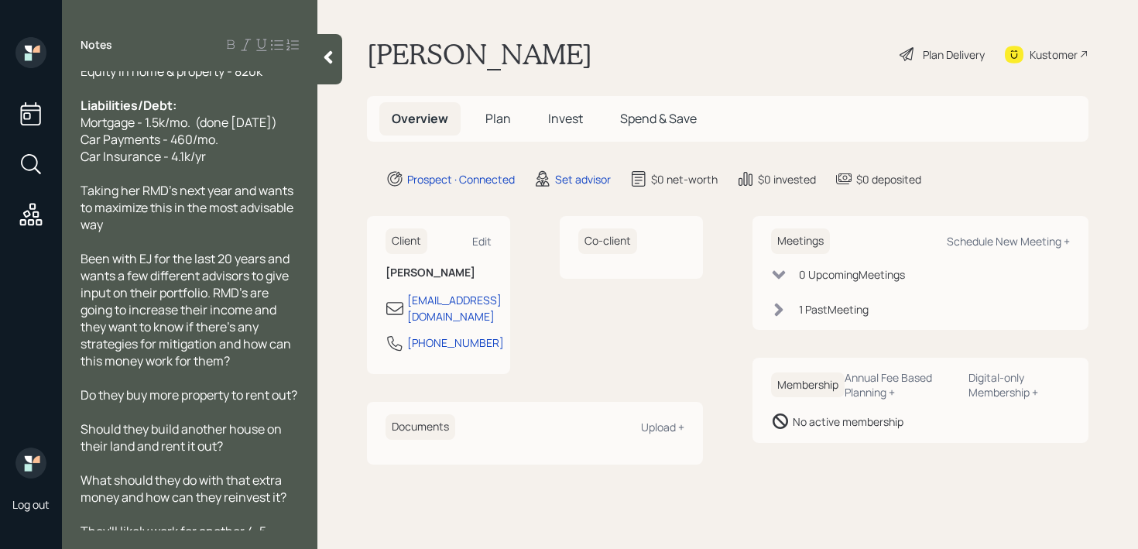
scroll to position [511, 0]
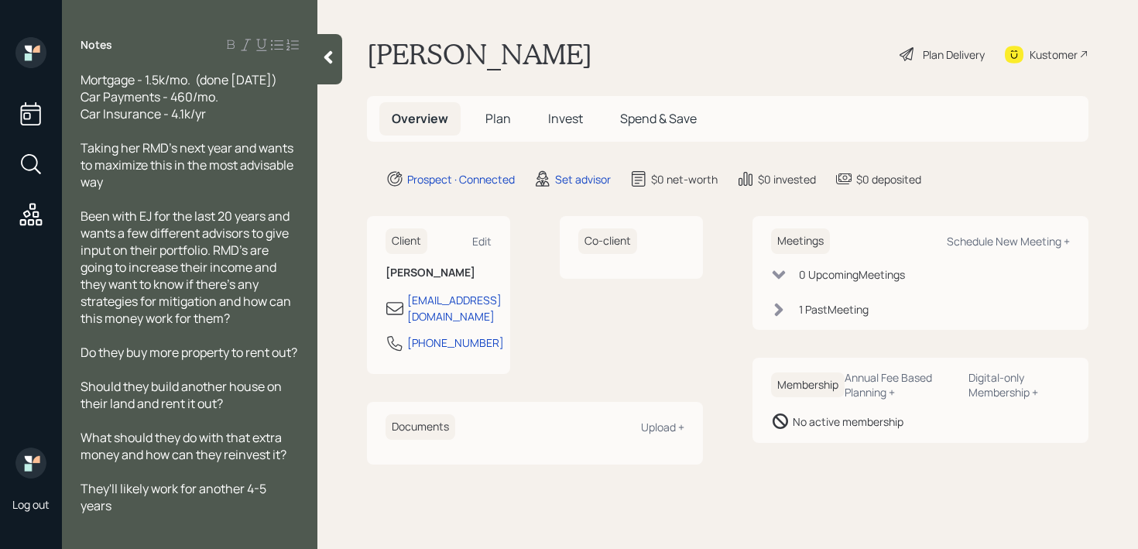
click at [213, 514] on div at bounding box center [190, 522] width 218 height 17
drag, startPoint x: 190, startPoint y: 531, endPoint x: 5, endPoint y: 509, distance: 186.3
click at [5, 509] on div "Log out Notes Age: [DEMOGRAPHIC_DATA] Married w/ [DEMOGRAPHIC_DATA] husband Bot…" at bounding box center [569, 274] width 1138 height 549
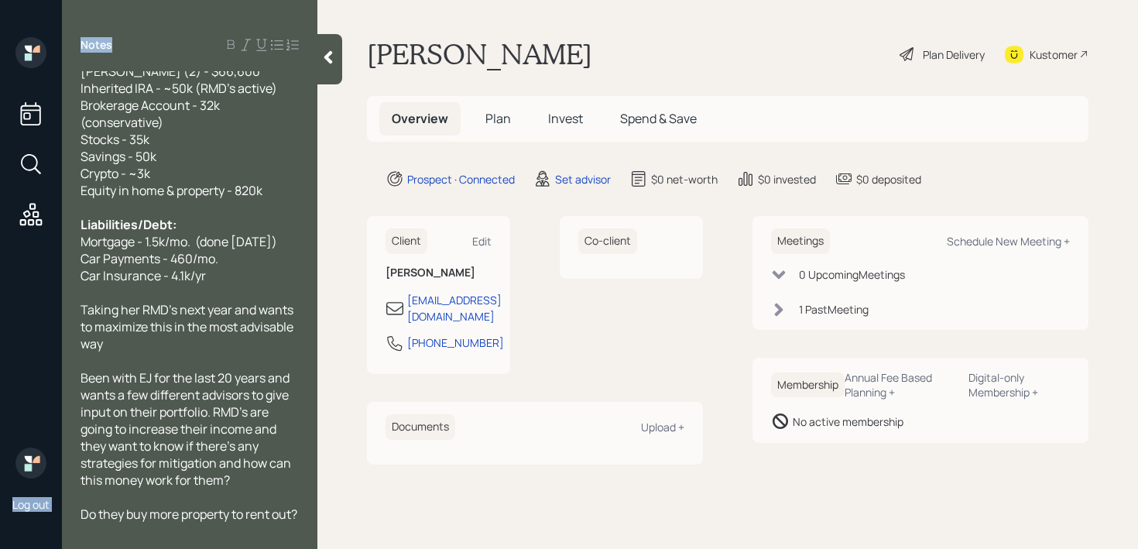
scroll to position [0, 0]
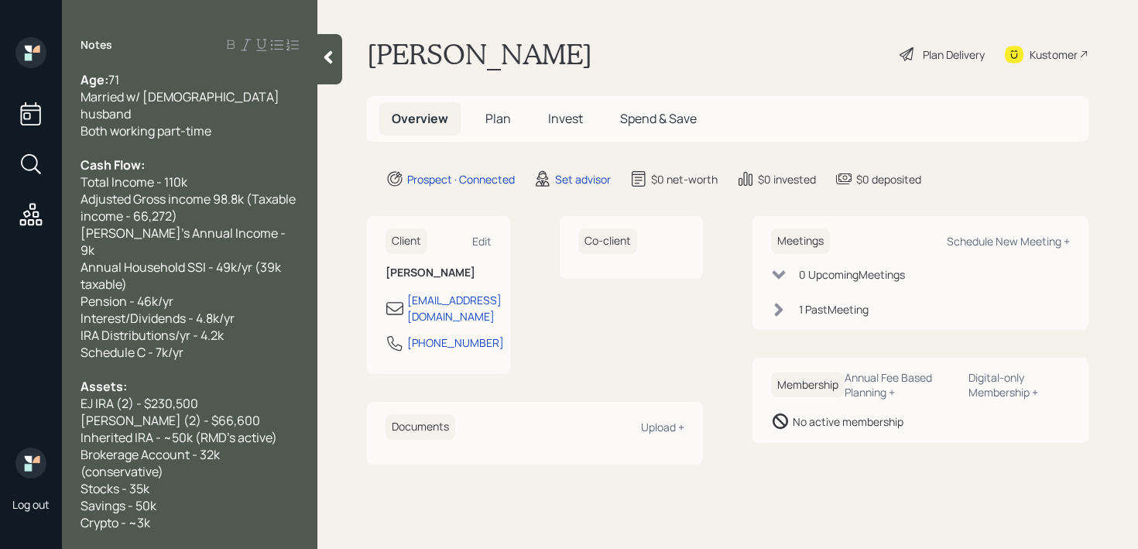
click at [254, 122] on div "Both working part-time" at bounding box center [190, 130] width 218 height 17
click at [155, 122] on span "Both working part-time" at bounding box center [146, 130] width 131 height 17
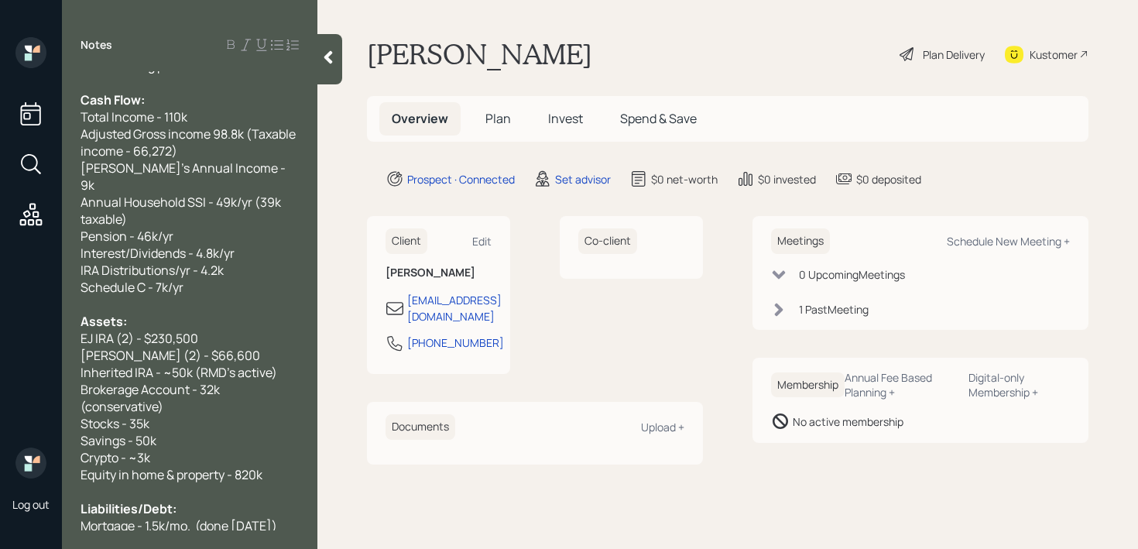
scroll to position [511, 0]
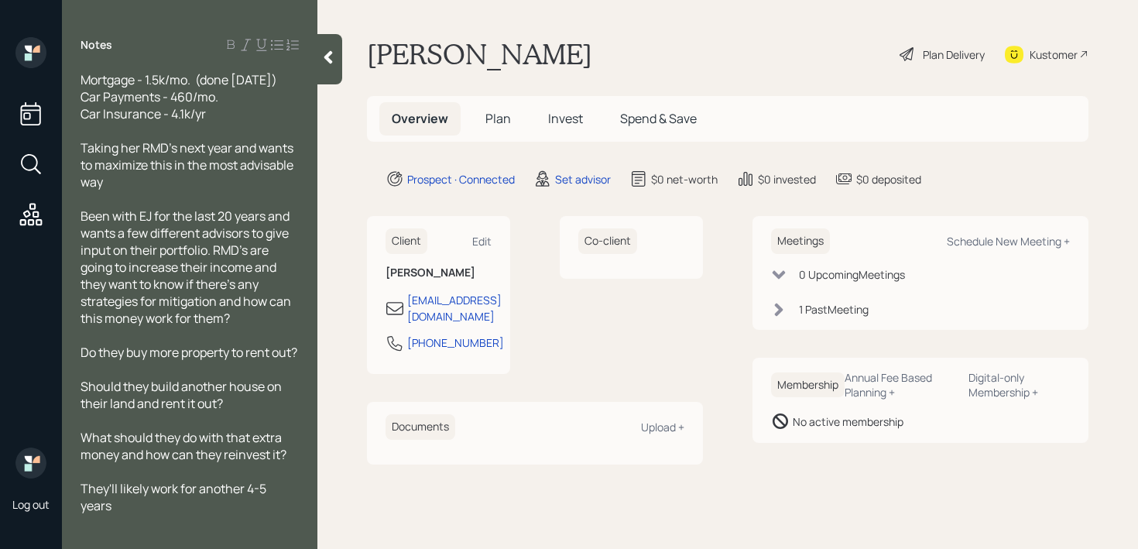
click at [187, 531] on div "They have a trust" at bounding box center [190, 539] width 218 height 17
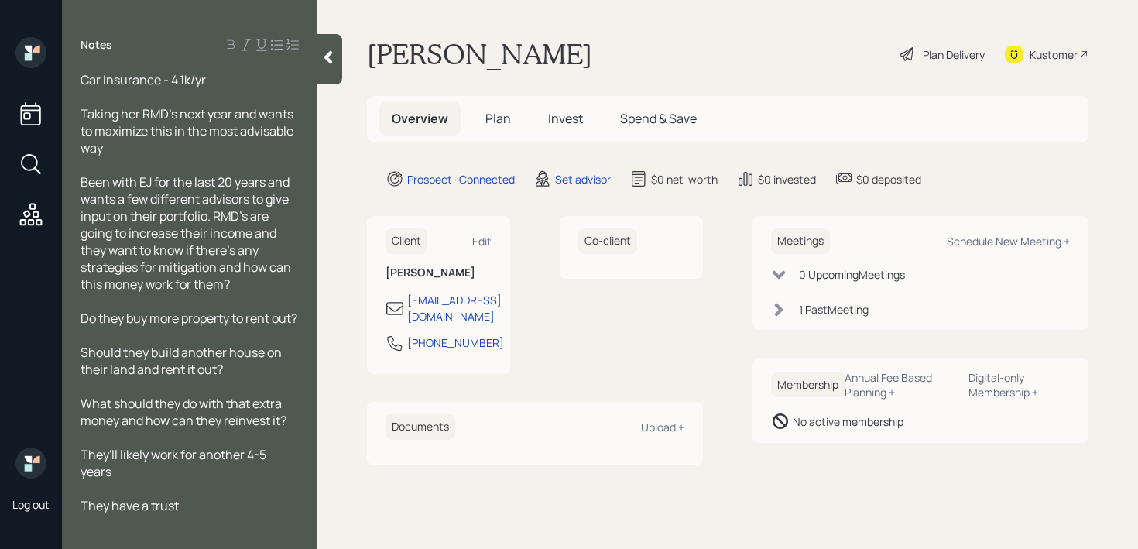
scroll to position [528, 0]
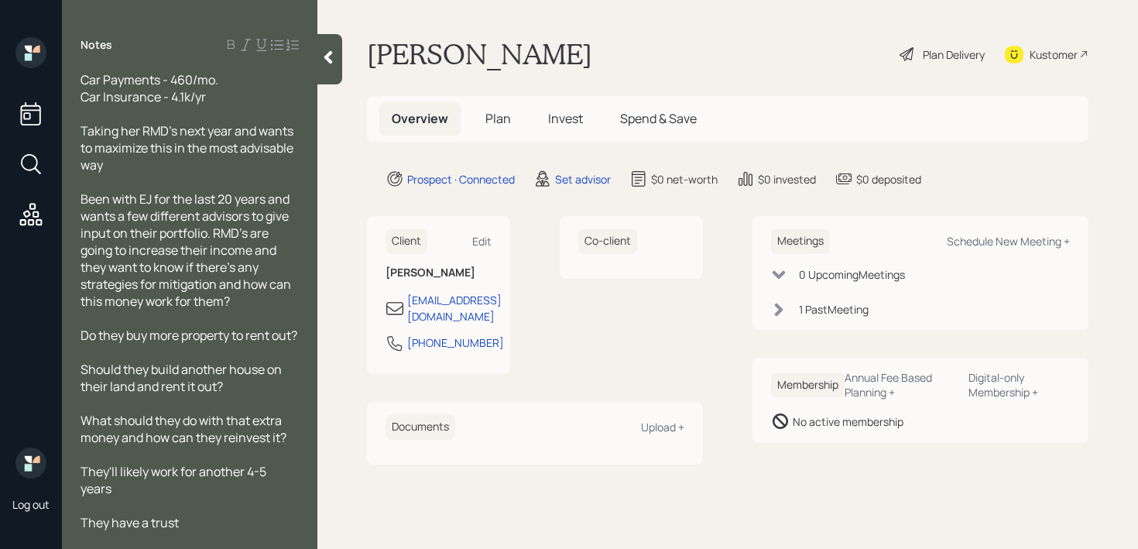
click at [231, 497] on div at bounding box center [190, 505] width 218 height 17
click at [198, 497] on span "They max out their [PERSON_NAME] each year" at bounding box center [186, 514] width 211 height 34
click at [220, 497] on span "They max out their [PERSON_NAME] each year" at bounding box center [186, 514] width 211 height 34
click at [247, 531] on div "They have a trust" at bounding box center [190, 539] width 218 height 17
click at [259, 469] on div "They'll likely work for another 4-5 years" at bounding box center [190, 480] width 218 height 34
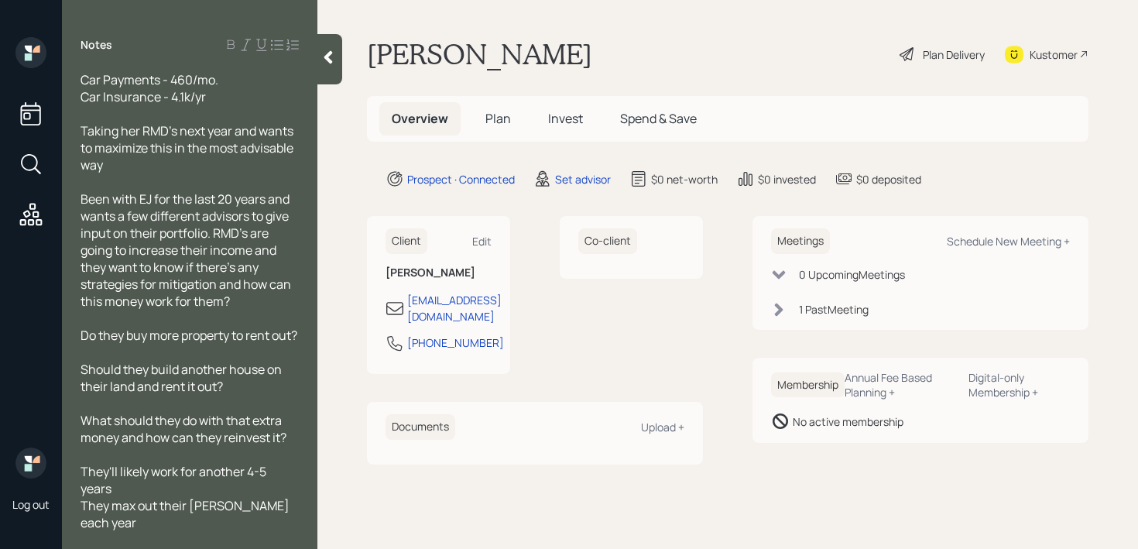
scroll to position [545, 0]
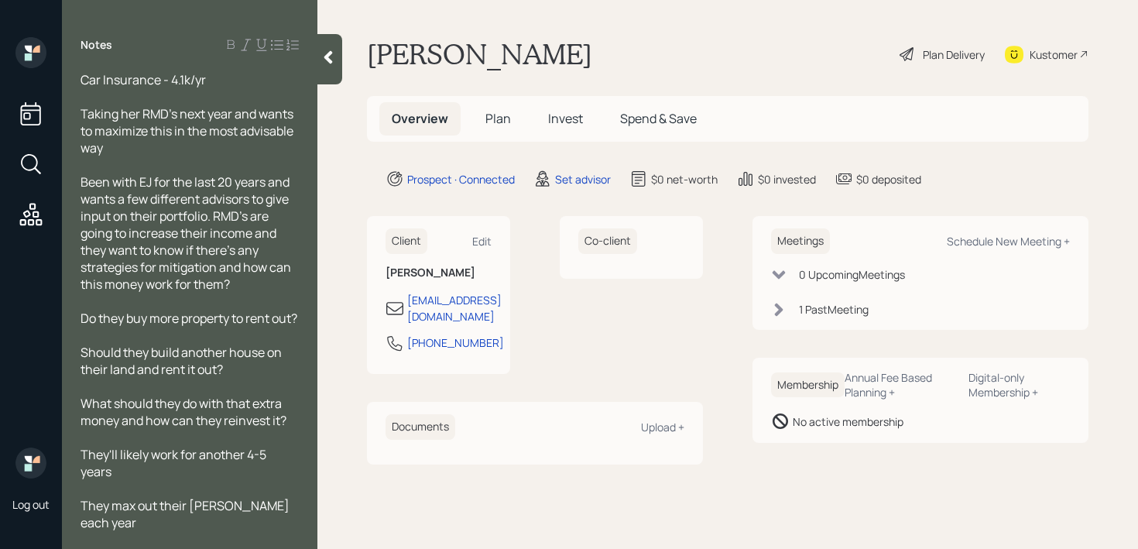
click at [286, 497] on div "They max out their [PERSON_NAME] each year" at bounding box center [190, 514] width 218 height 34
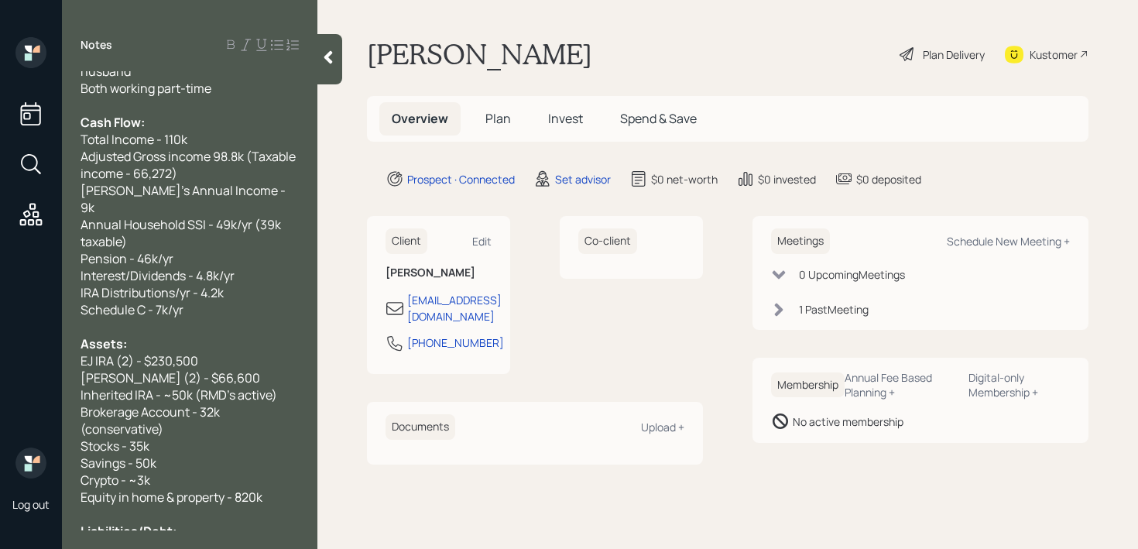
scroll to position [0, 0]
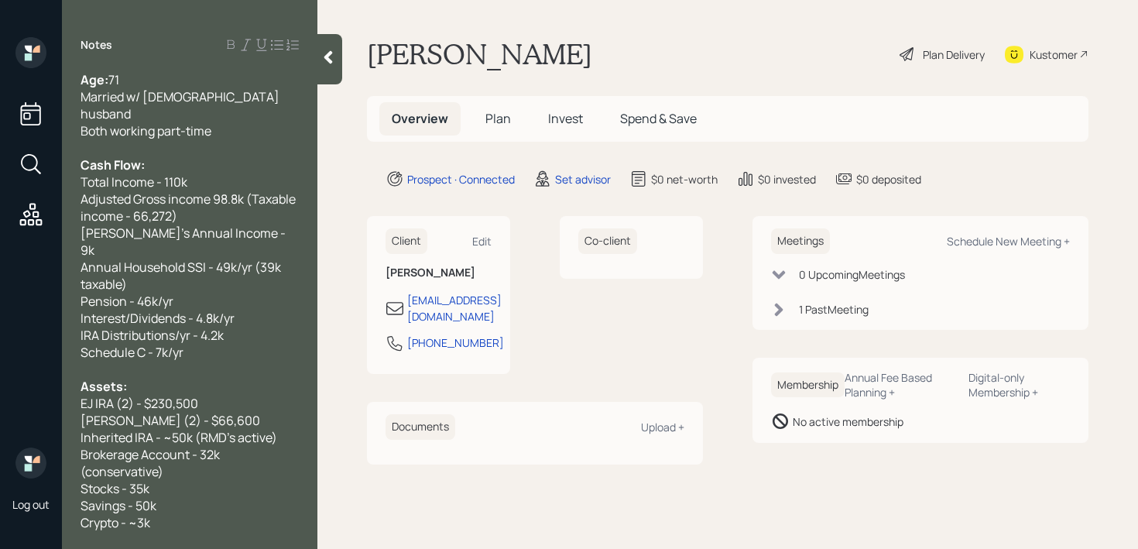
click at [330, 57] on icon at bounding box center [327, 57] width 15 height 15
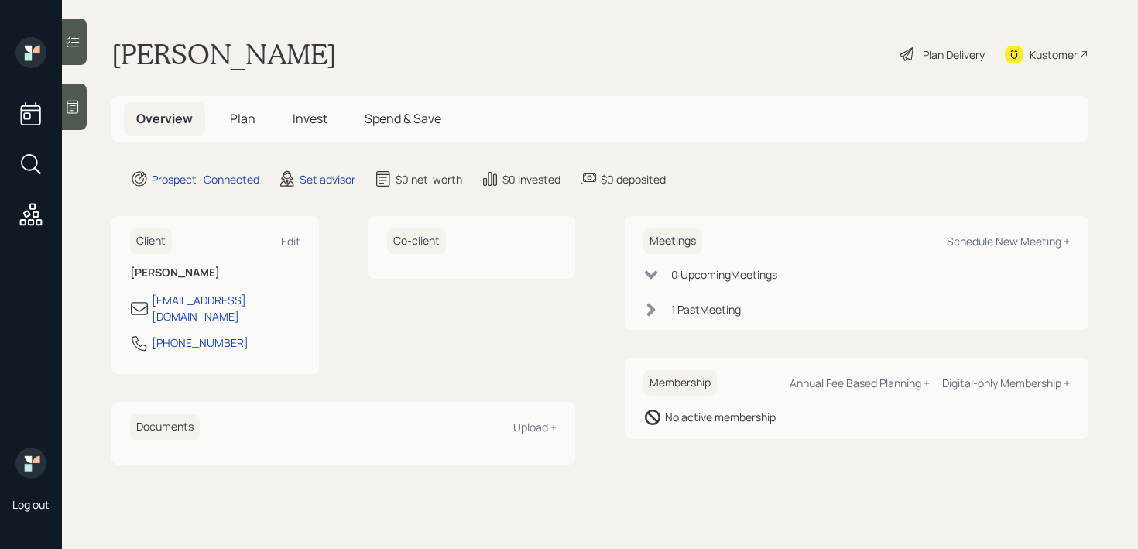
click at [997, 248] on div "Meetings Schedule New Meeting +" at bounding box center [856, 241] width 427 height 26
click at [1004, 242] on div "Schedule New Meeting +" at bounding box center [1008, 241] width 123 height 15
select select "round-[PERSON_NAME]"
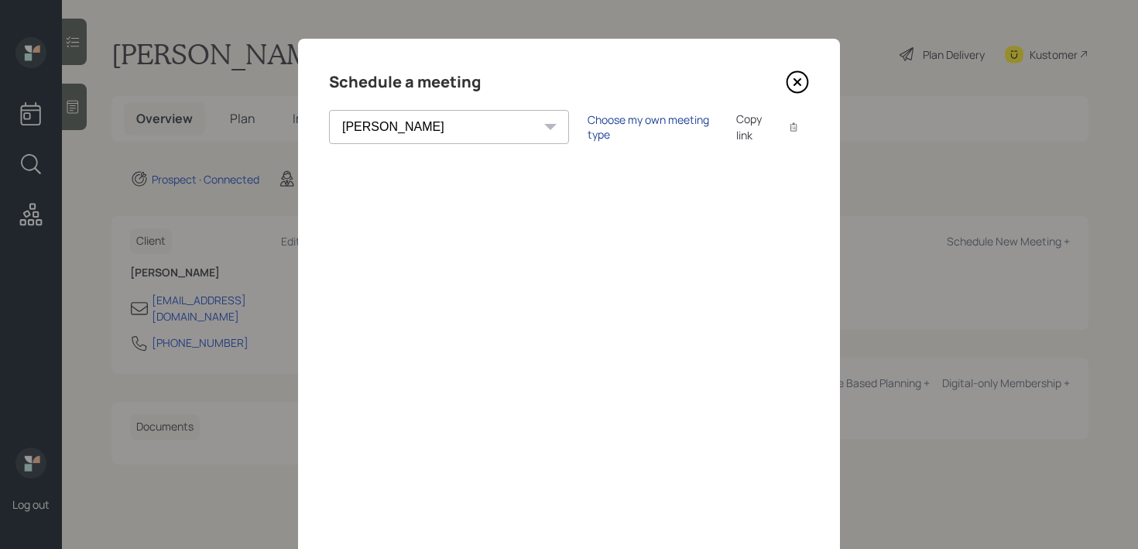
click at [588, 132] on div "Choose my own meeting type" at bounding box center [653, 126] width 130 height 29
click at [803, 83] on icon at bounding box center [797, 81] width 23 height 23
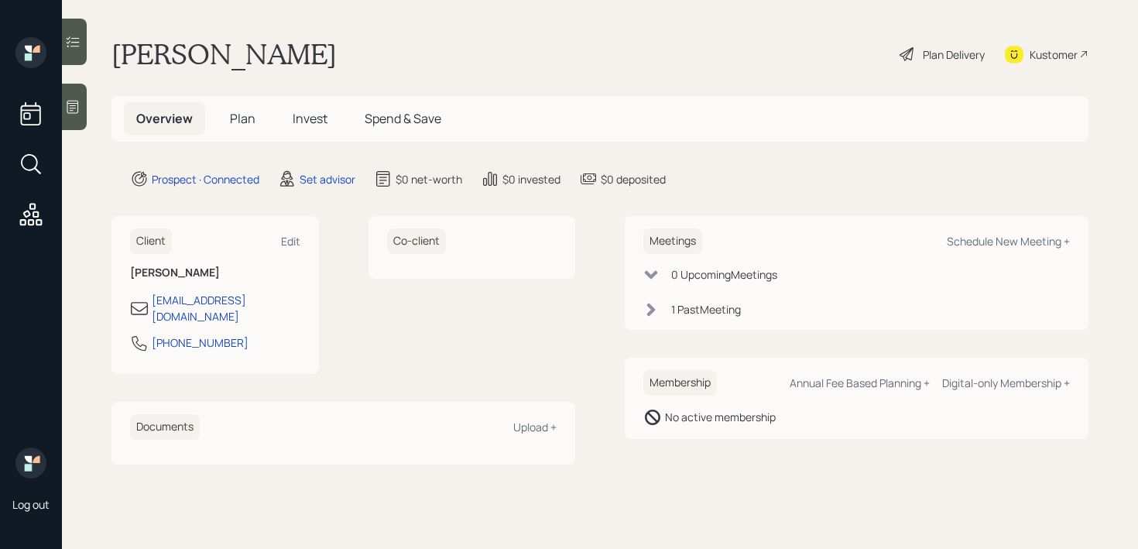
click at [1042, 57] on div "Kustomer" at bounding box center [1054, 54] width 48 height 16
click at [73, 113] on icon at bounding box center [73, 107] width 12 height 13
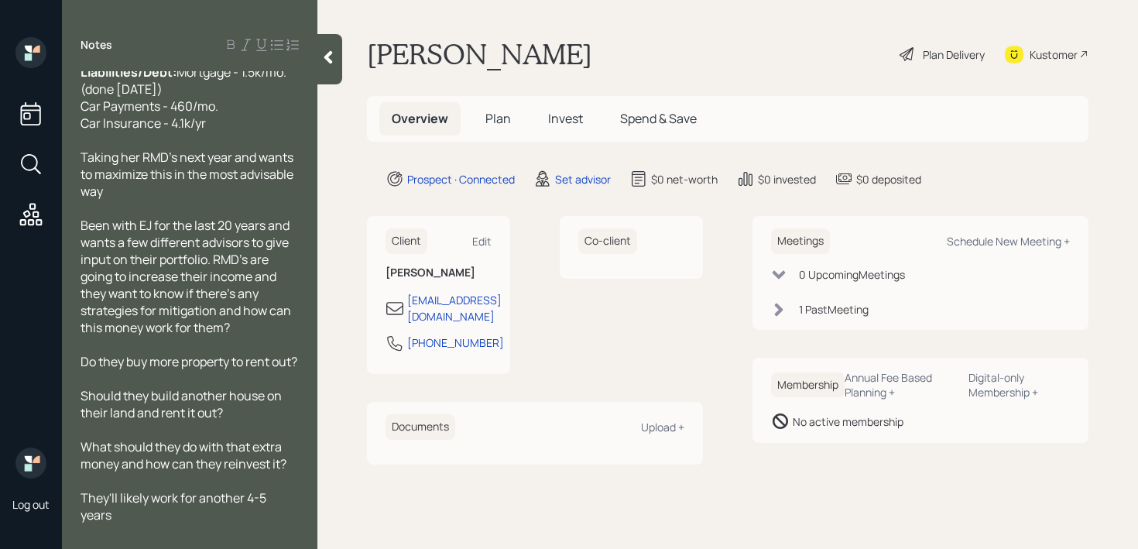
scroll to position [465, 0]
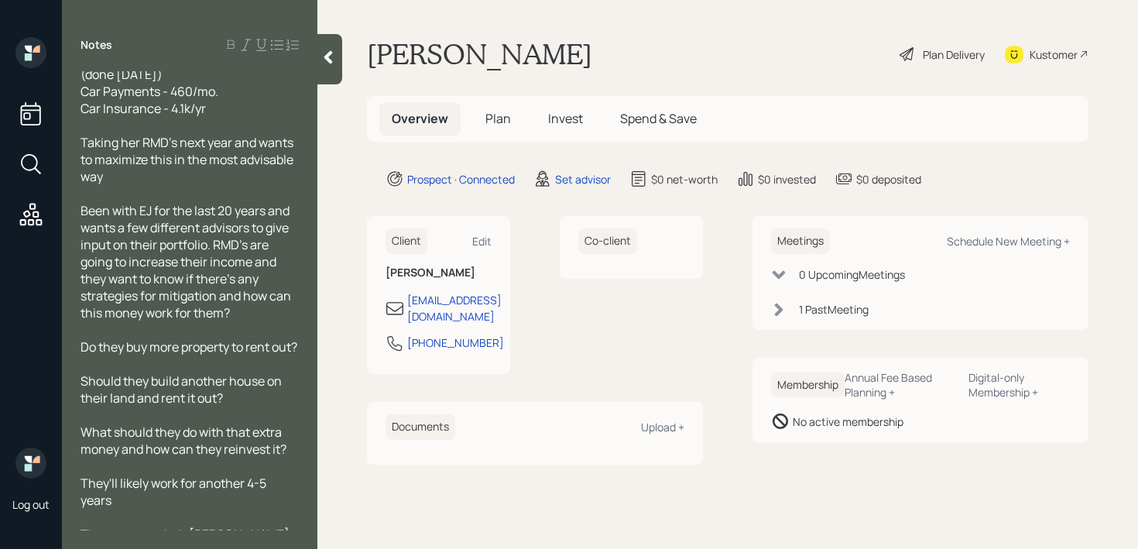
click at [188, 355] on div "Do they buy more property to rent out?" at bounding box center [190, 346] width 218 height 17
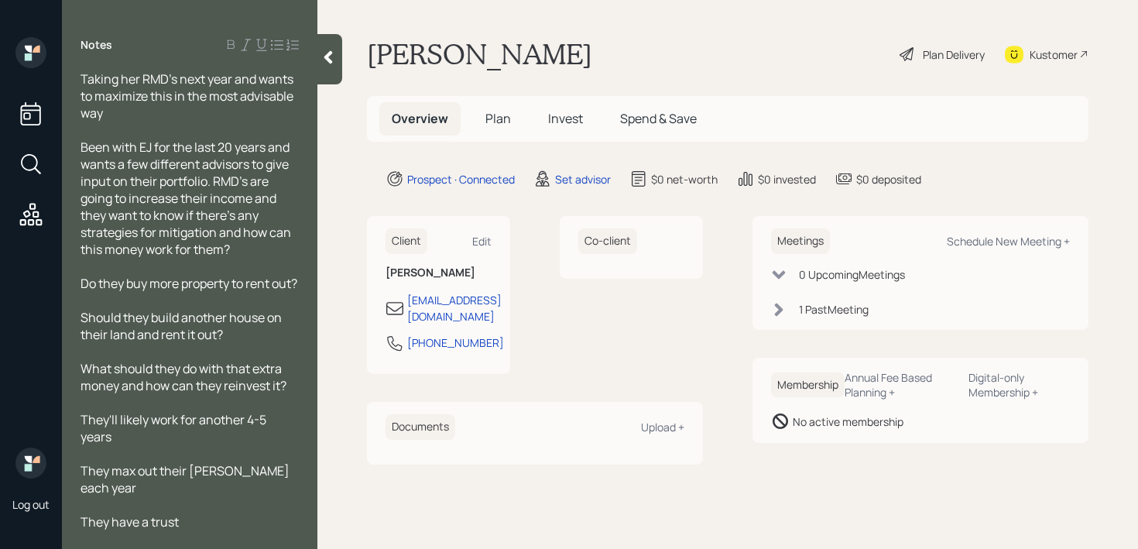
scroll to position [545, 0]
click at [225, 482] on span "They max out their [PERSON_NAME] each year" at bounding box center [186, 479] width 211 height 34
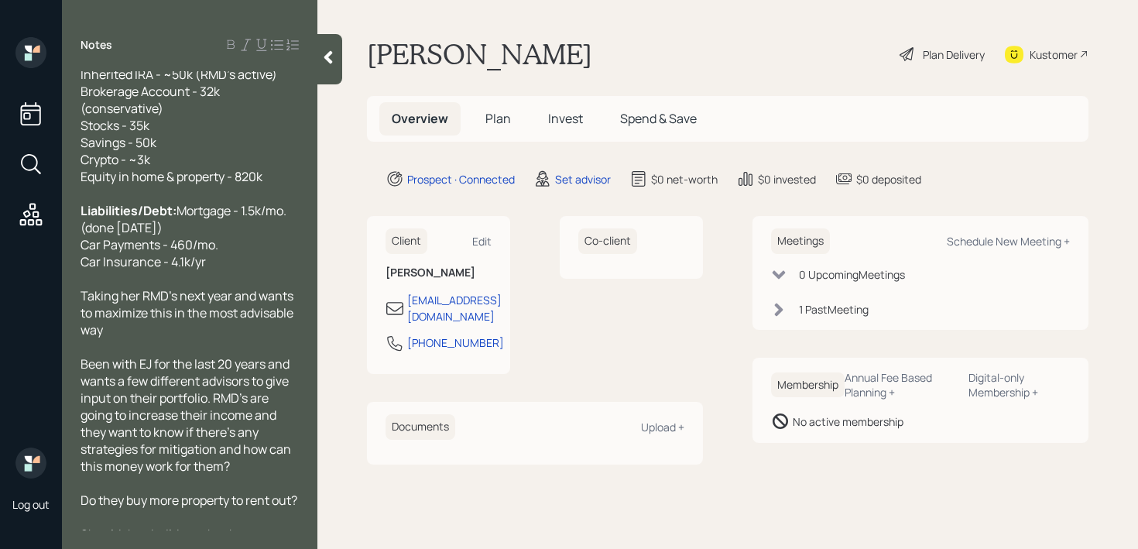
scroll to position [311, 0]
click at [228, 271] on div "Liabilities/Debt: Mortgage - 1.5k/mo. (done [DATE]) Car Payments - 460/mo. Car …" at bounding box center [190, 237] width 218 height 68
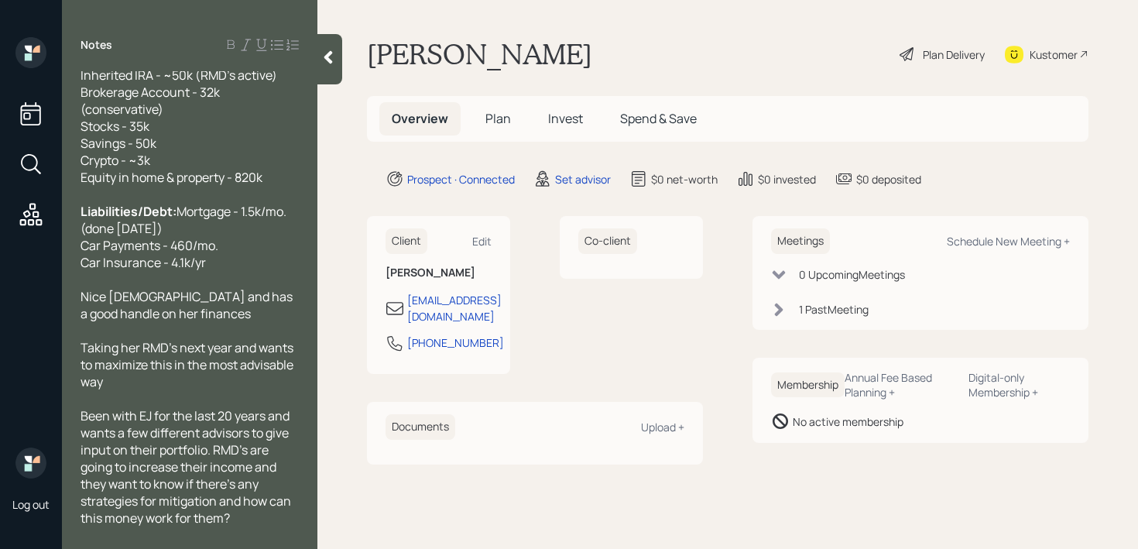
click at [224, 315] on span "Nice [DEMOGRAPHIC_DATA] and has a good handle on her finances" at bounding box center [188, 305] width 214 height 34
click at [84, 322] on span "Nice [DEMOGRAPHIC_DATA] and has a great handle on her finances" at bounding box center [188, 305] width 214 height 34
click at [214, 470] on span "Been with EJ for the last 20 years and wants a few different advisors to give i…" at bounding box center [187, 466] width 213 height 119
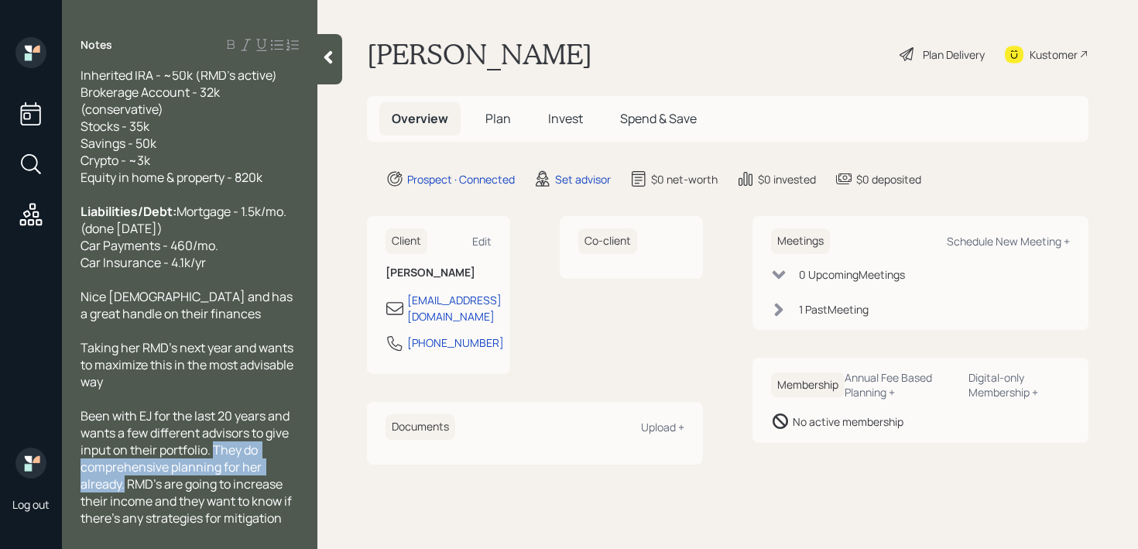
drag, startPoint x: 213, startPoint y: 467, endPoint x: 125, endPoint y: 505, distance: 95.3
click at [125, 505] on span "Been with EJ for the last 20 years and wants a few different advisors to give i…" at bounding box center [188, 483] width 214 height 153
copy span "They do comprehensive planning for her already."
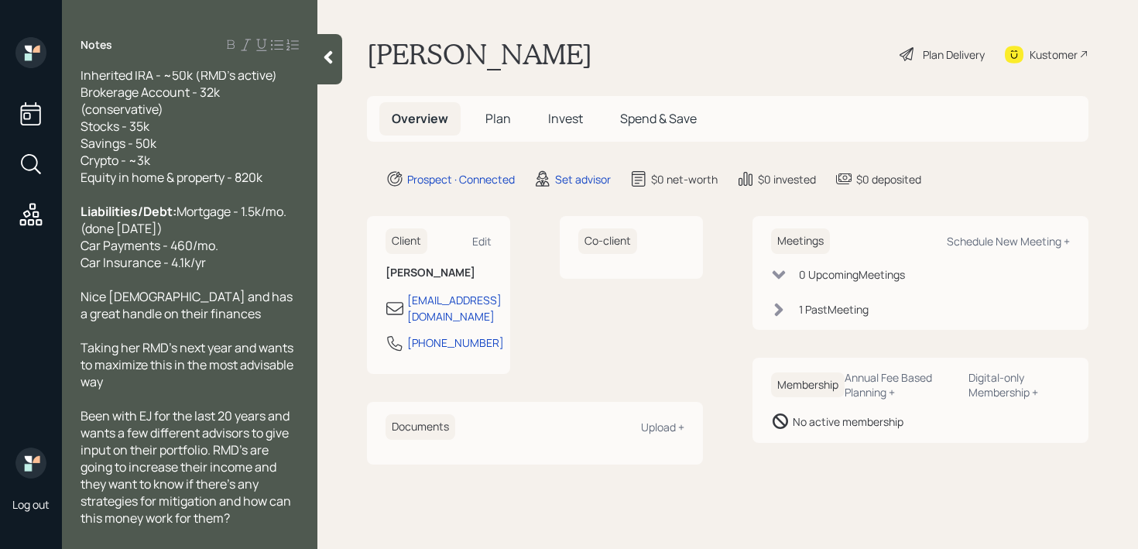
click at [286, 434] on span "Been with EJ for the last 20 years and wants a few different advisors to give i…" at bounding box center [187, 466] width 213 height 119
drag, startPoint x: 291, startPoint y: 434, endPoint x: 272, endPoint y: 434, distance: 19.4
click at [272, 434] on span "Been with EJ for the last 20 years and wants a few different advisors to give i…" at bounding box center [187, 466] width 213 height 119
click at [277, 427] on span "Been with EJ for the last 20 years They do comprehensive planning for her alrea…" at bounding box center [190, 475] width 219 height 136
click at [125, 466] on span "Been with EJ for the last 20 years they do comprehensive planning for her alrea…" at bounding box center [190, 475] width 219 height 136
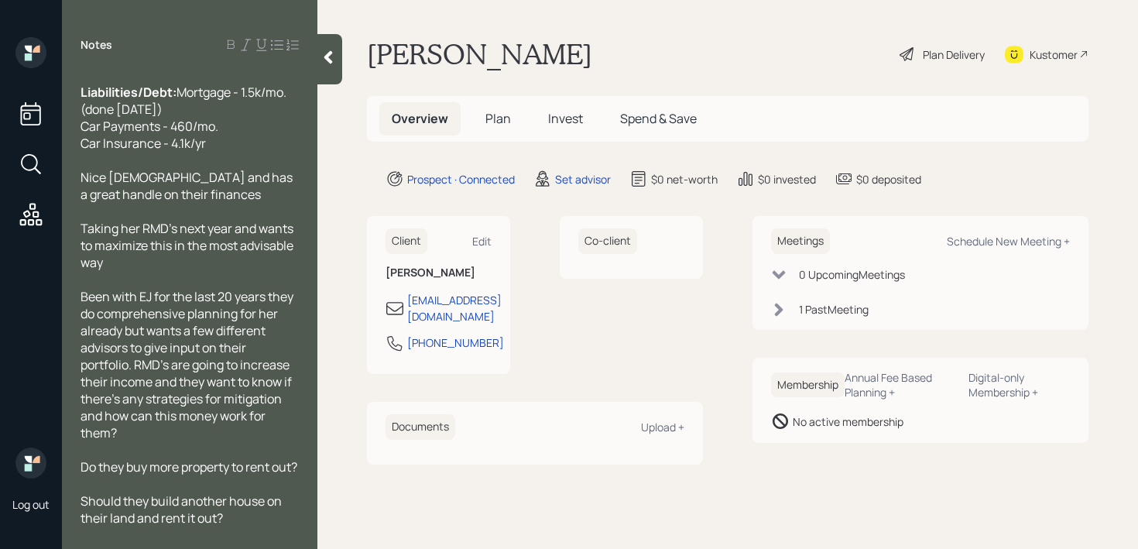
scroll to position [630, 0]
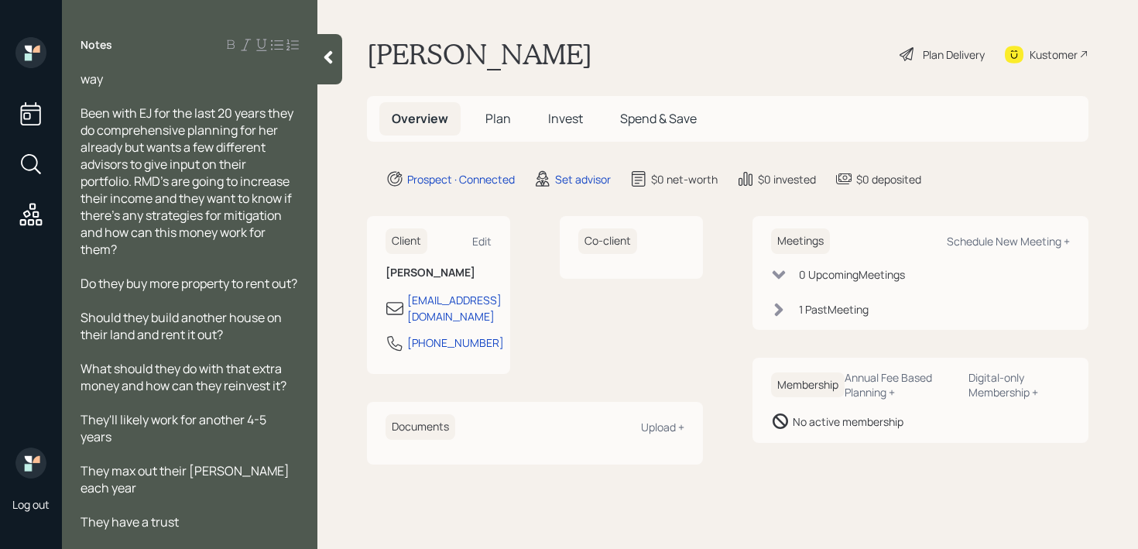
click at [327, 67] on div at bounding box center [329, 59] width 25 height 50
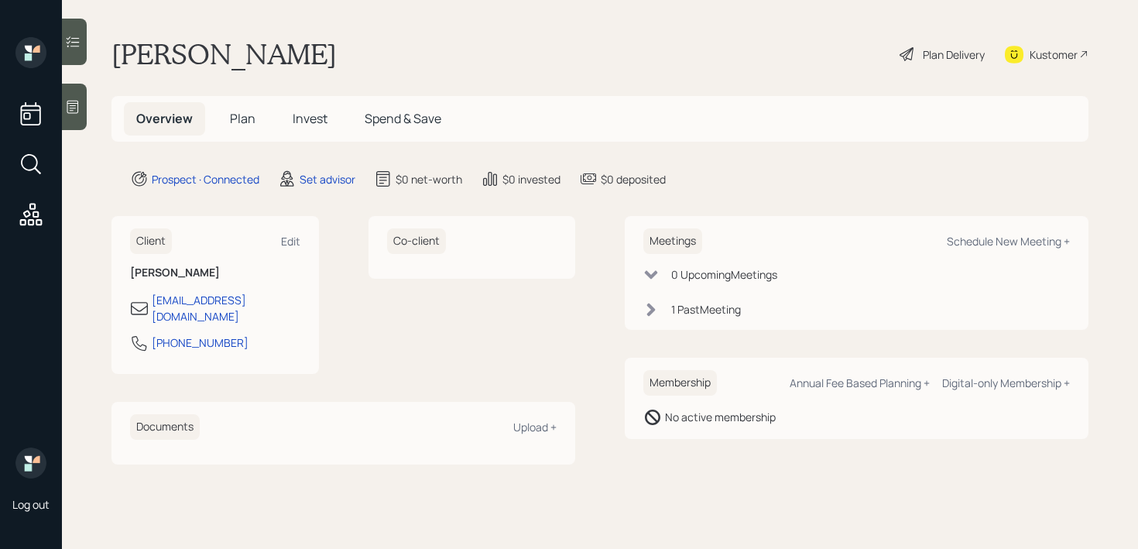
click at [482, 22] on main "[PERSON_NAME] Plan Delivery Kustomer Overview Plan Invest Spend & Save Prospect…" at bounding box center [600, 274] width 1076 height 549
